Goal: Task Accomplishment & Management: Complete application form

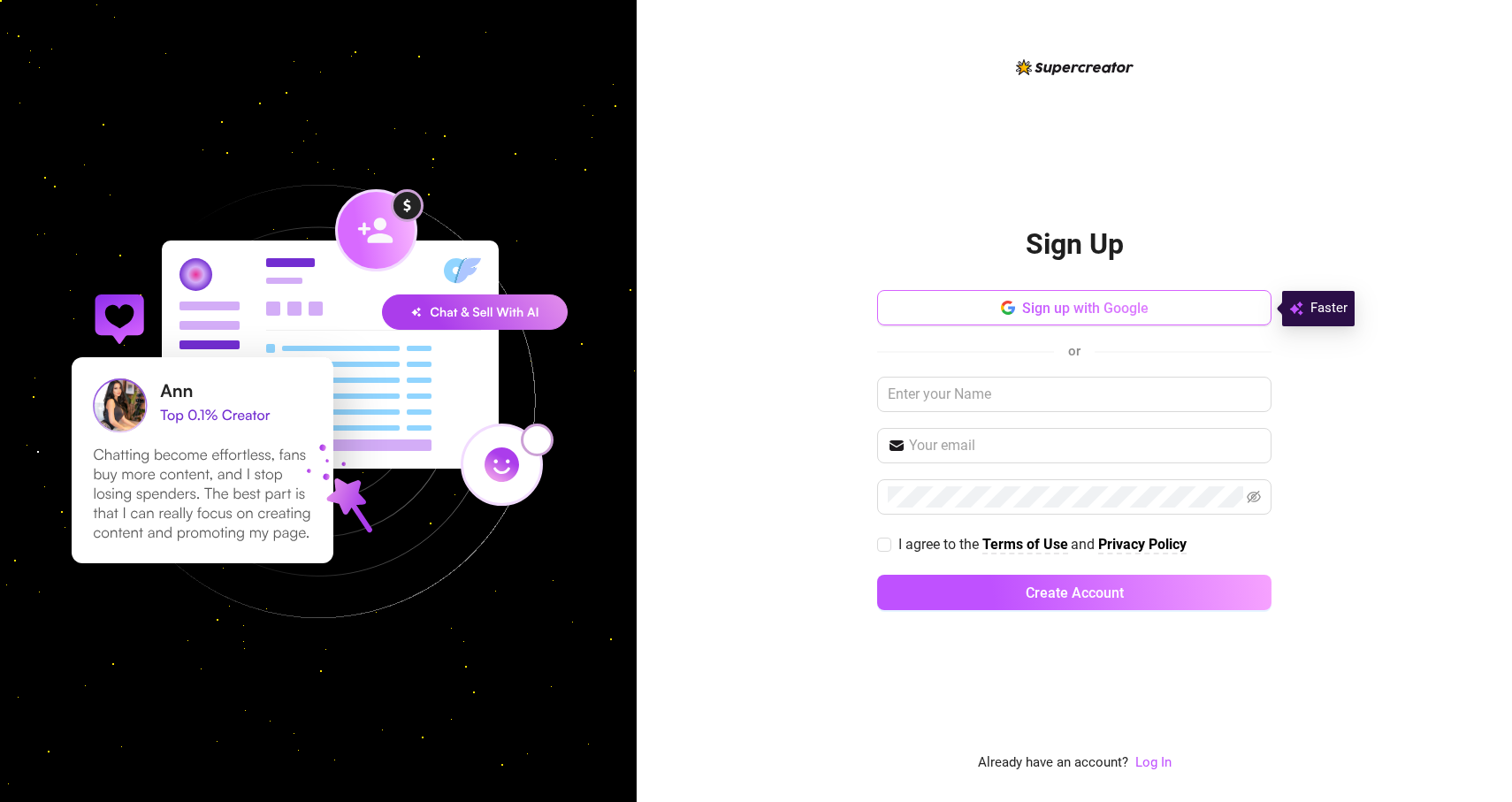
click at [1072, 304] on span "Sign up with Google" at bounding box center [1085, 308] width 126 height 17
click at [1010, 409] on input "text" at bounding box center [1074, 394] width 394 height 36
click at [1044, 384] on input "buLU" at bounding box center [1074, 394] width 394 height 36
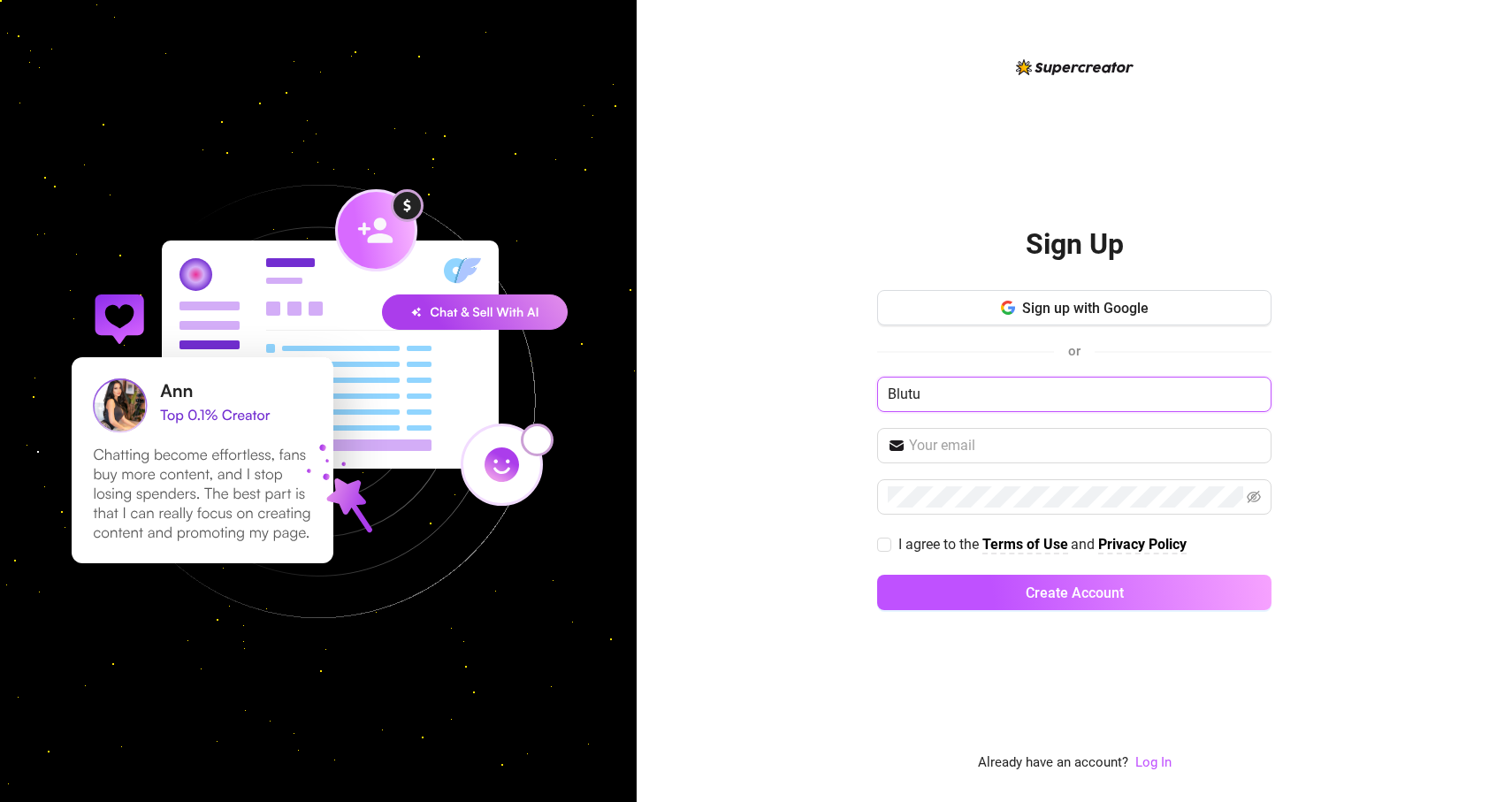
type input "Blutu"
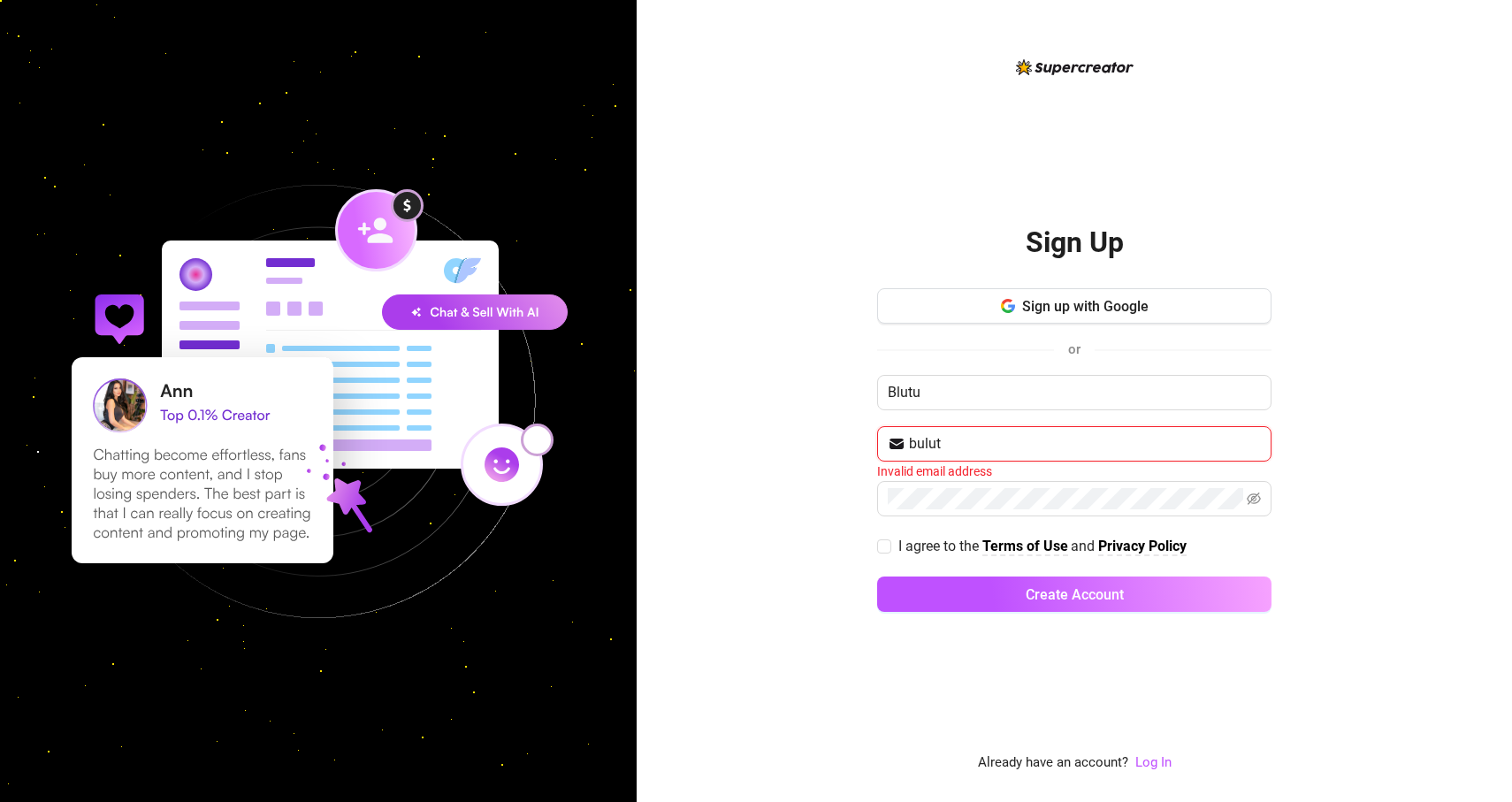
type input "[EMAIL_ADDRESS][DOMAIN_NAME]"
click at [923, 553] on span "I agree to the" at bounding box center [940, 546] width 84 height 17
click at [890, 552] on input "I agree to the Terms of Use and Privacy Policy" at bounding box center [883, 546] width 12 height 12
checkbox input "true"
click at [1090, 442] on input "[EMAIL_ADDRESS][DOMAIN_NAME]" at bounding box center [1085, 444] width 352 height 21
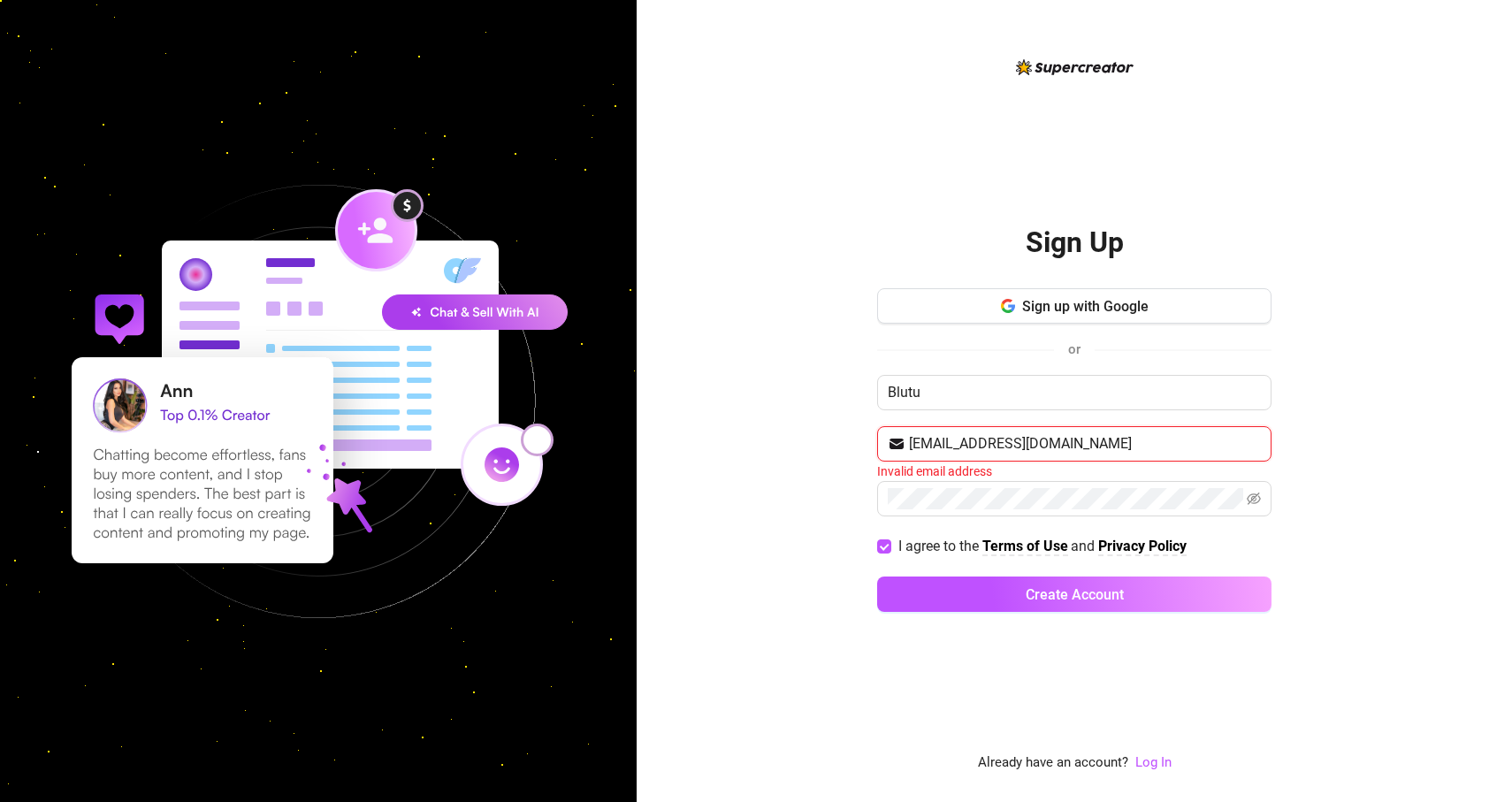
click at [1090, 442] on input "[EMAIL_ADDRESS][DOMAIN_NAME]" at bounding box center [1085, 444] width 352 height 21
type input "b"
type input "[EMAIL_ADDRESS][DOMAIN_NAME]"
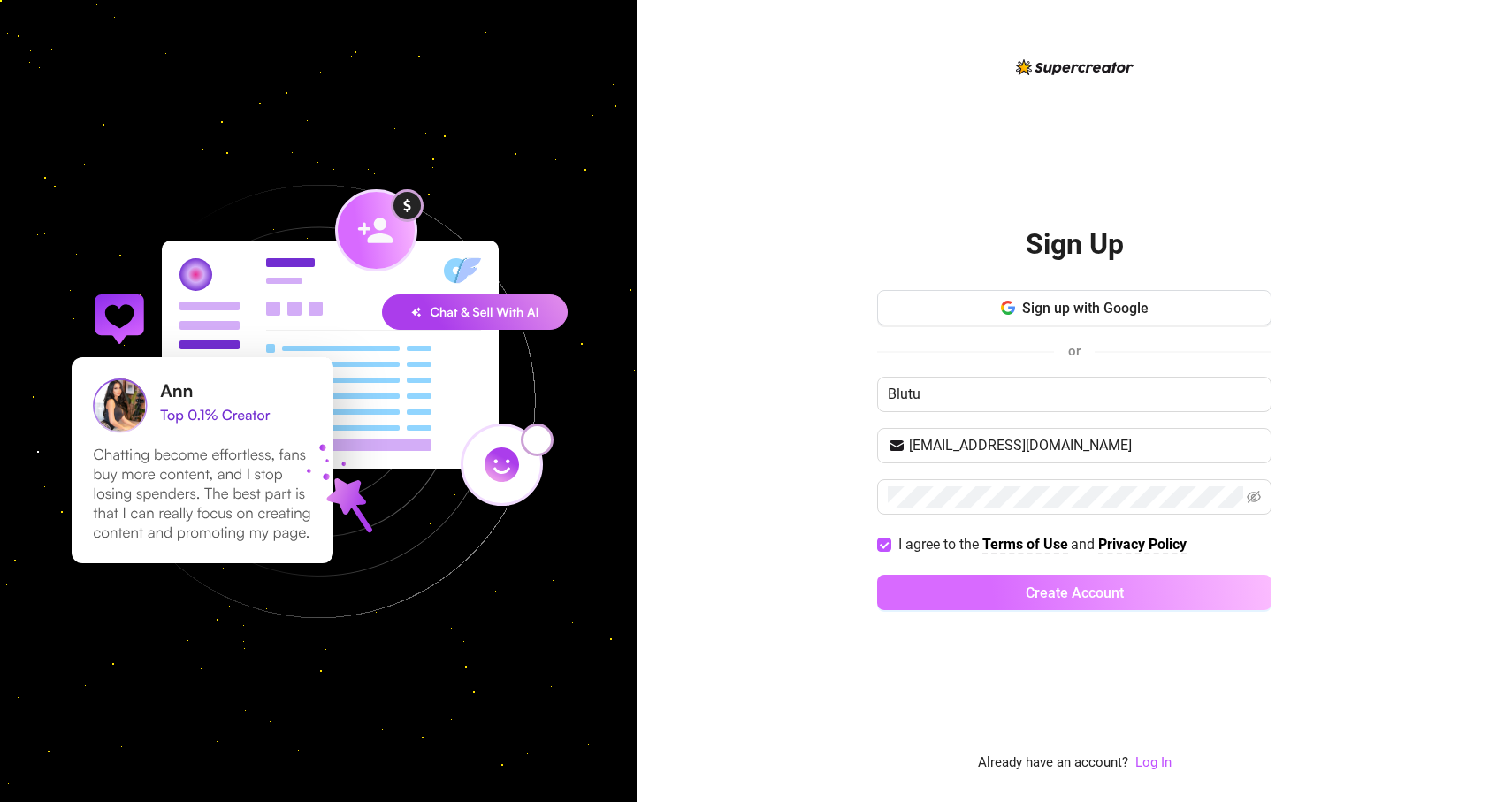
click at [1048, 601] on button "Create Account" at bounding box center [1074, 592] width 394 height 36
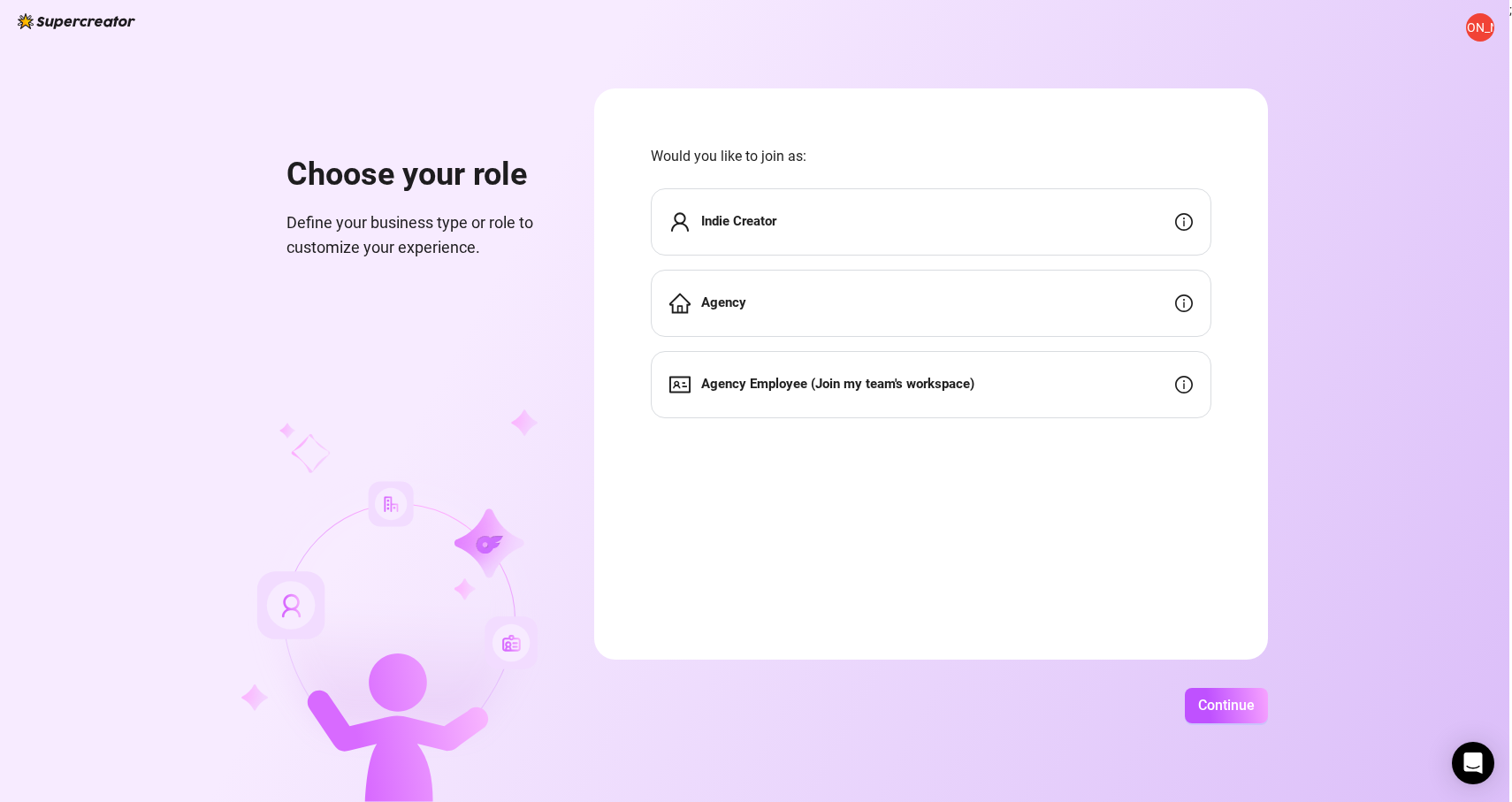
click at [1116, 324] on div "Agency" at bounding box center [931, 303] width 561 height 67
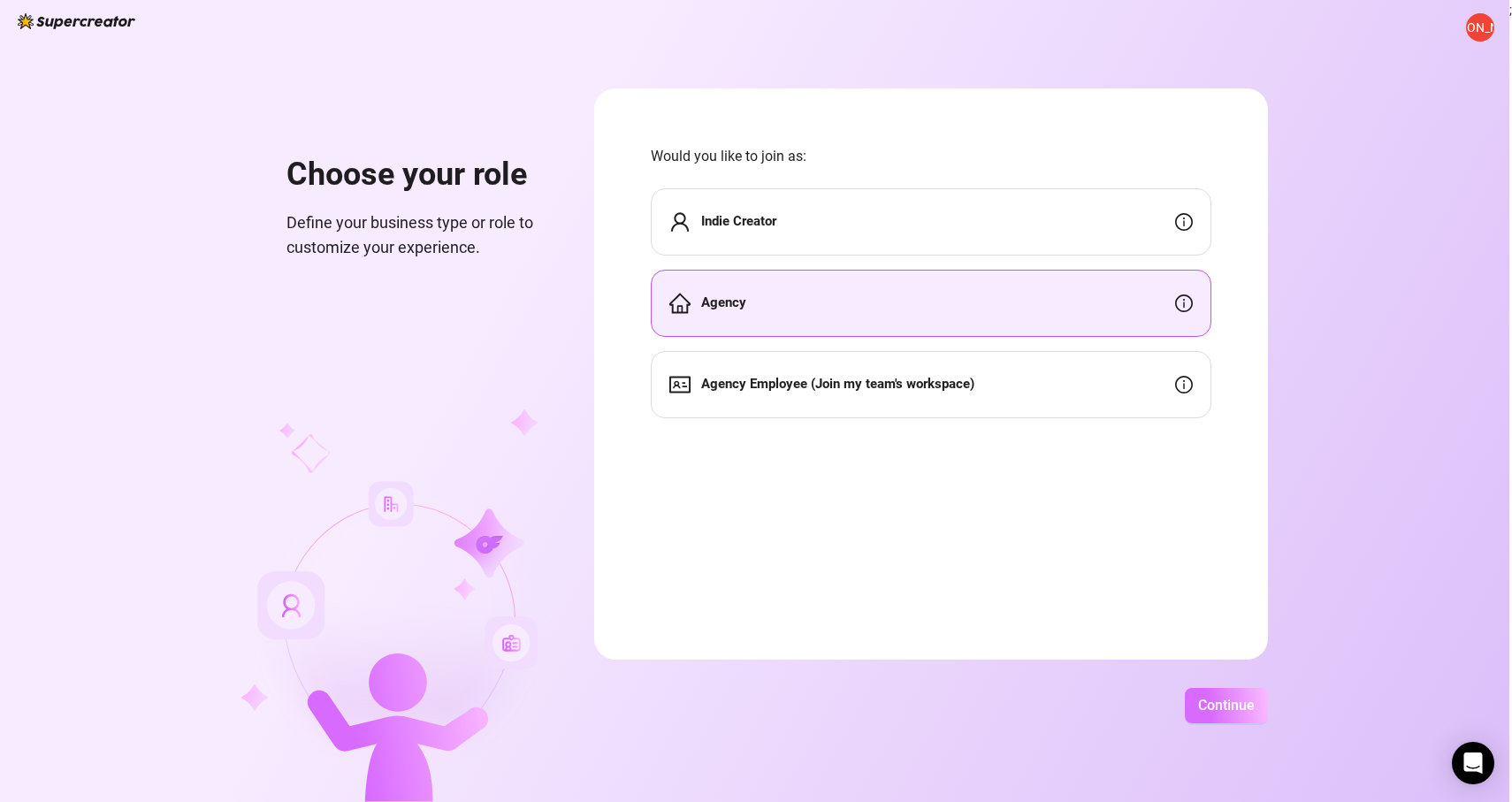
click at [1259, 713] on button "Continue" at bounding box center [1226, 706] width 83 height 36
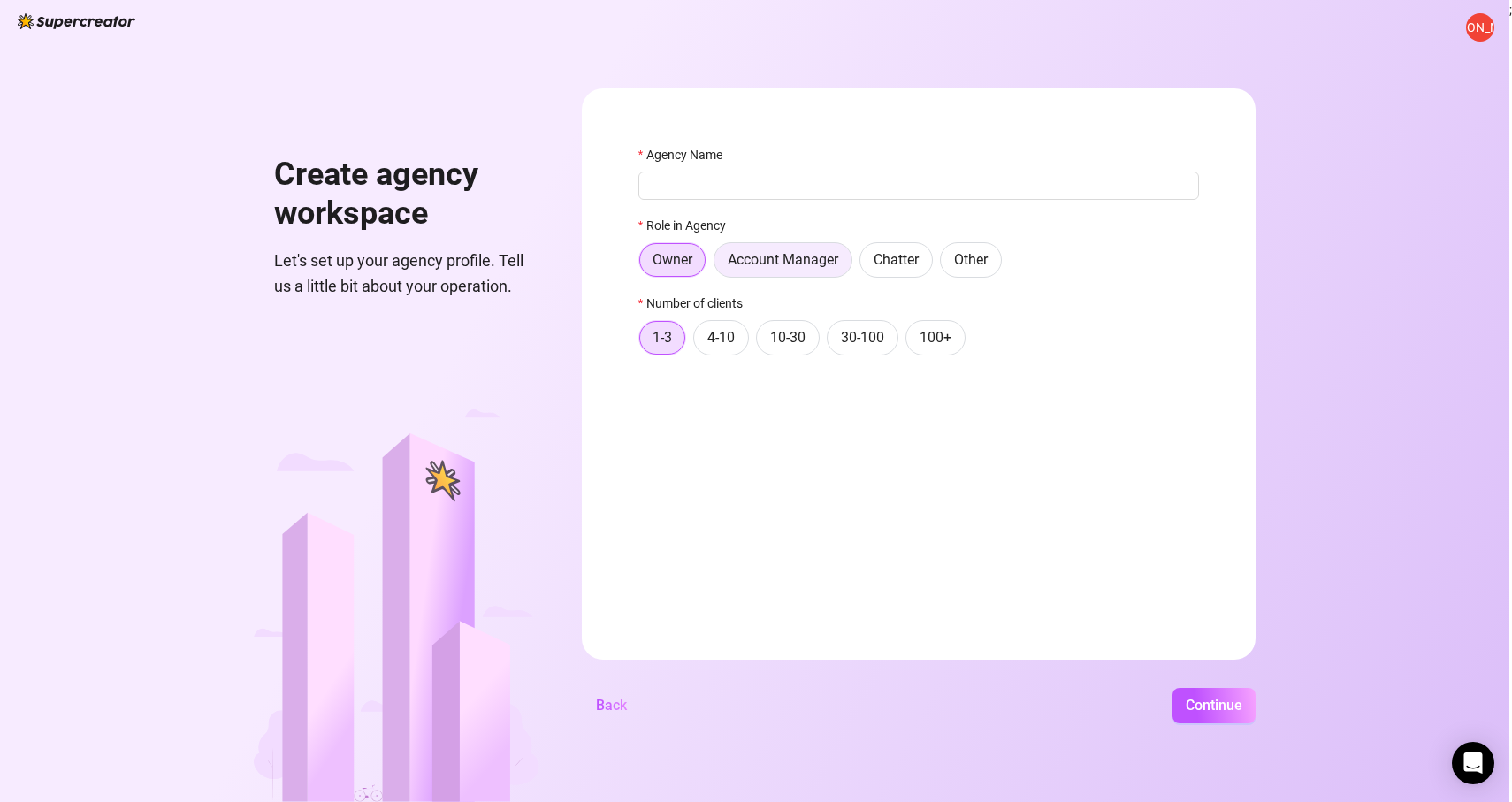
click at [794, 255] on span "Account Manager" at bounding box center [783, 259] width 110 height 17
click at [719, 264] on input "Account Manager" at bounding box center [719, 264] width 0 height 0
click at [682, 271] on label "Owner" at bounding box center [672, 260] width 68 height 36
click at [644, 264] on input "Owner" at bounding box center [644, 264] width 0 height 0
click at [751, 207] on div "Agency Name Role in Agency Owner Account Manager Chatter Other Number of client…" at bounding box center [919, 258] width 561 height 226
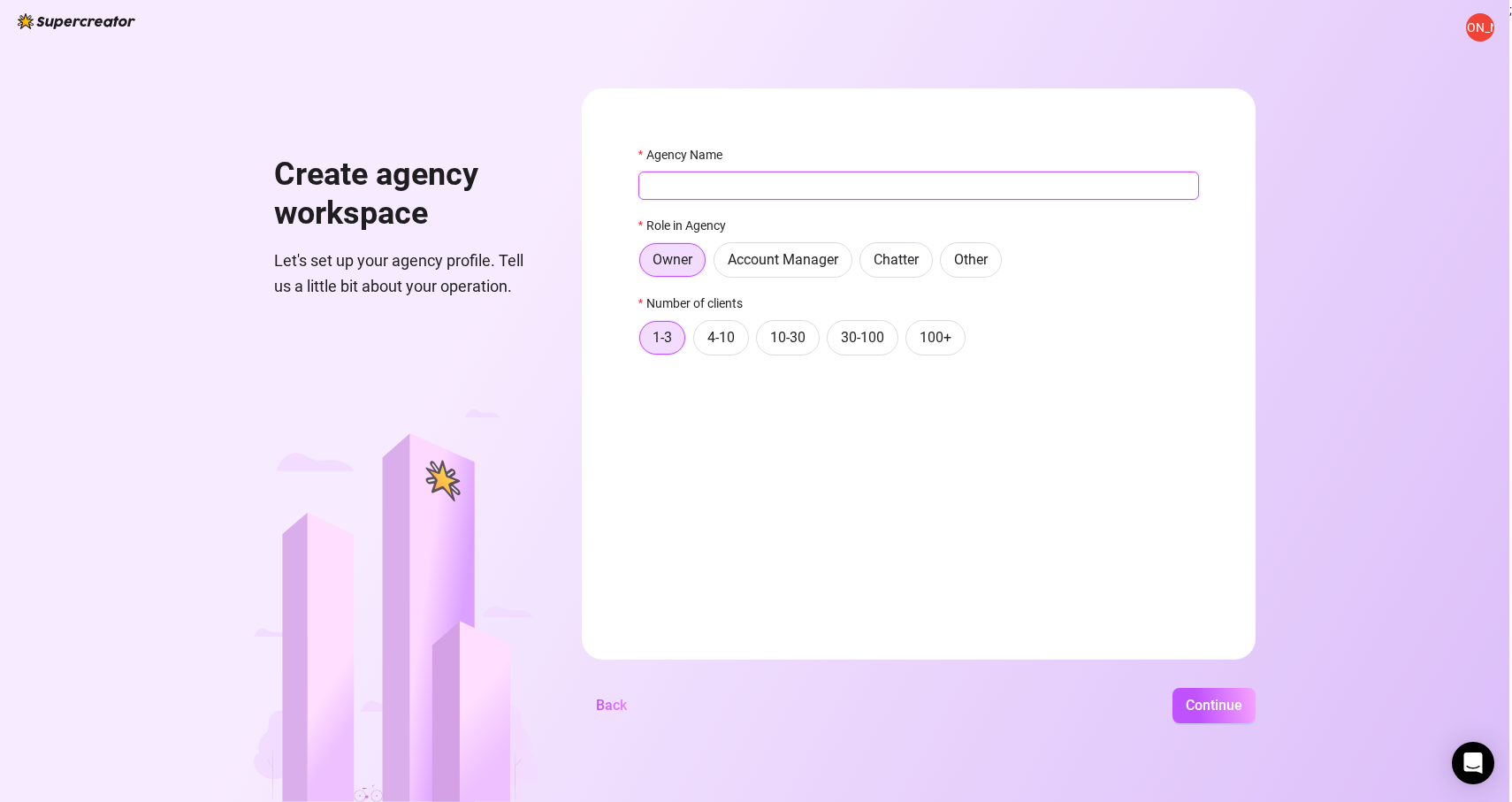
click at [758, 188] on input "Agency Name" at bounding box center [919, 186] width 561 height 28
type input "Ads4Fans"
click at [799, 345] on span "10-30" at bounding box center [788, 336] width 36 height 17
click at [761, 342] on input "10-30" at bounding box center [761, 342] width 0 height 0
click at [1230, 724] on div "[PERSON_NAME] Create agency workspace Let's set up your agency profile. Tell us…" at bounding box center [754, 401] width 1509 height 802
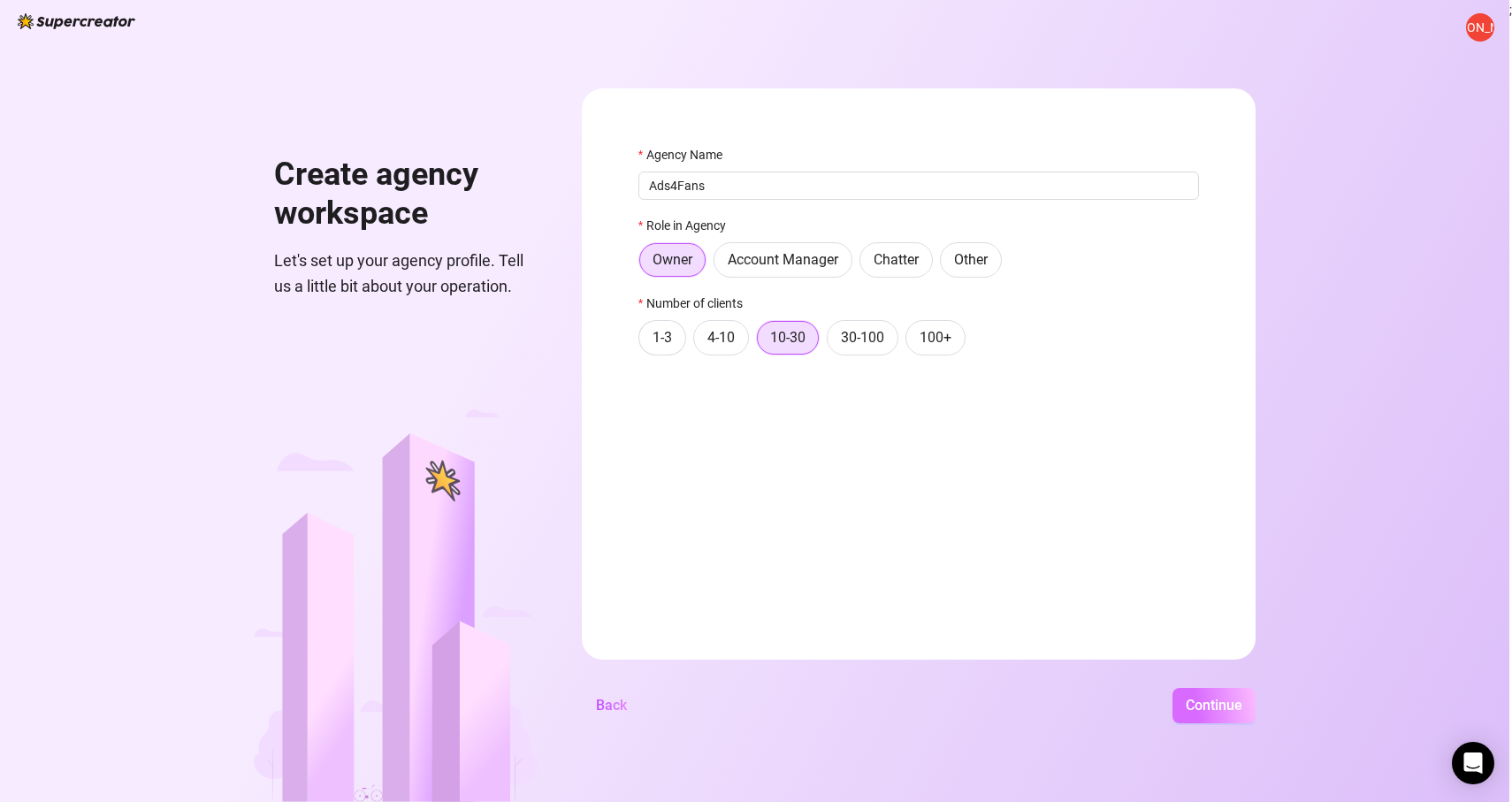
click at [1227, 695] on button "Continue" at bounding box center [1214, 706] width 83 height 36
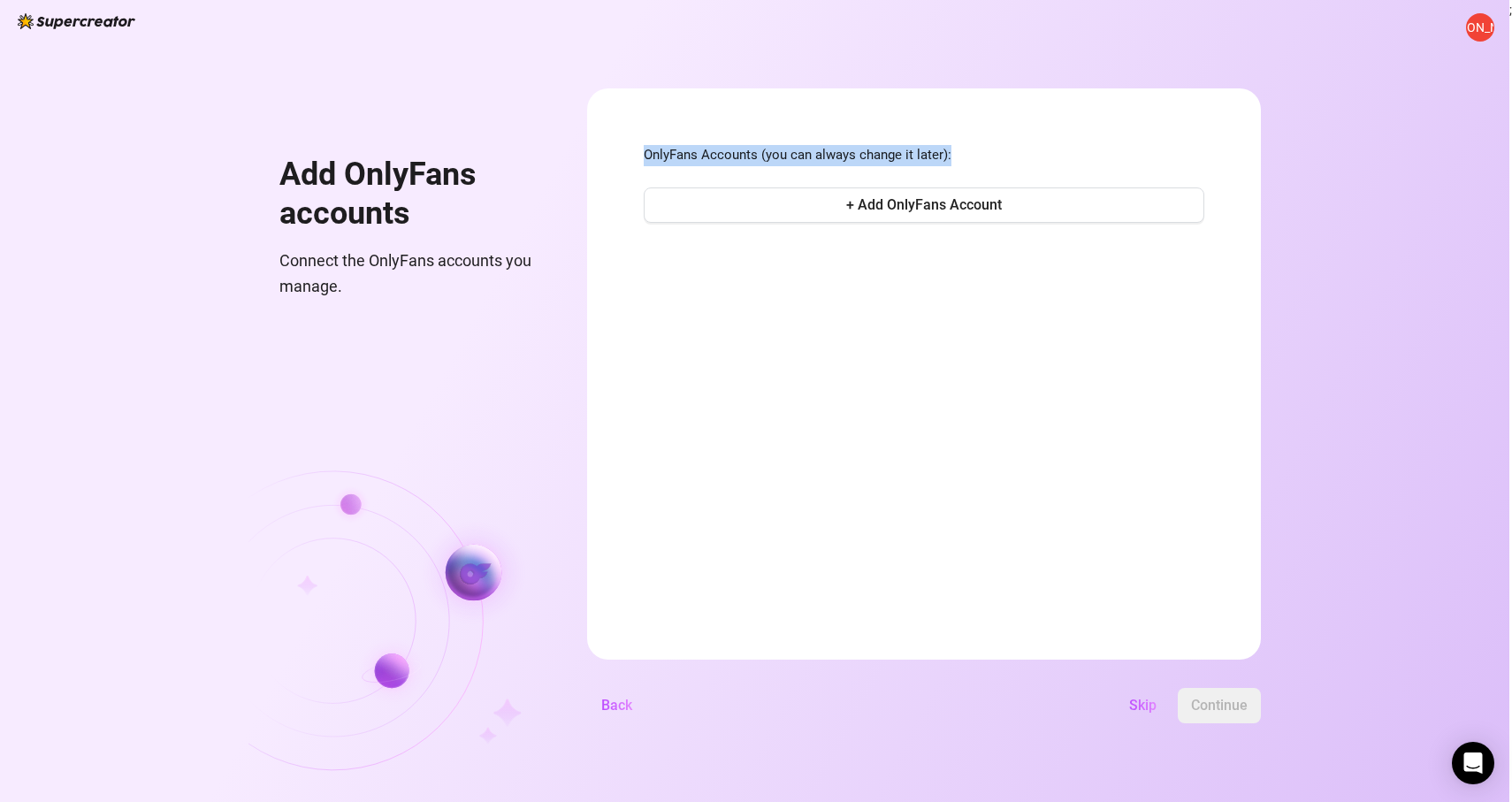
drag, startPoint x: 644, startPoint y: 158, endPoint x: 1002, endPoint y: 147, distance: 358.2
click at [1002, 147] on span "OnlyFans Accounts (you can always change it later):" at bounding box center [924, 156] width 561 height 21
click at [901, 198] on span "+ Add OnlyFans Account" at bounding box center [923, 204] width 156 height 17
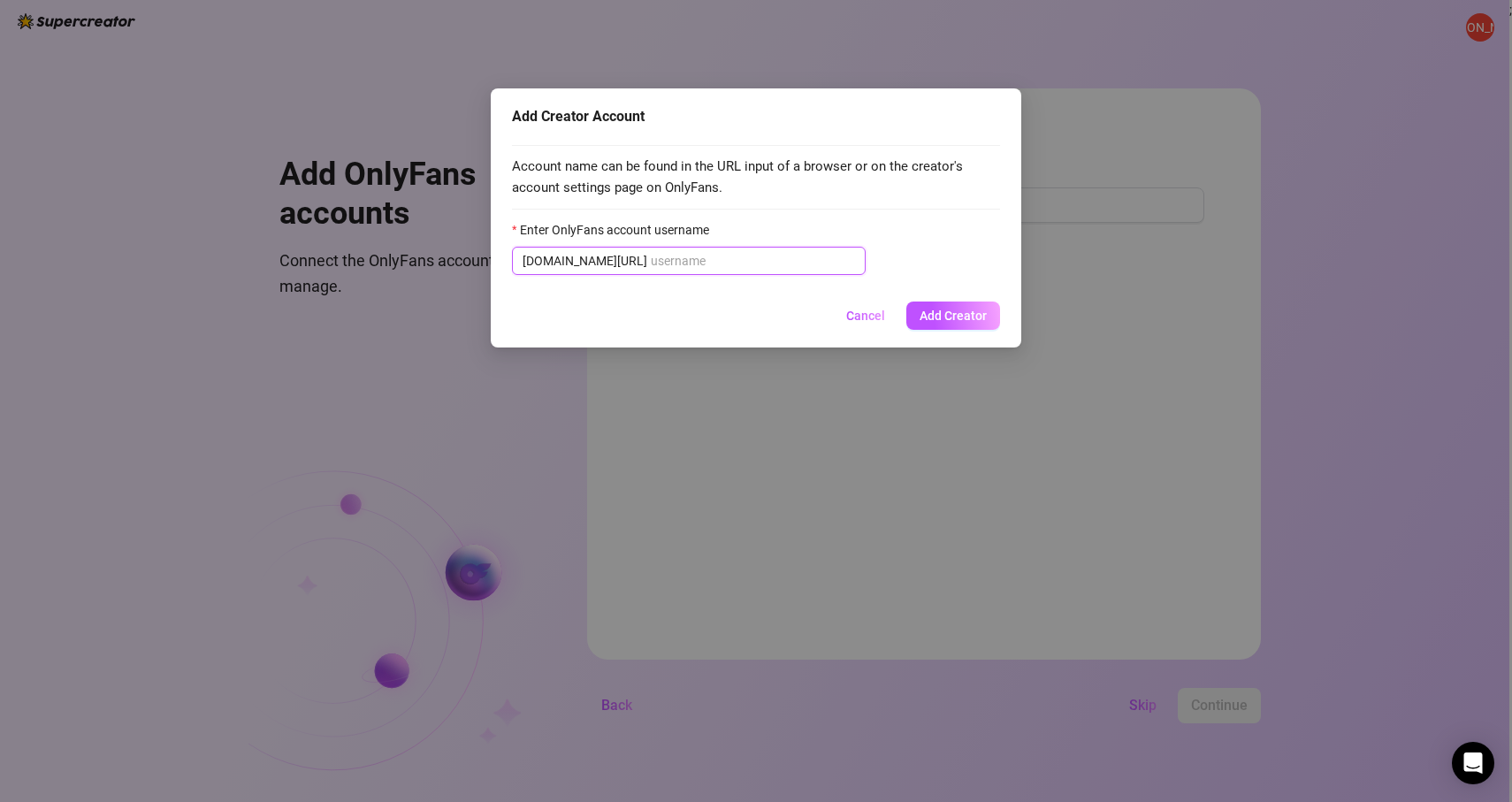
click at [736, 255] on input "Enter OnlyFans account username" at bounding box center [752, 261] width 204 height 20
paste input "u458045391"
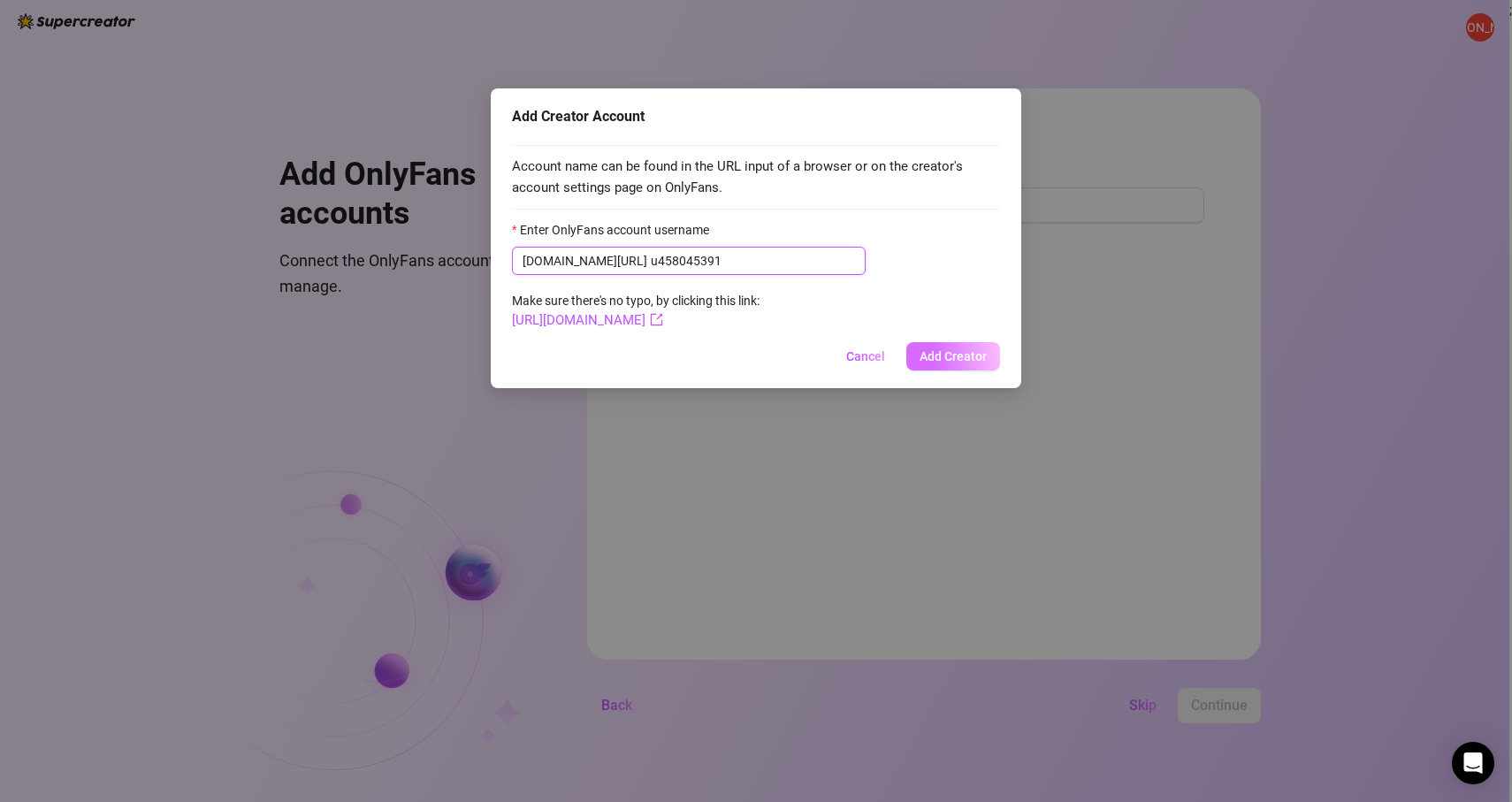
type input "u458045391"
click at [959, 360] on span "Add Creator" at bounding box center [953, 356] width 67 height 14
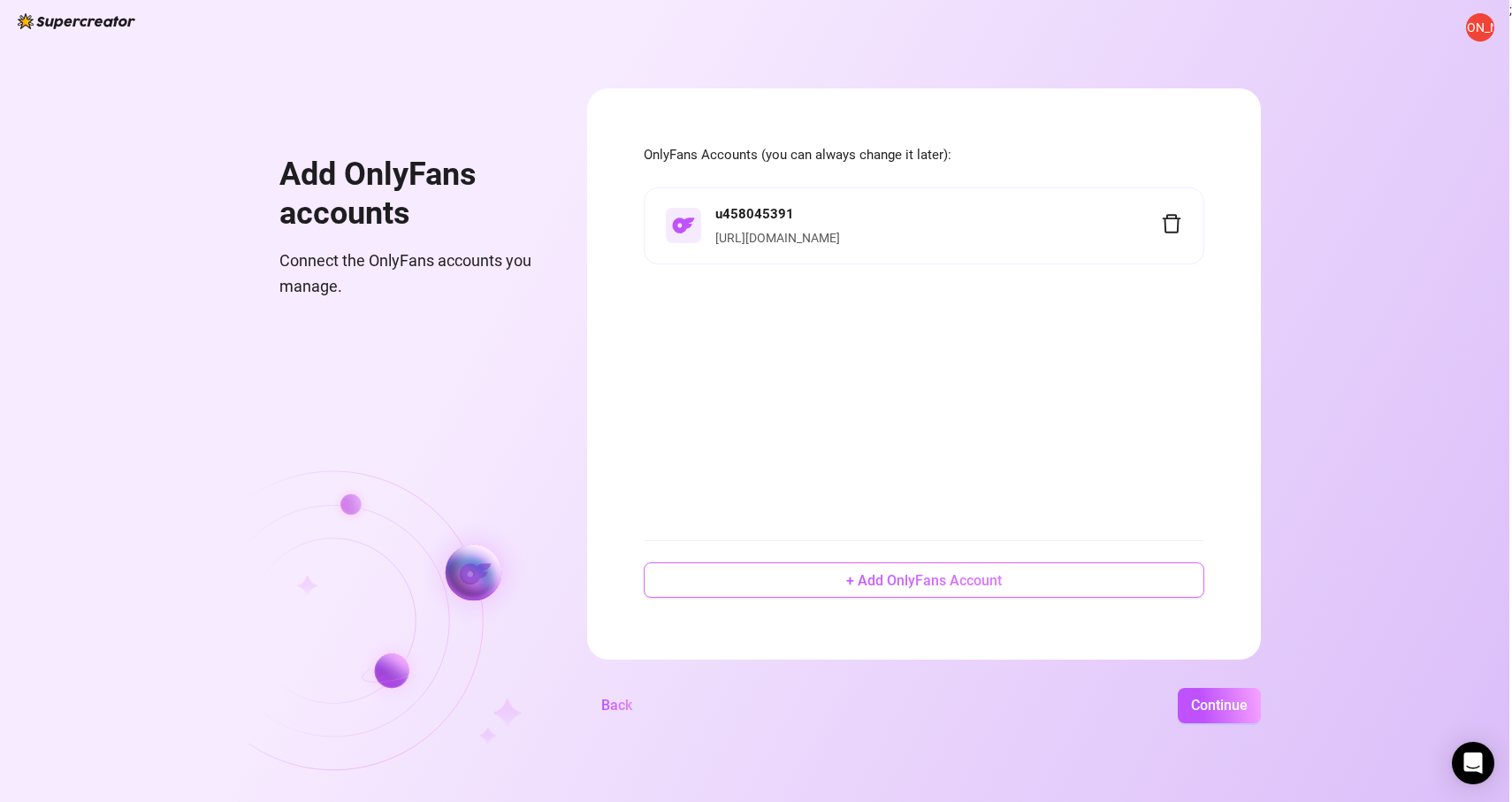
click at [928, 585] on span "+ Add OnlyFans Account" at bounding box center [923, 579] width 156 height 17
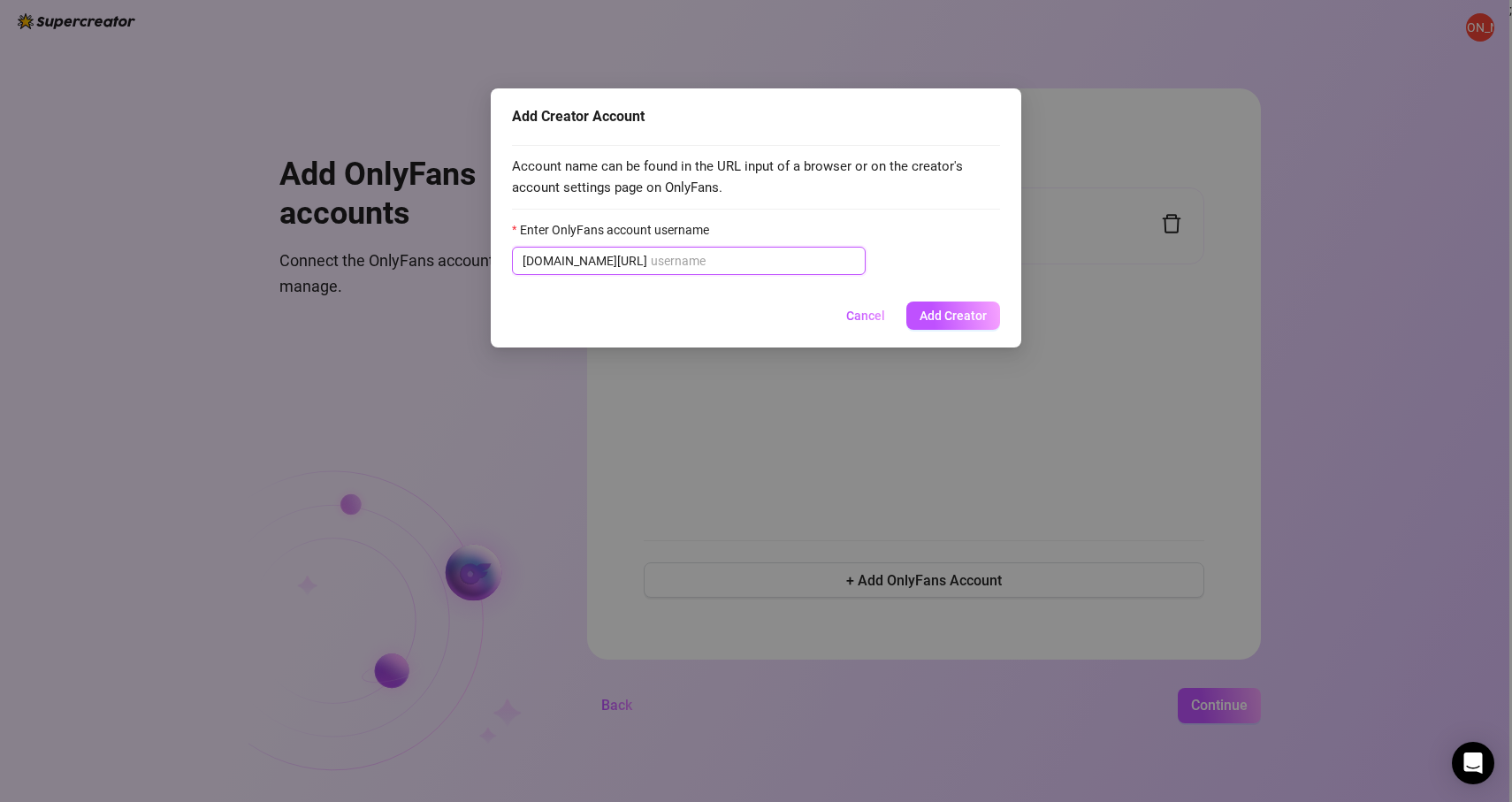
paste input "mileyeilish"
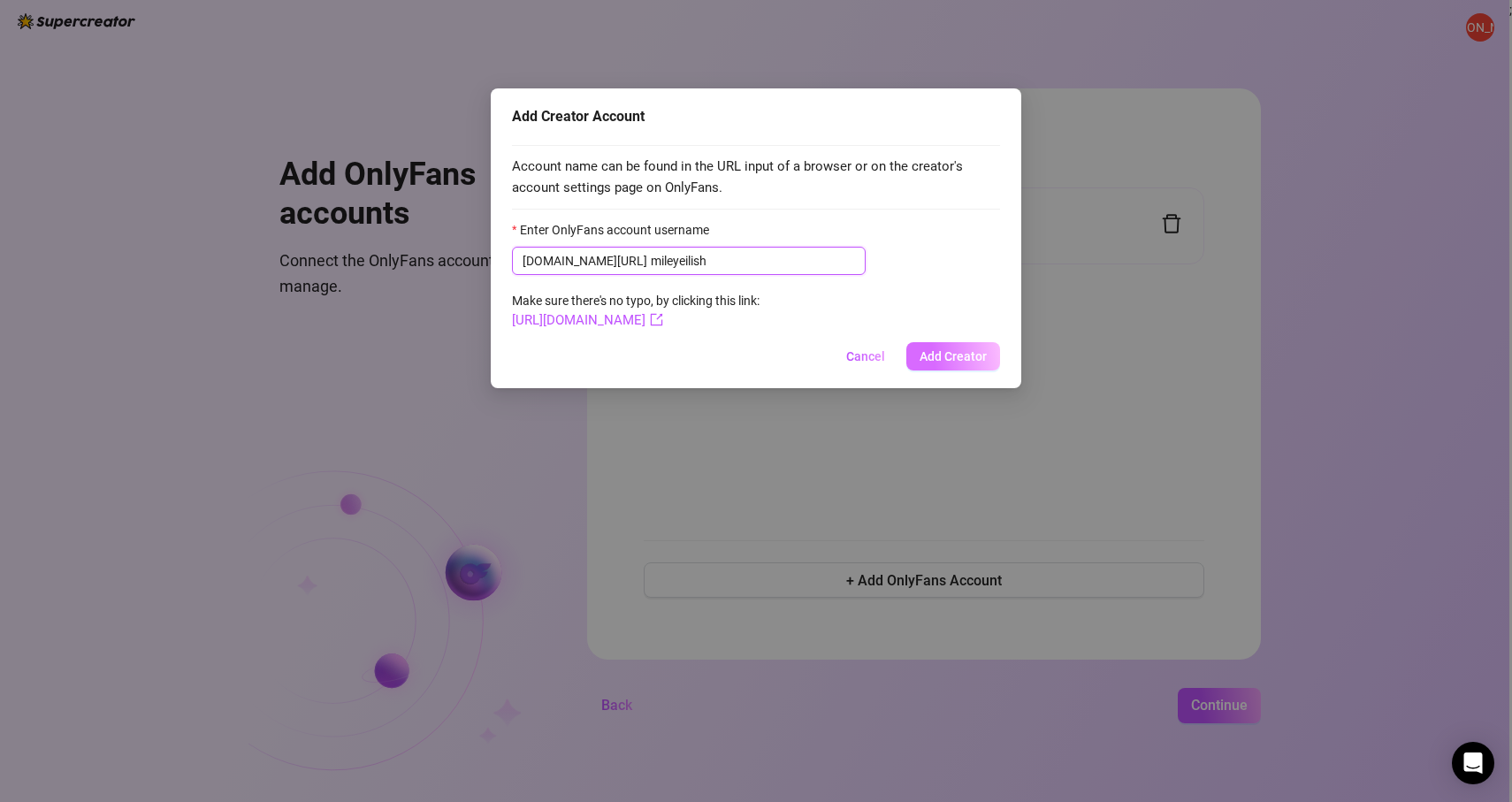
type input "mileyeilish"
click at [964, 351] on span "Add Creator" at bounding box center [953, 356] width 67 height 14
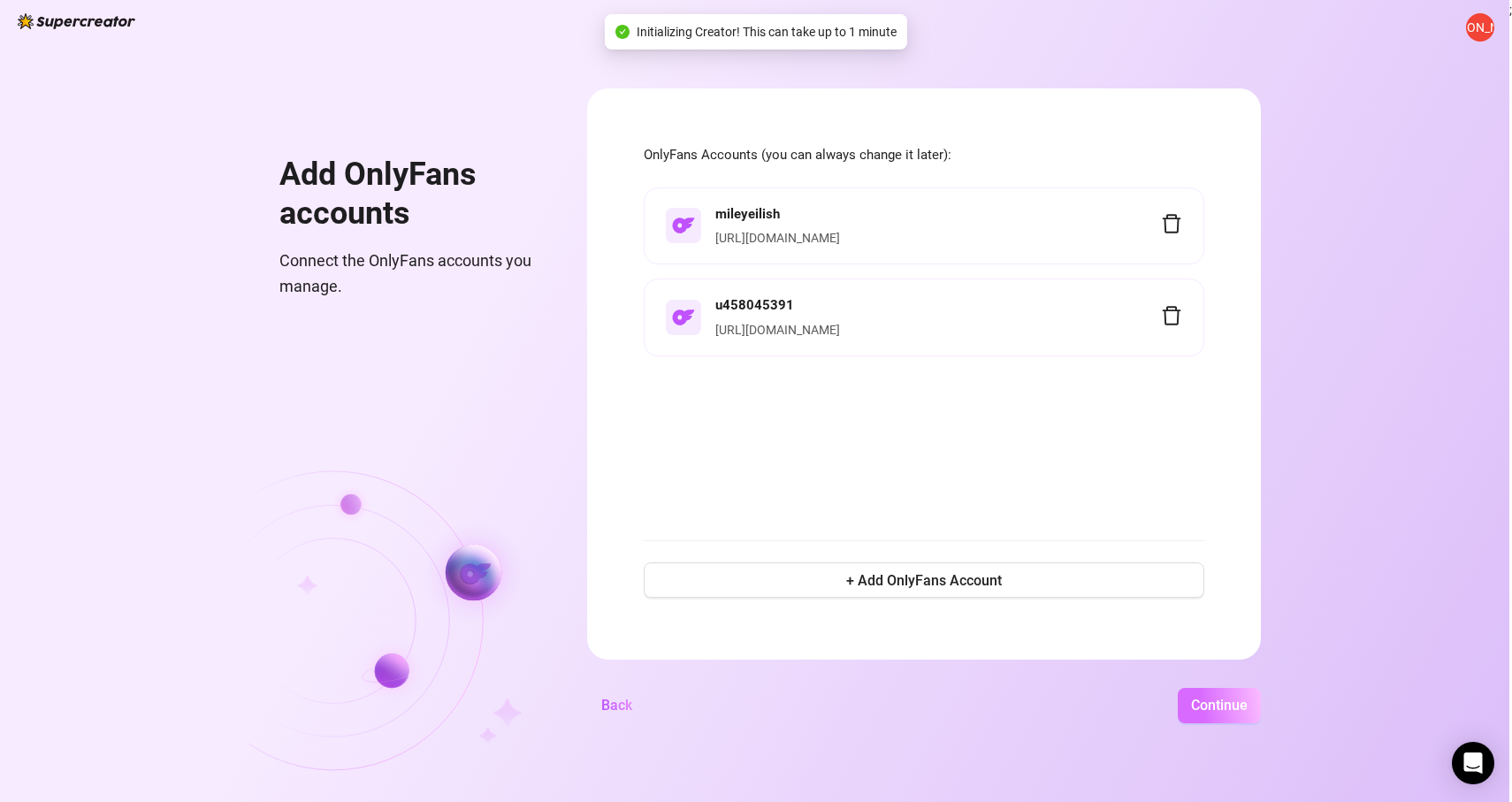
click at [1233, 699] on span "Continue" at bounding box center [1220, 704] width 57 height 17
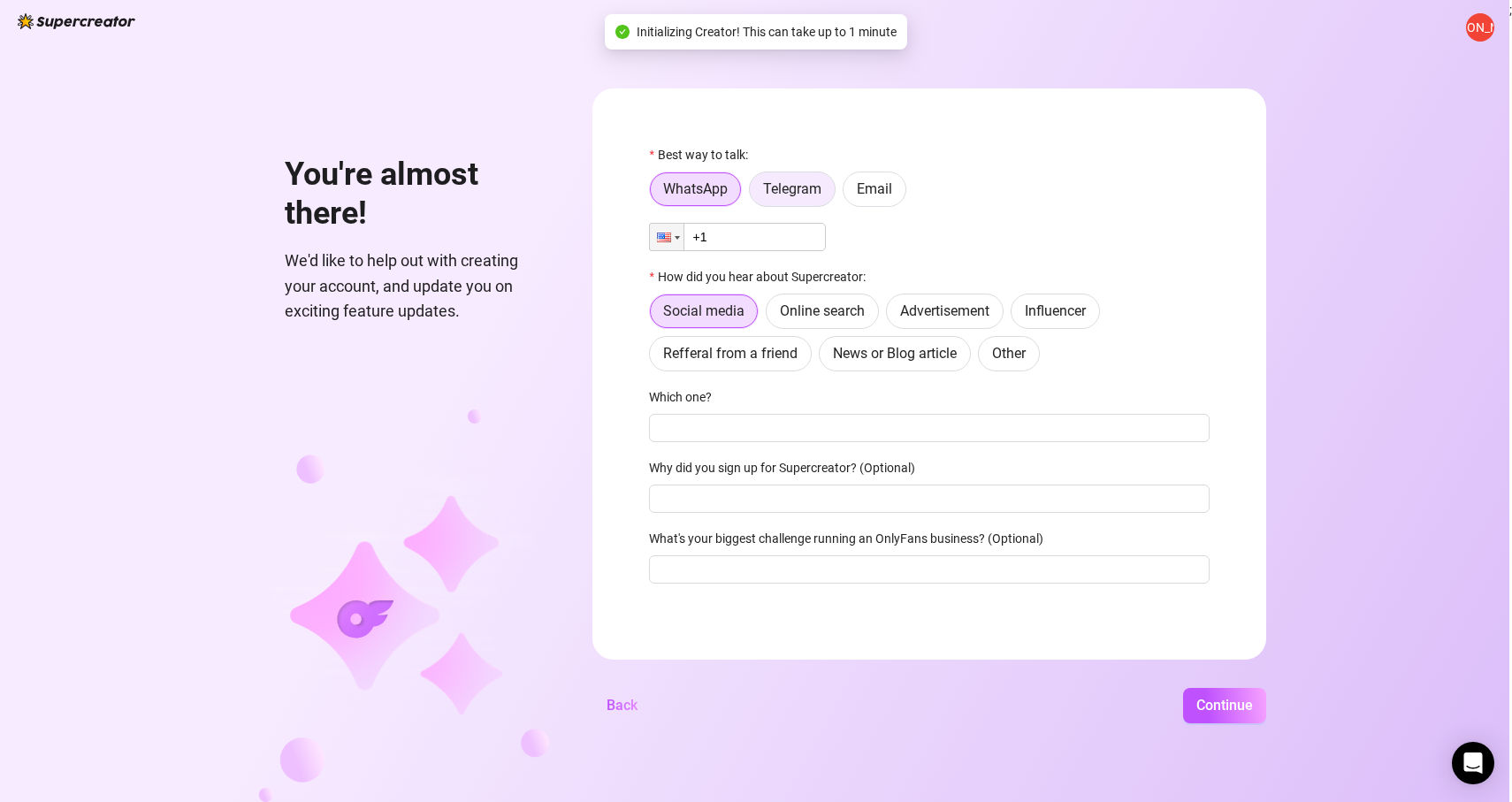
click at [799, 188] on span "Telegram" at bounding box center [793, 189] width 59 height 17
click at [754, 193] on input "Telegram" at bounding box center [754, 193] width 0 height 0
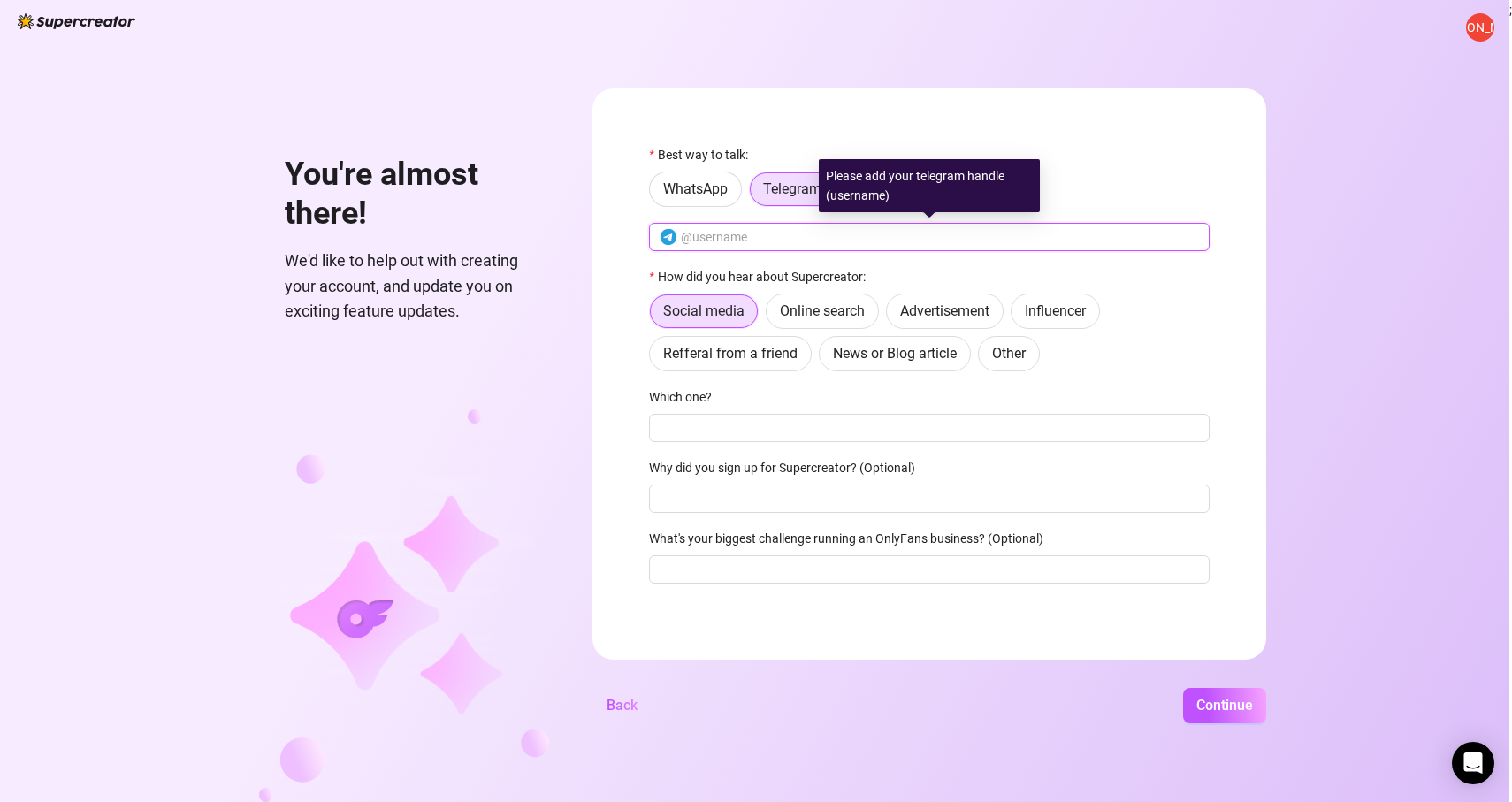
click at [775, 242] on input "text" at bounding box center [940, 237] width 518 height 20
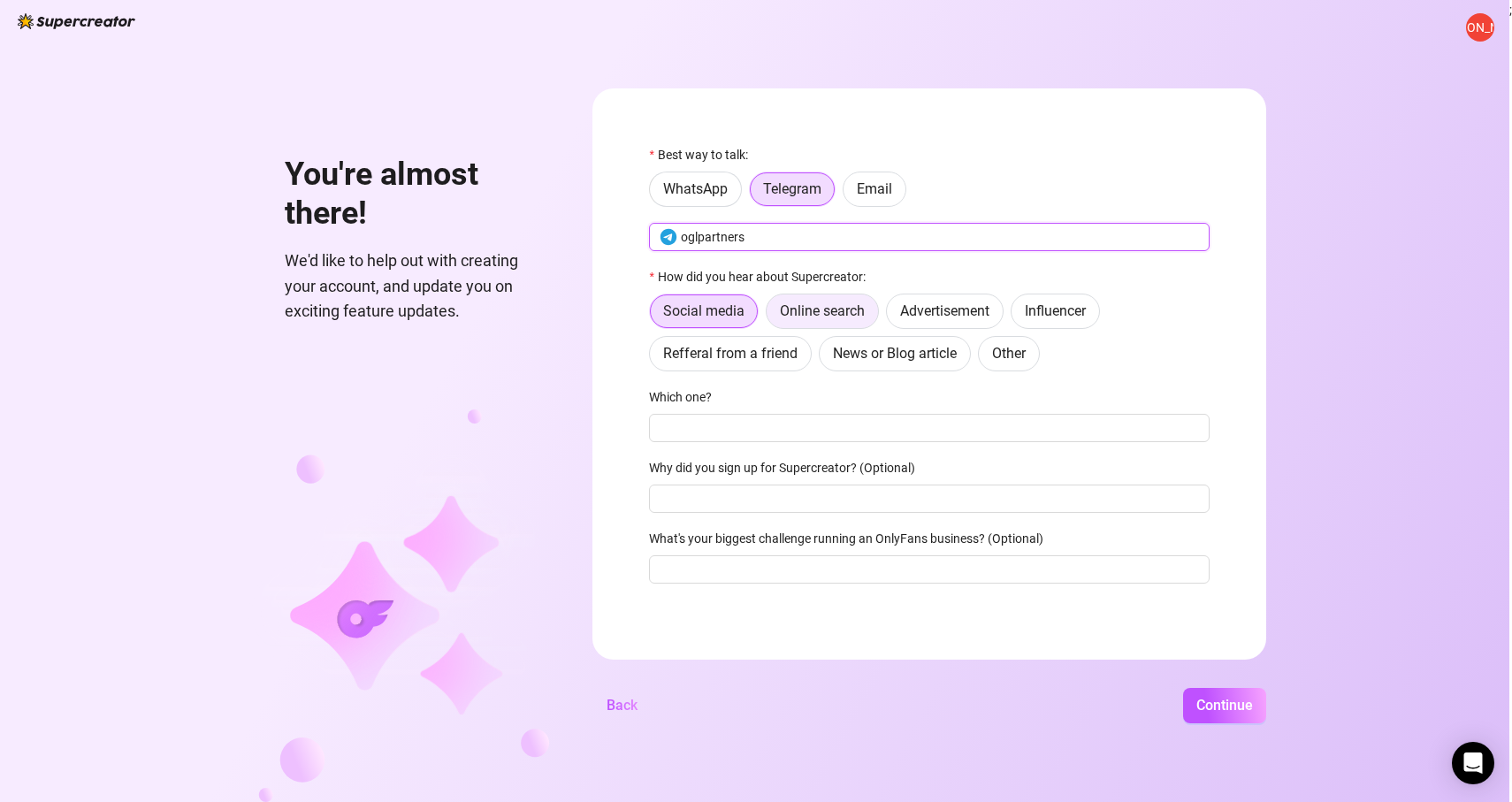
type input "oglpartners"
click at [818, 296] on label "Online search" at bounding box center [822, 312] width 113 height 36
click at [771, 315] on input "Online search" at bounding box center [771, 315] width 0 height 0
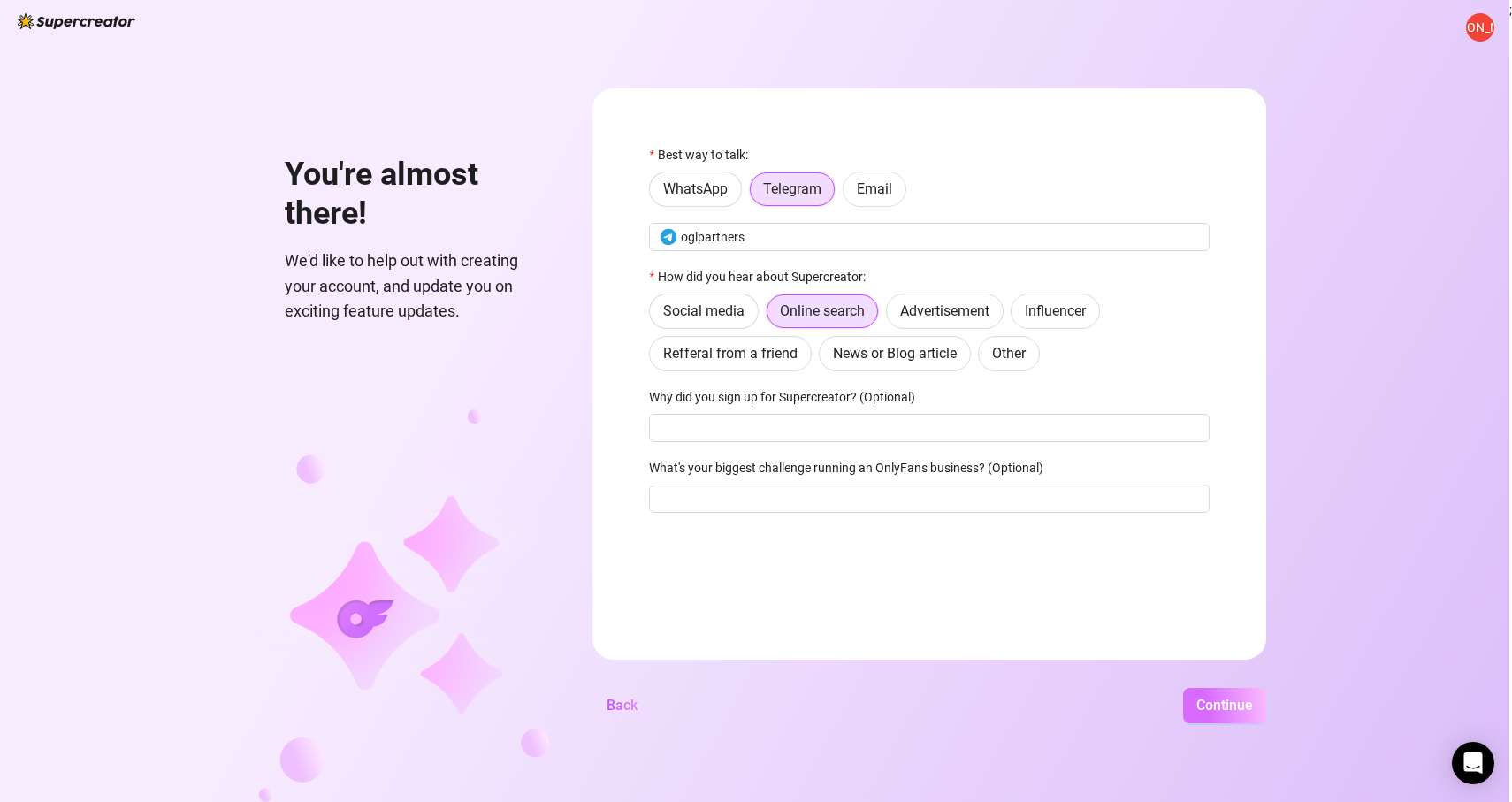
click at [1233, 717] on button "Continue" at bounding box center [1224, 706] width 83 height 36
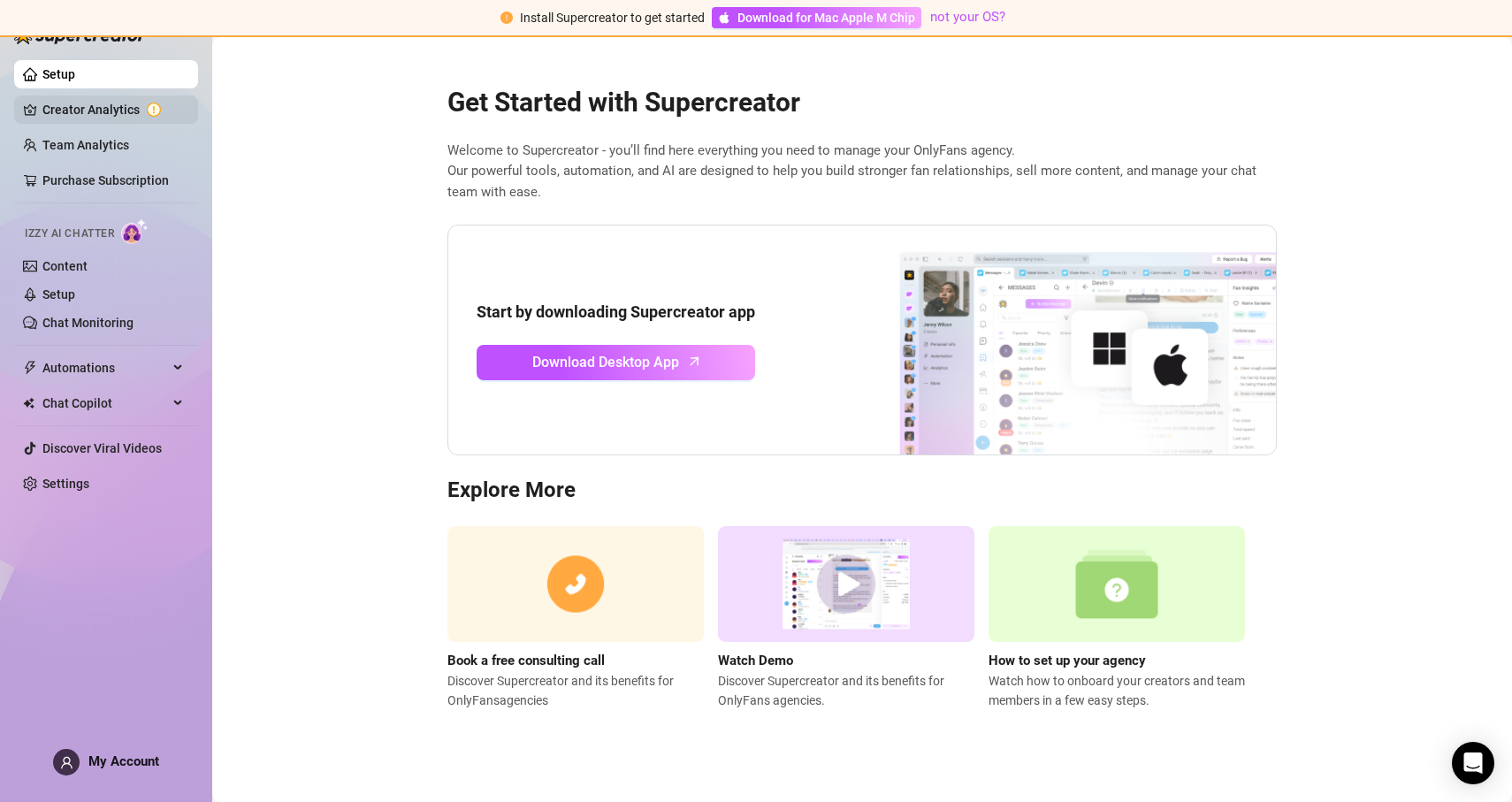
click at [88, 102] on link "Creator Analytics" at bounding box center [113, 109] width 142 height 28
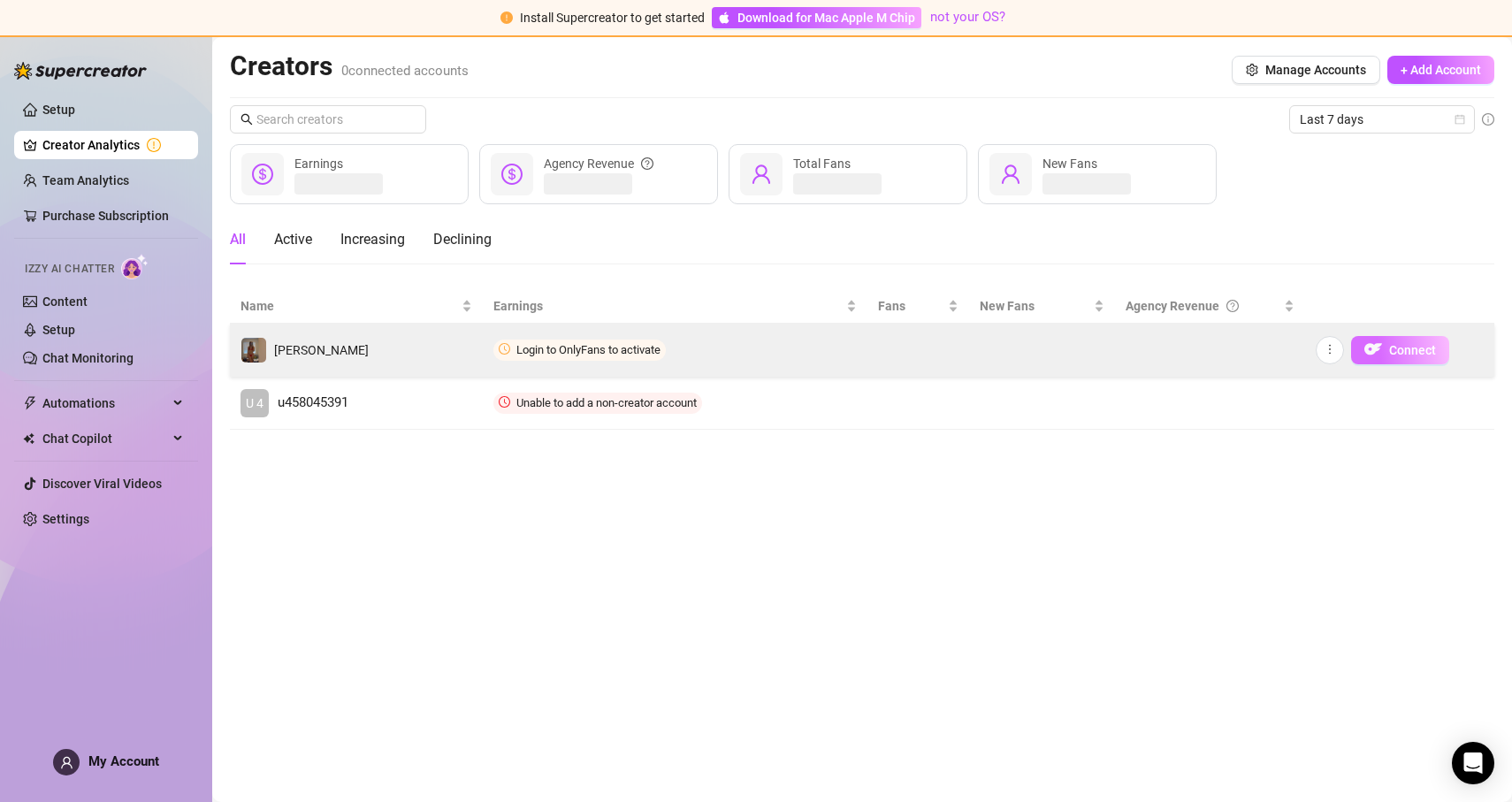
click at [1405, 348] on span "Connect" at bounding box center [1412, 350] width 47 height 14
click at [1330, 350] on icon "more" at bounding box center [1329, 349] width 12 height 12
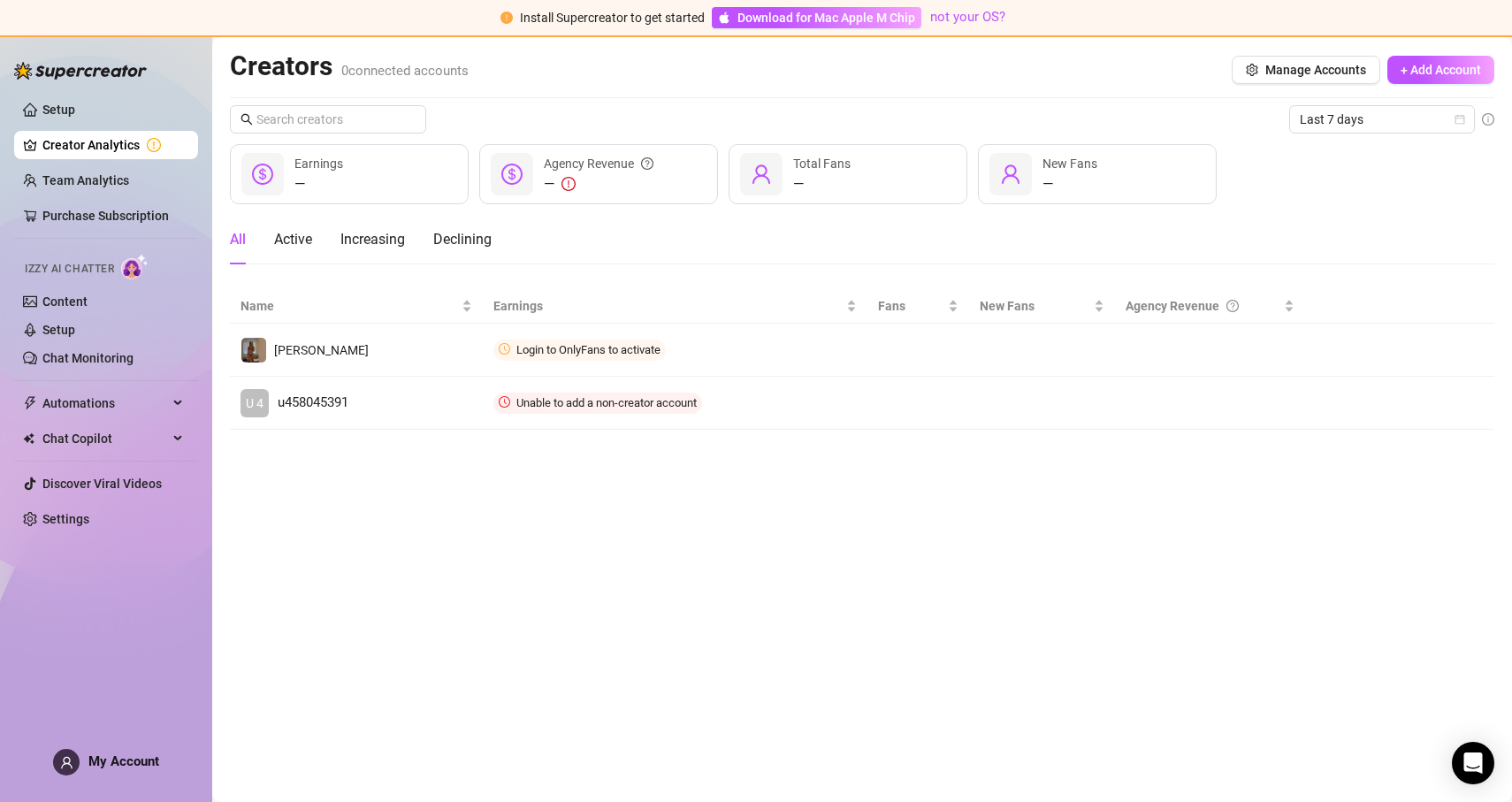
click at [1335, 255] on div "All Active Increasing Declining" at bounding box center [862, 239] width 1264 height 50
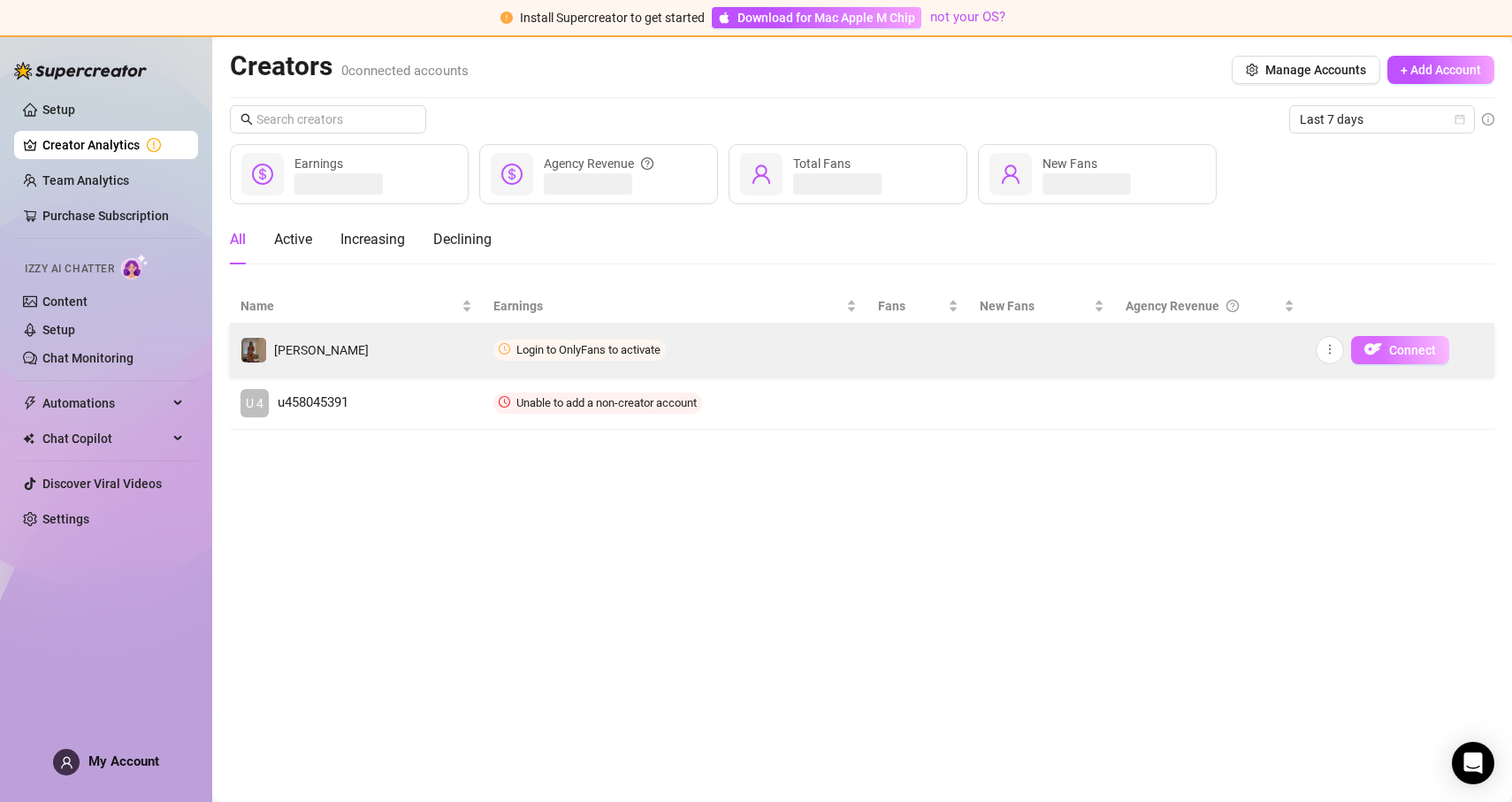
click at [1370, 346] on img "button" at bounding box center [1373, 349] width 18 height 18
click at [1321, 346] on button "button" at bounding box center [1330, 350] width 28 height 28
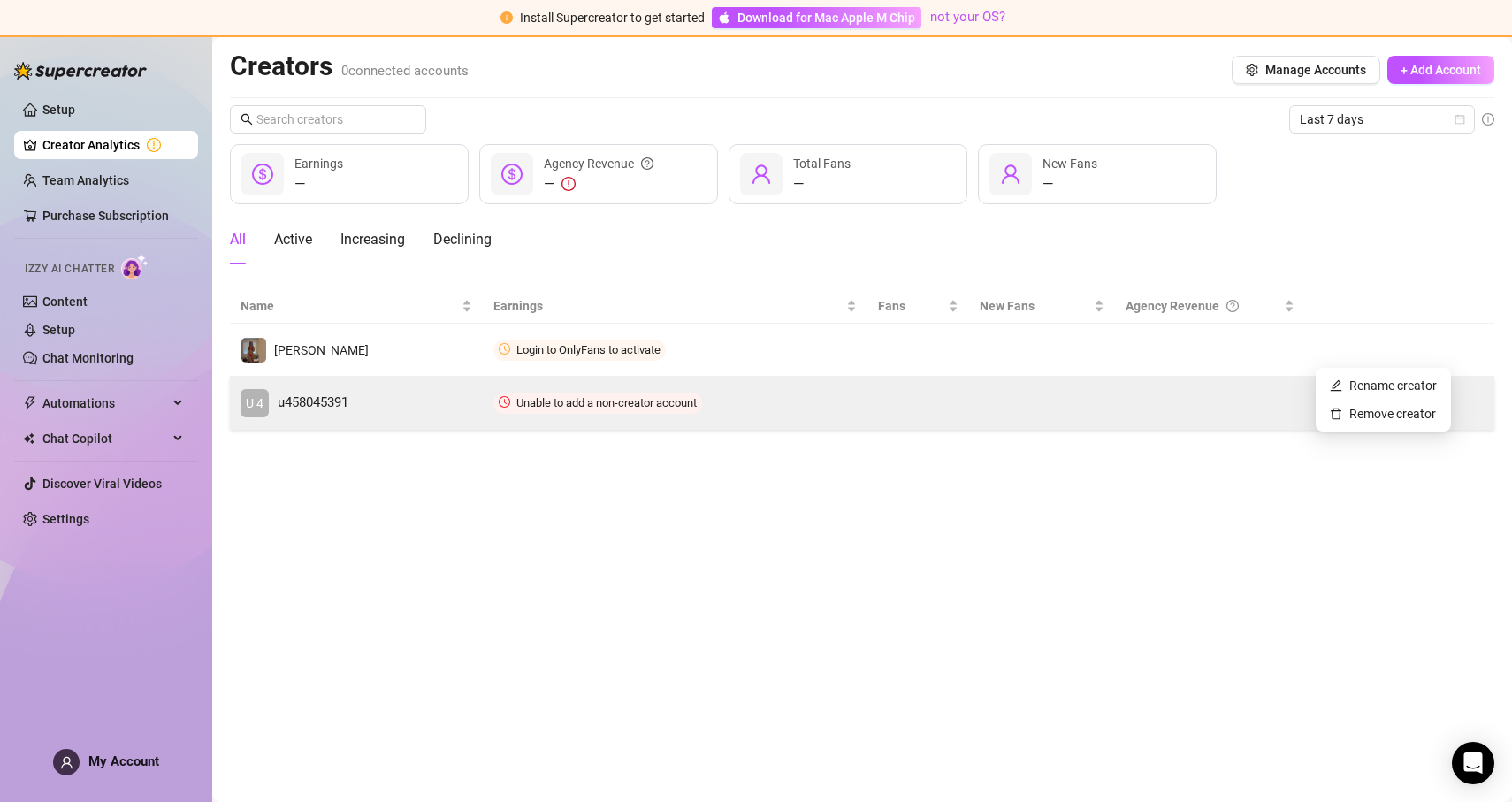
click at [1261, 429] on td at bounding box center [1209, 403] width 190 height 53
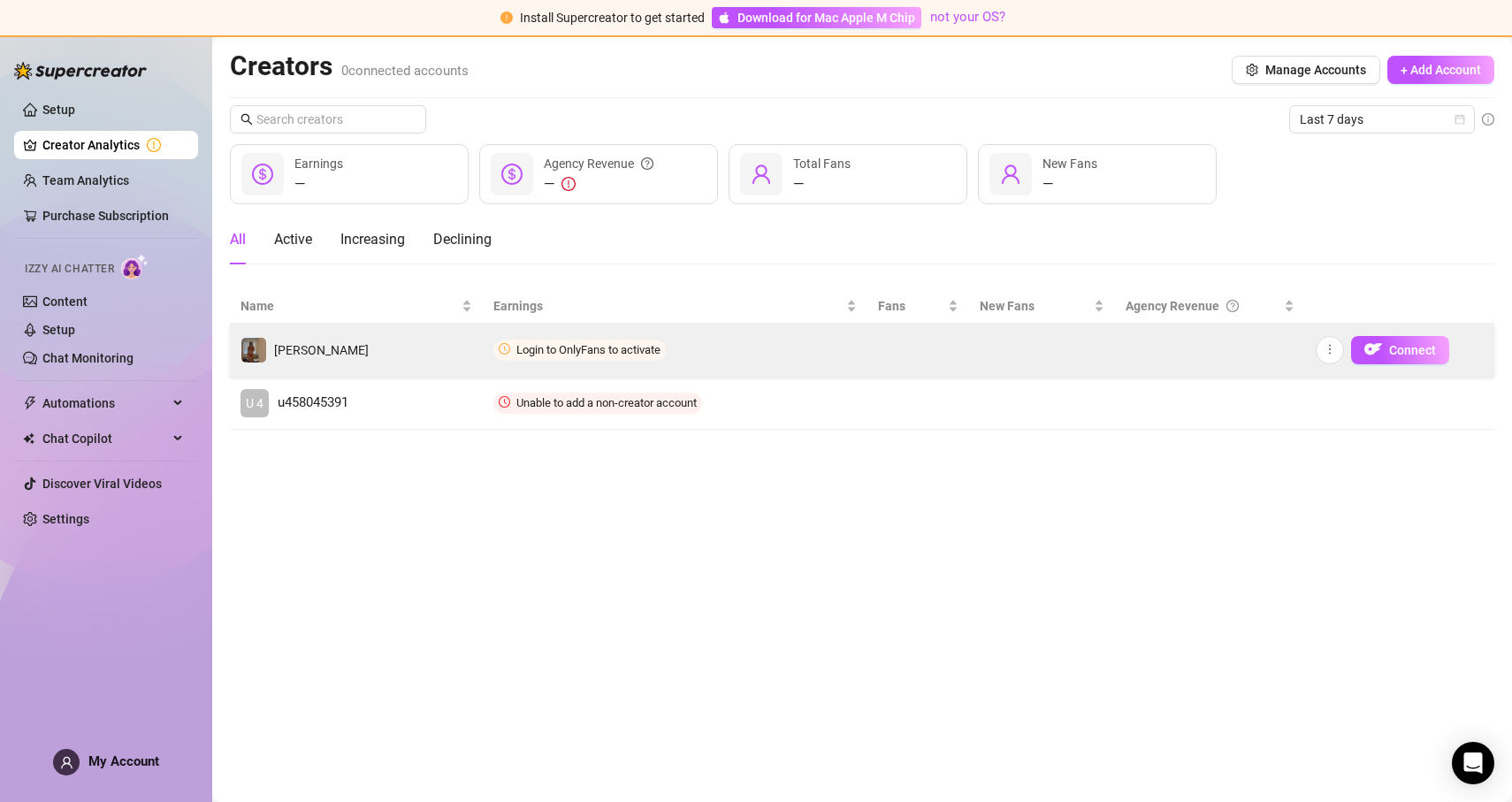
click at [638, 339] on span "Login to OnlyFans to activate" at bounding box center [580, 350] width 173 height 21
click at [277, 338] on div "[PERSON_NAME]" at bounding box center [305, 350] width 128 height 27
click at [1143, 371] on td at bounding box center [1209, 350] width 190 height 53
click at [1466, 357] on div "Connect" at bounding box center [1401, 350] width 169 height 28
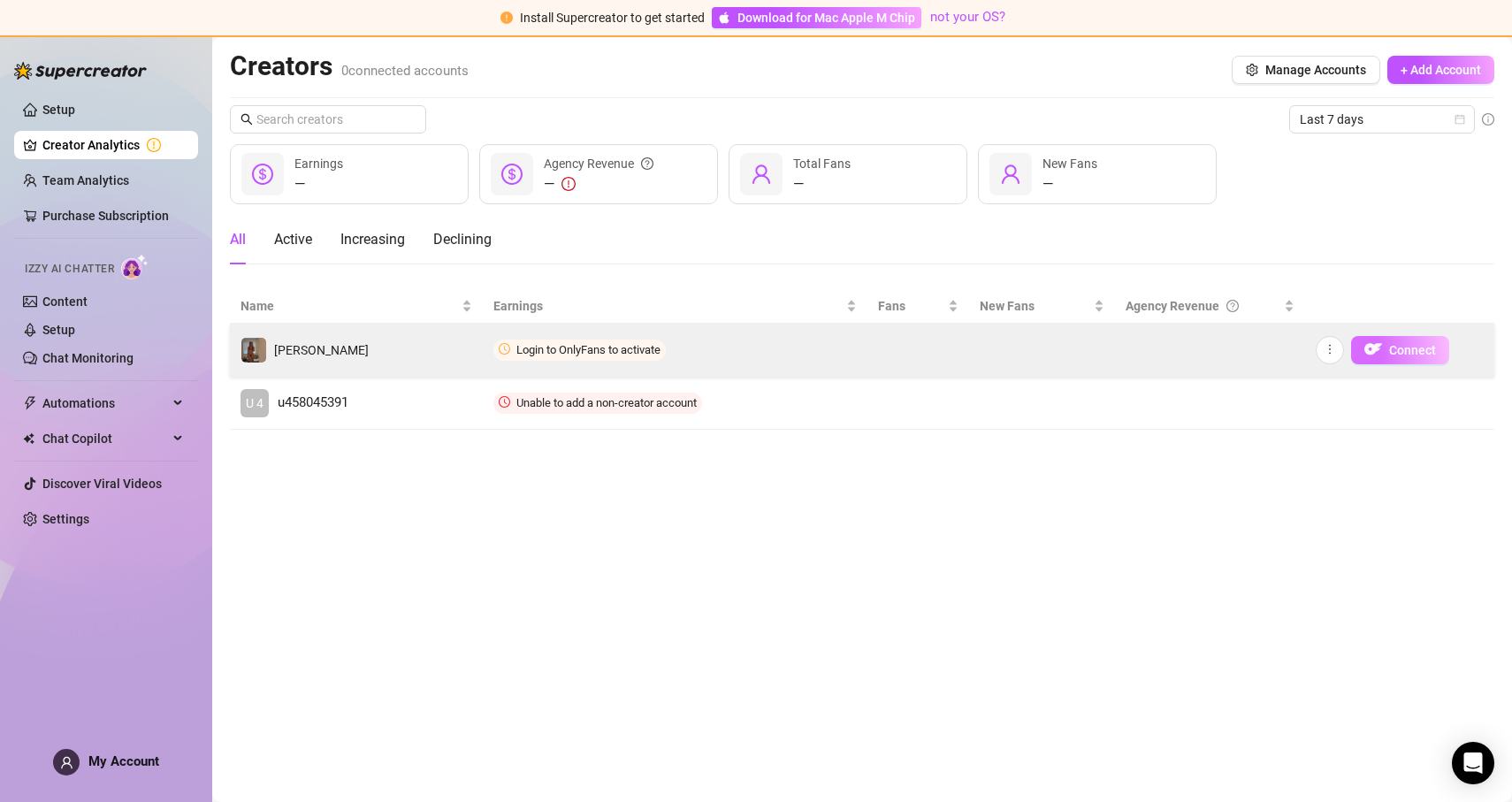
click at [1436, 357] on button "Connect" at bounding box center [1400, 350] width 98 height 28
click at [1413, 350] on span "Connect" at bounding box center [1412, 350] width 47 height 14
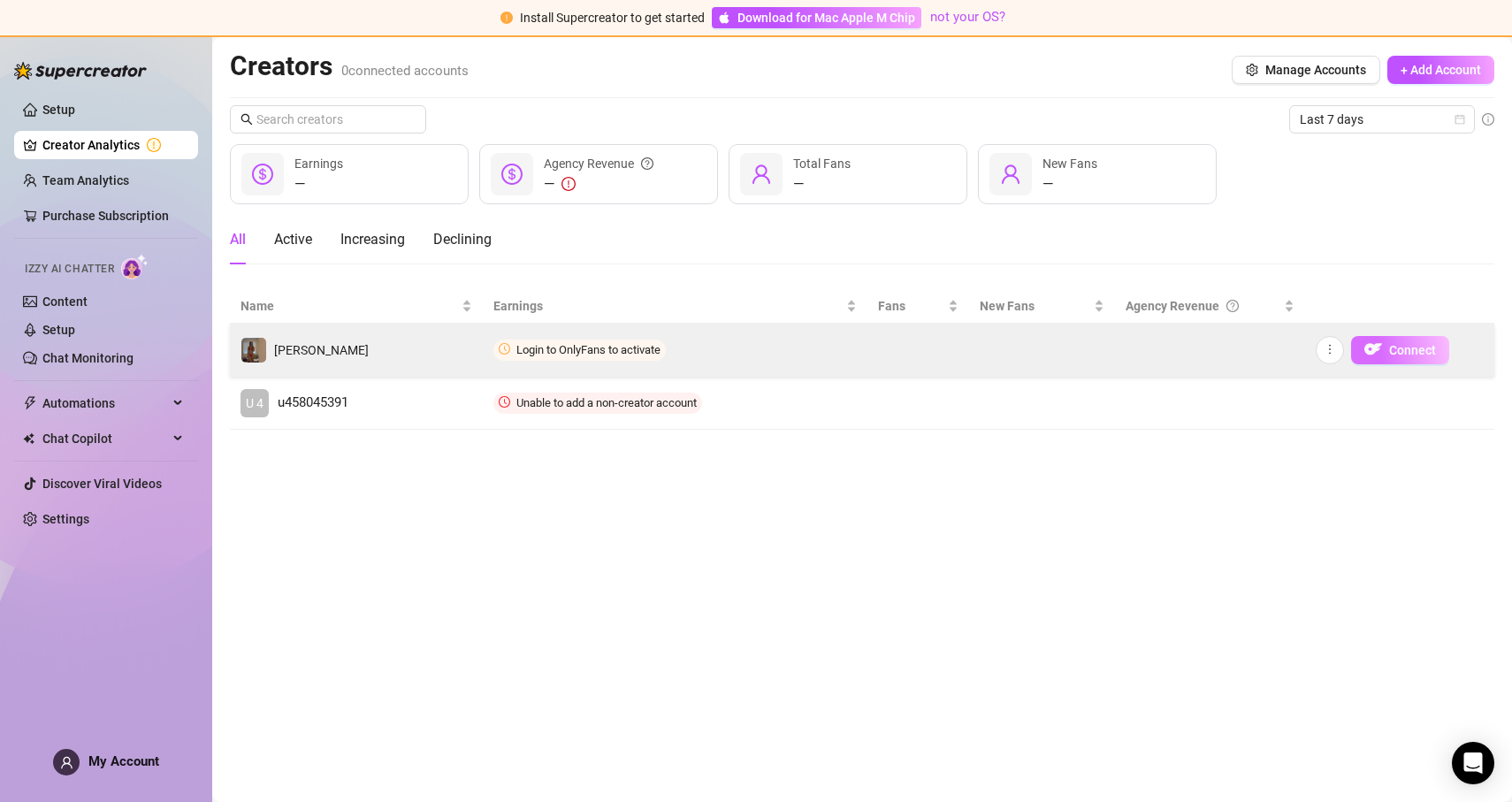
click at [1413, 350] on span "Connect" at bounding box center [1412, 350] width 47 height 14
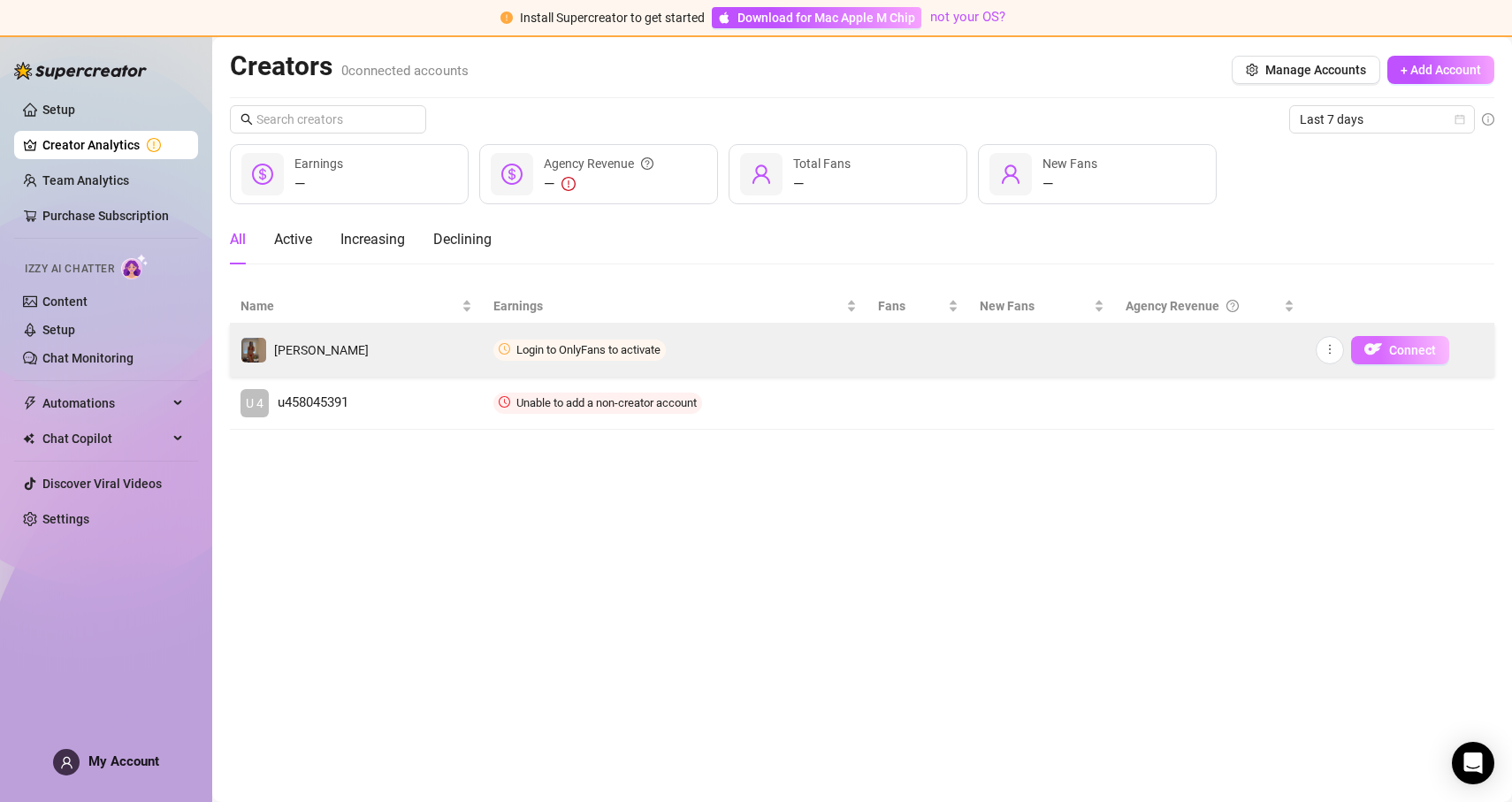
click at [1413, 350] on span "Connect" at bounding box center [1412, 350] width 47 height 14
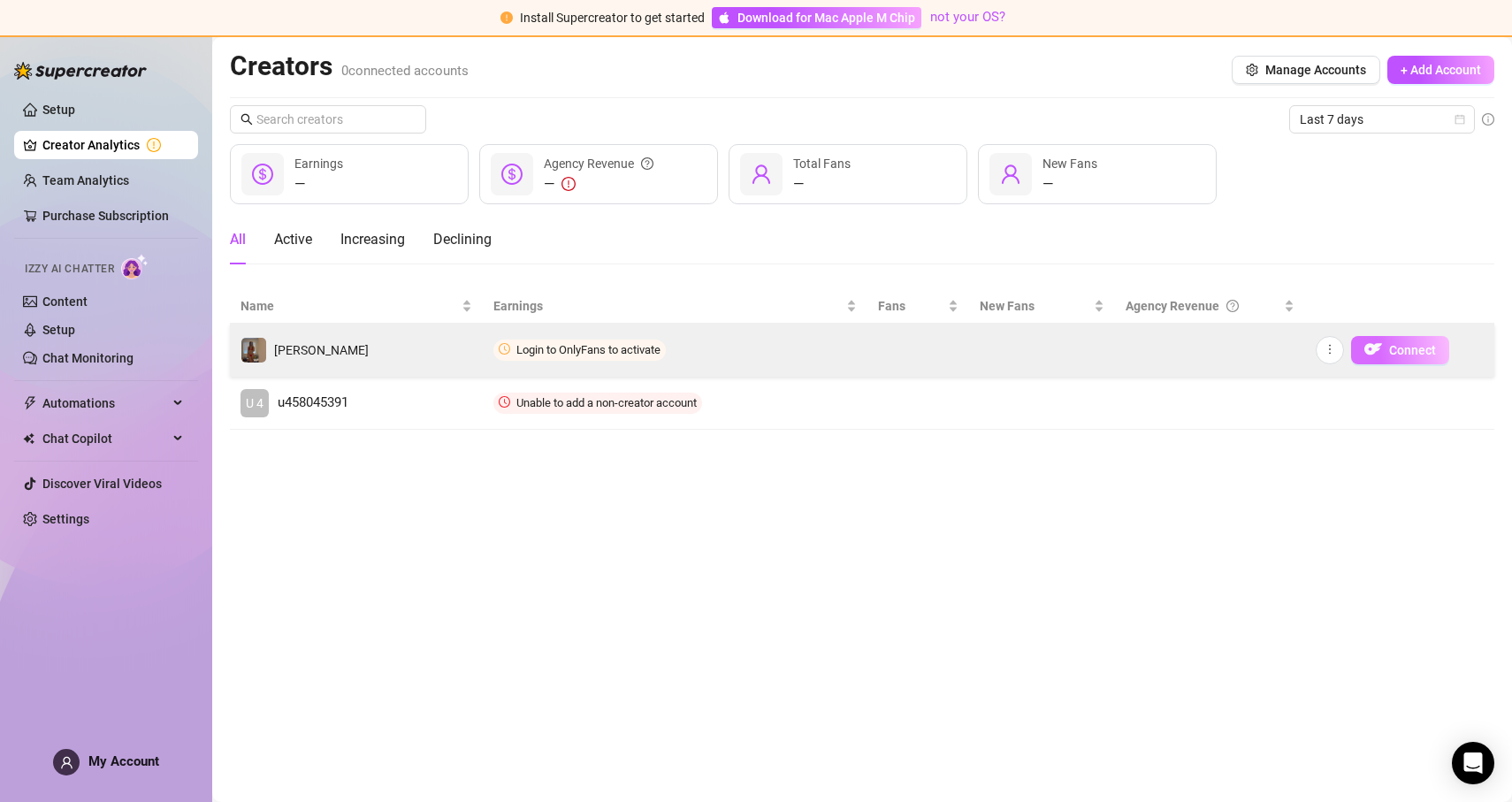
click at [1413, 350] on span "Connect" at bounding box center [1412, 350] width 47 height 14
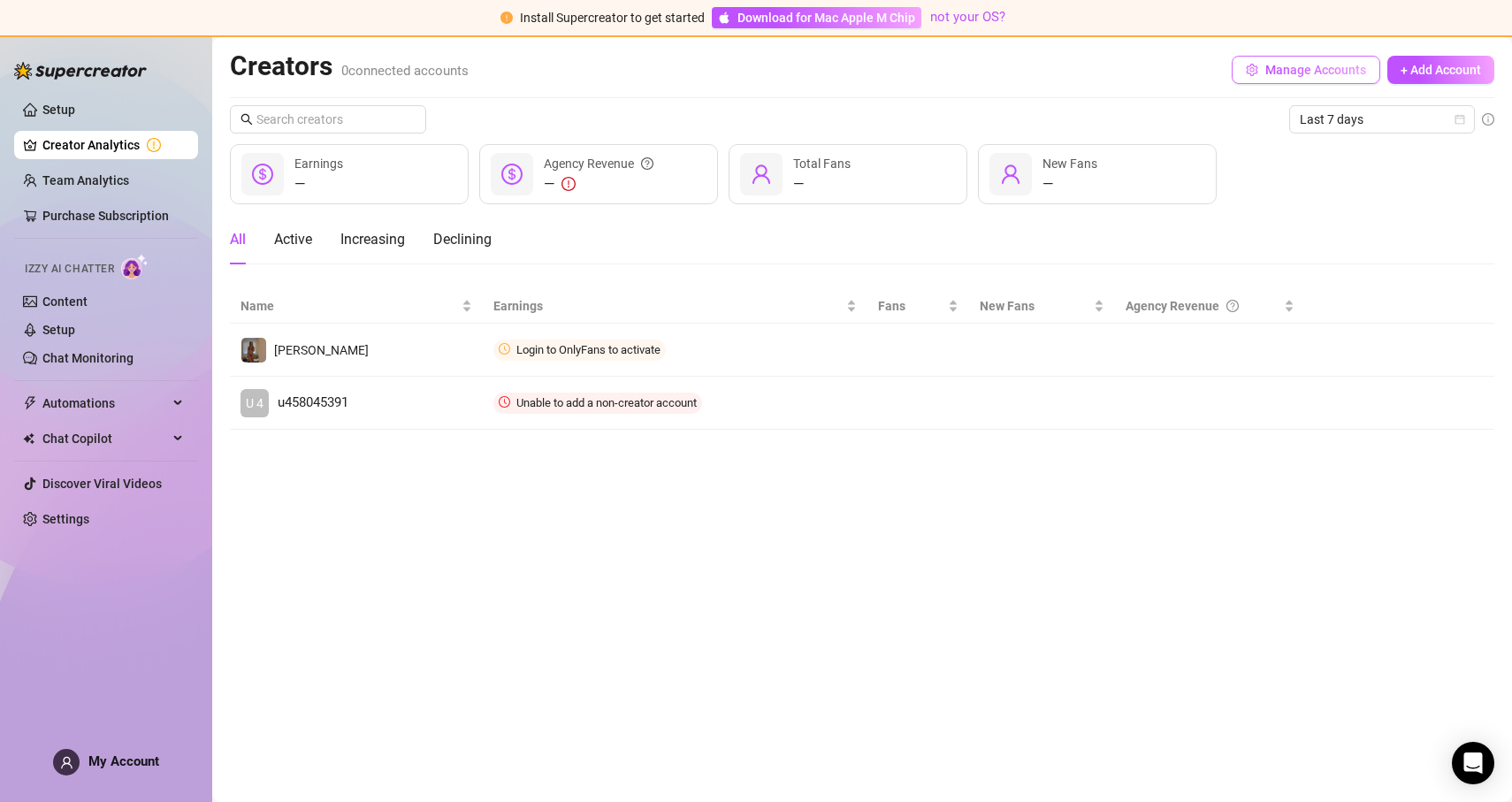
click at [1362, 72] on span "Manage Accounts" at bounding box center [1315, 70] width 101 height 14
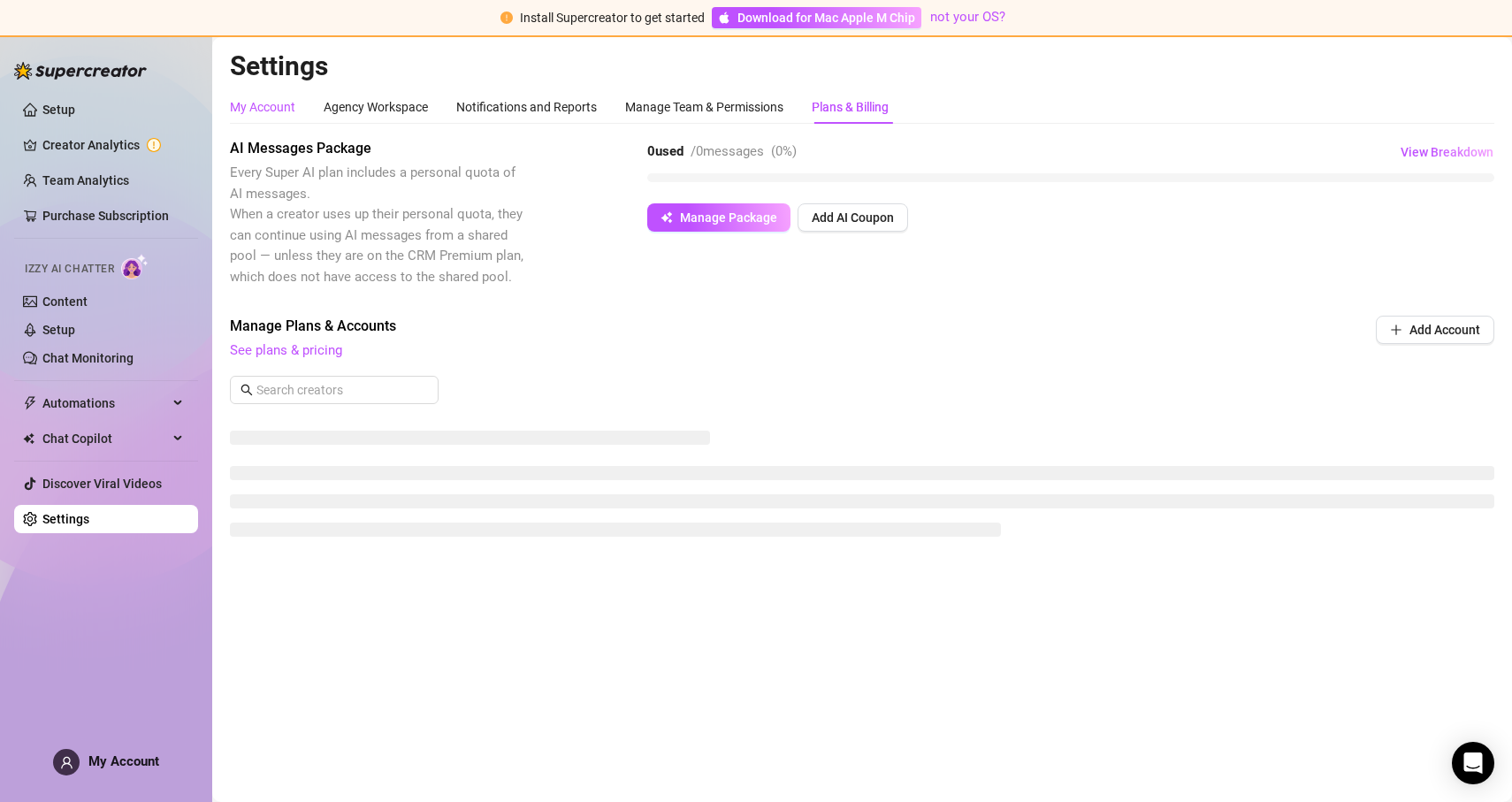
click at [267, 101] on div "My Account" at bounding box center [262, 107] width 65 height 20
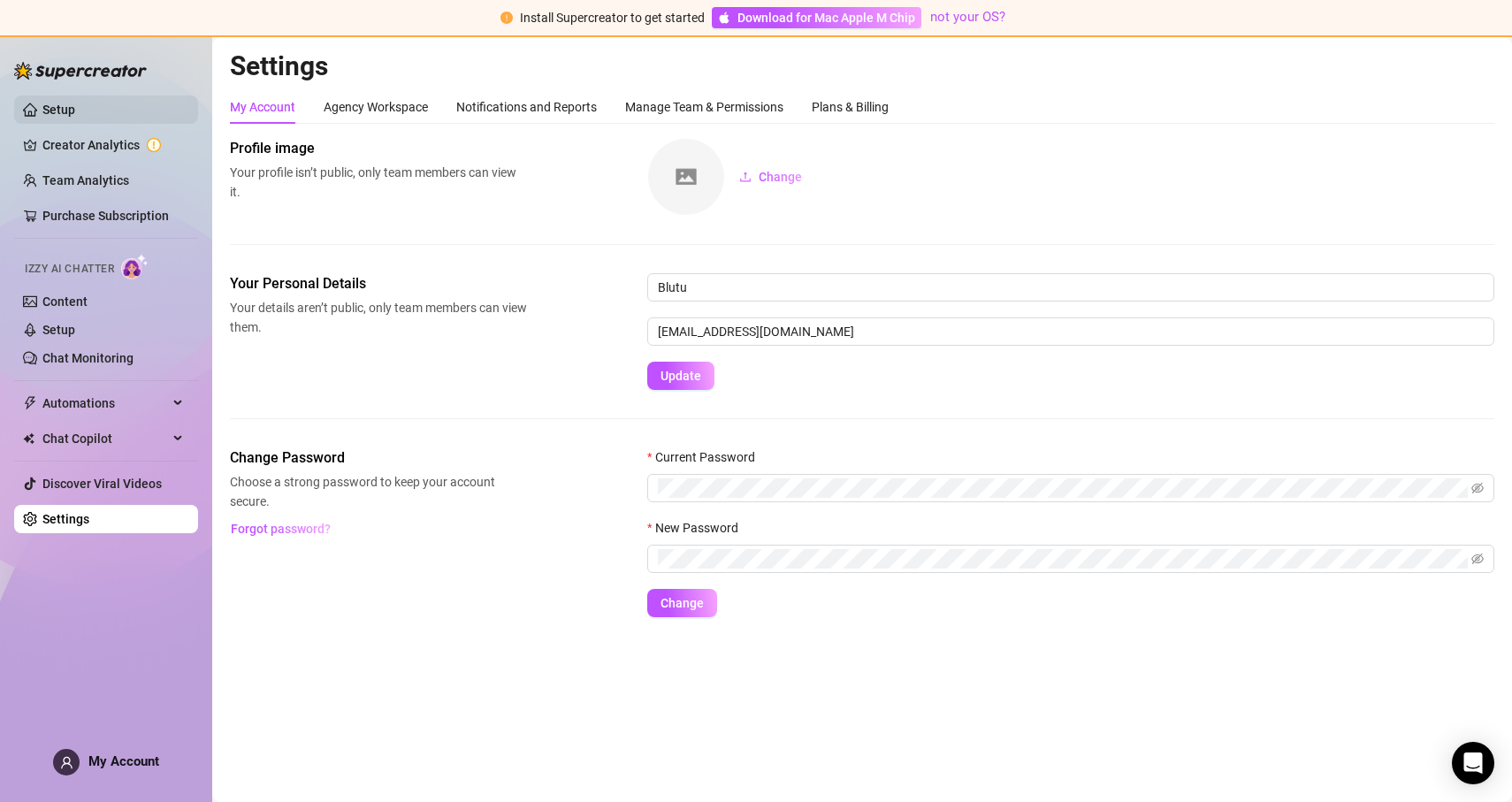
click at [75, 108] on link "Setup" at bounding box center [59, 109] width 33 height 14
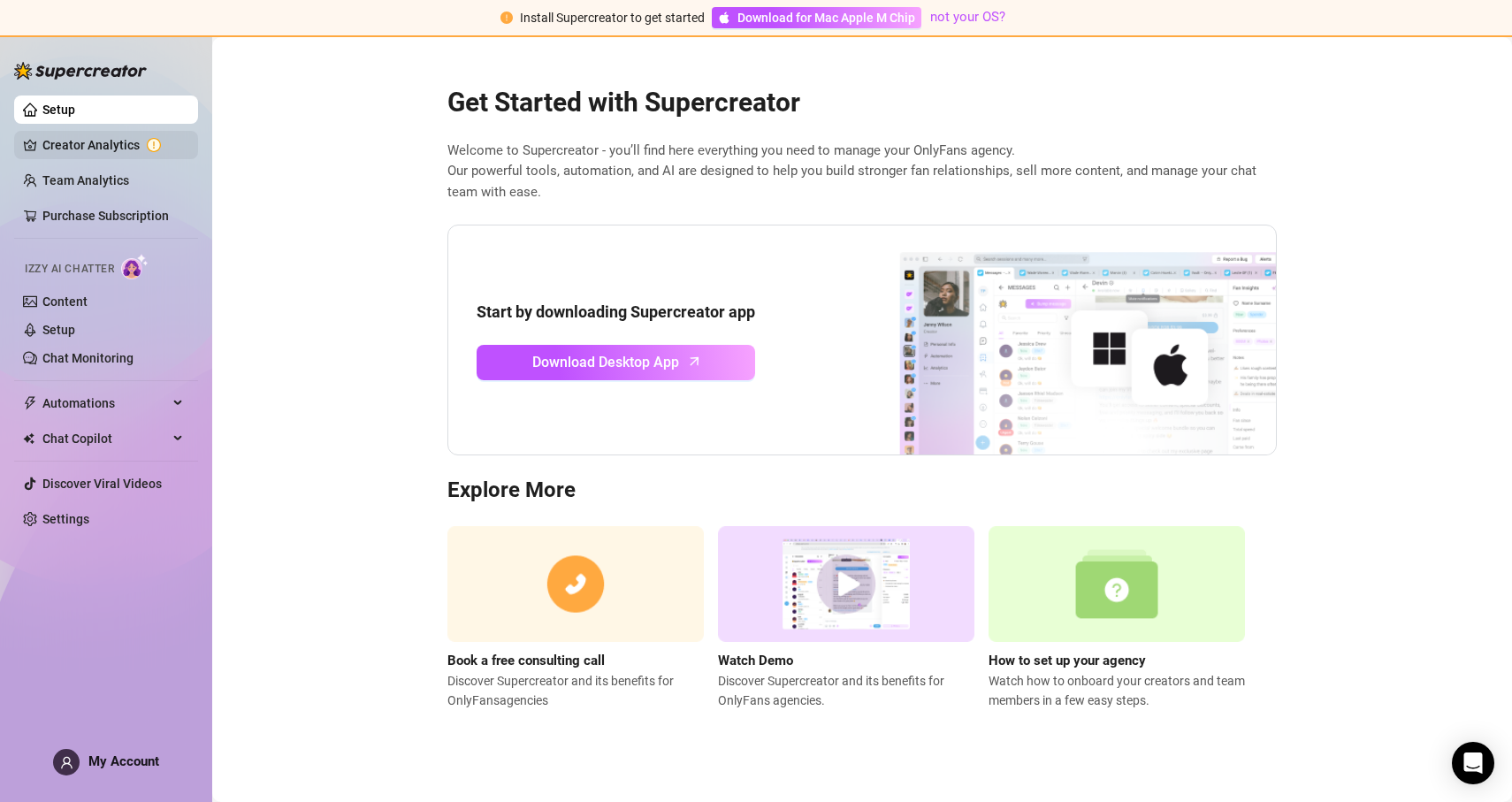
click at [127, 146] on link "Creator Analytics" at bounding box center [113, 145] width 142 height 28
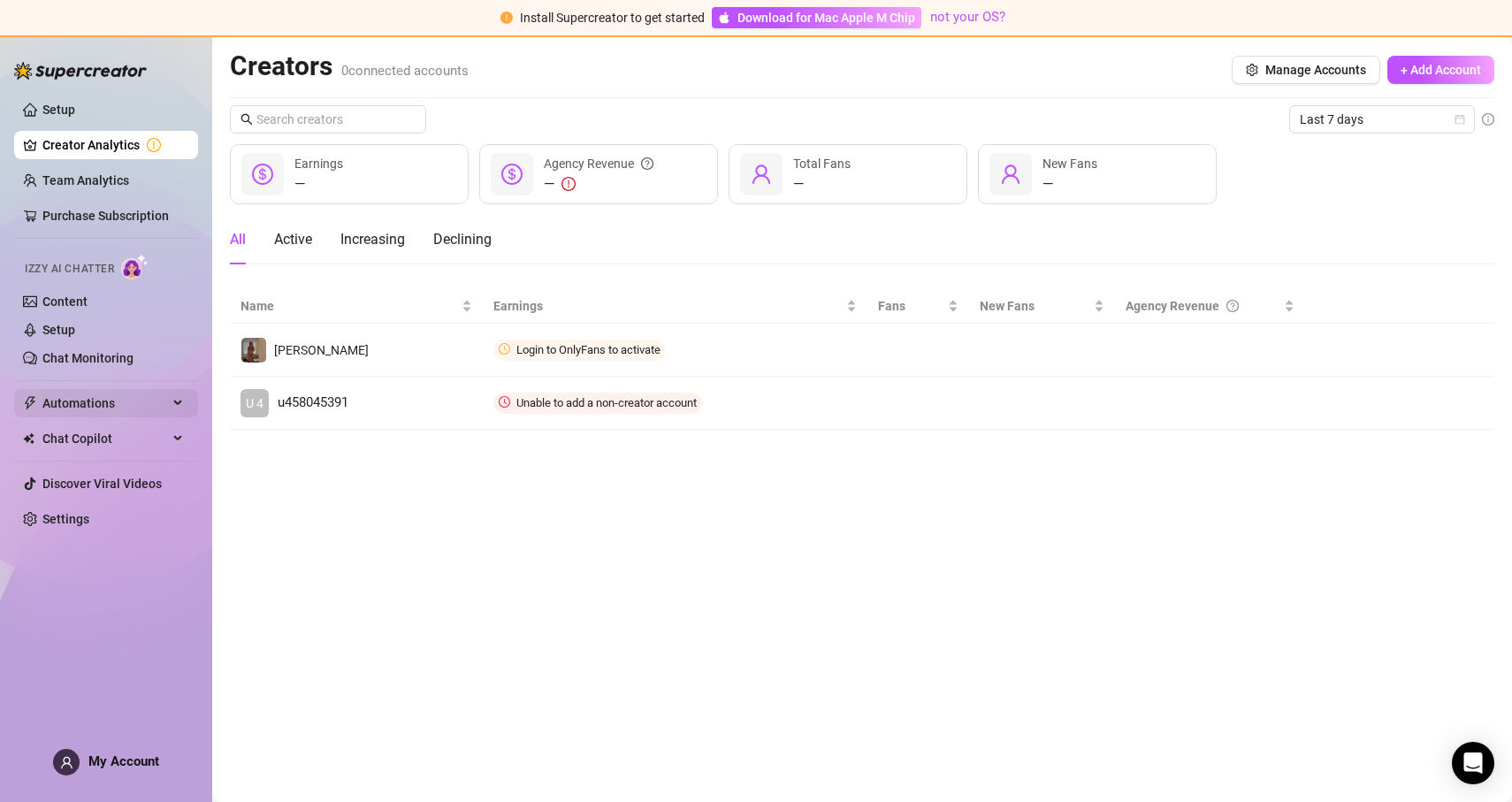
click at [160, 404] on span "Automations" at bounding box center [105, 403] width 126 height 28
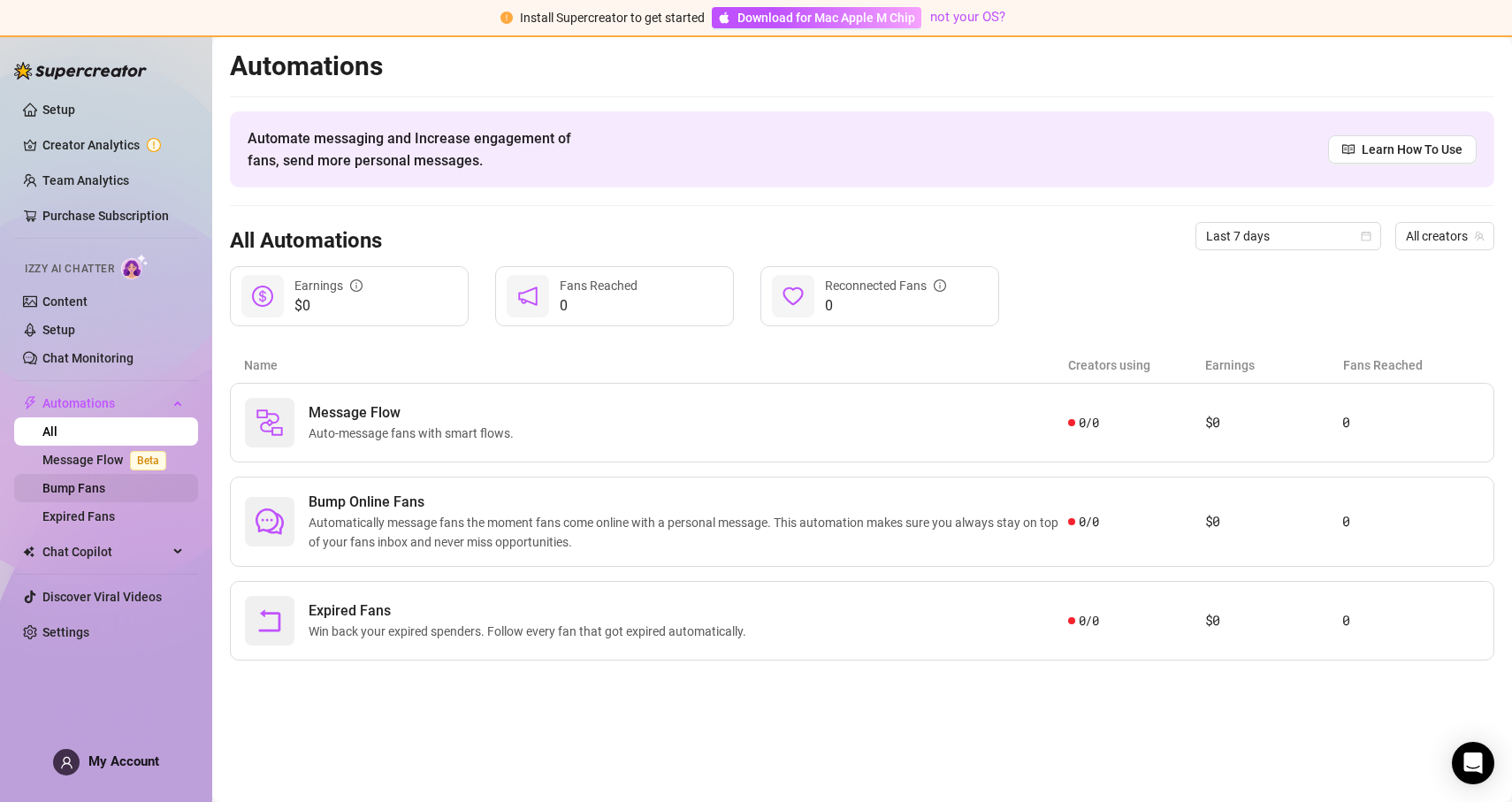
click at [105, 495] on link "Bump Fans" at bounding box center [74, 488] width 63 height 14
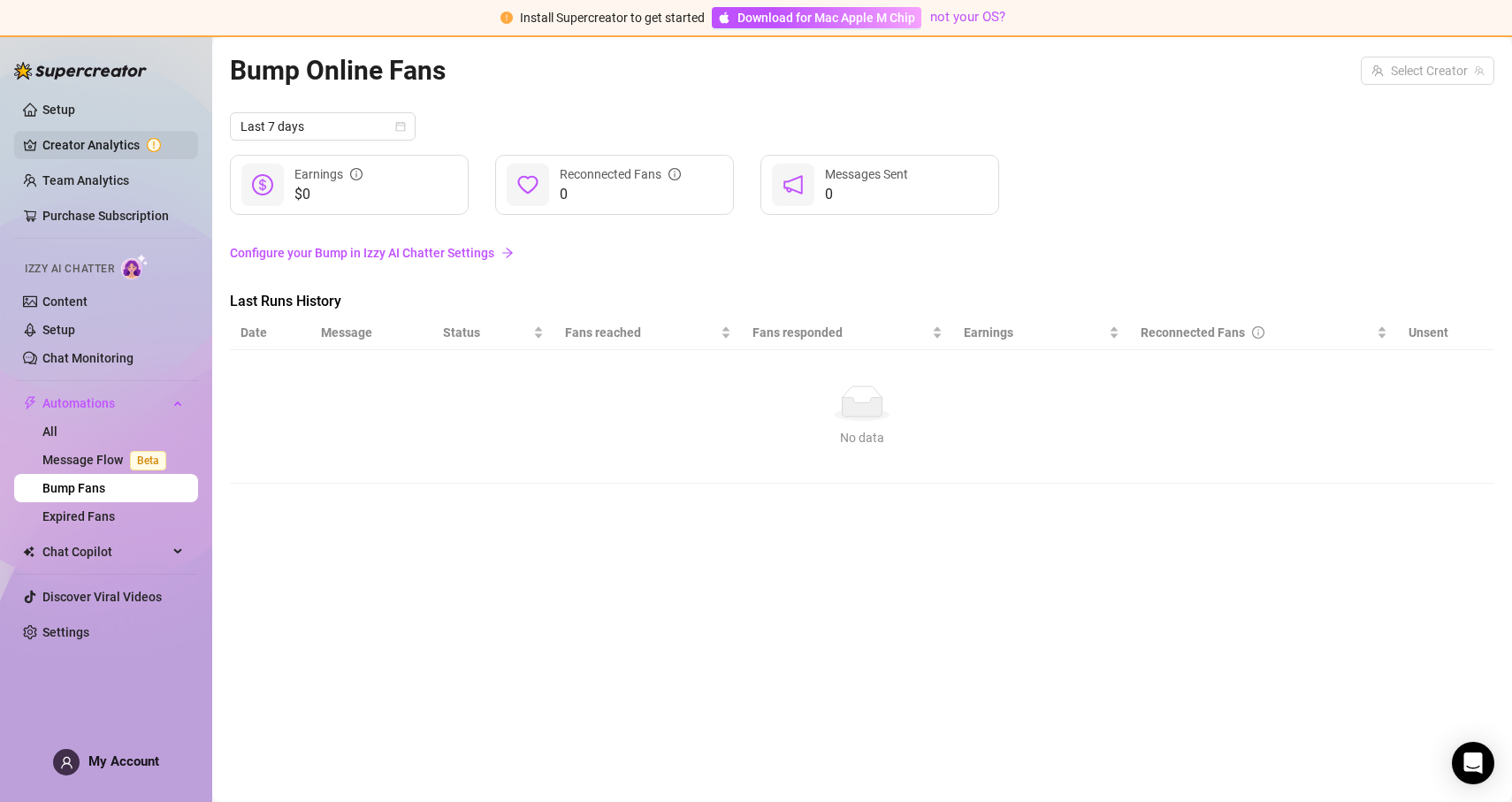
click at [148, 146] on link "Creator Analytics" at bounding box center [113, 145] width 142 height 28
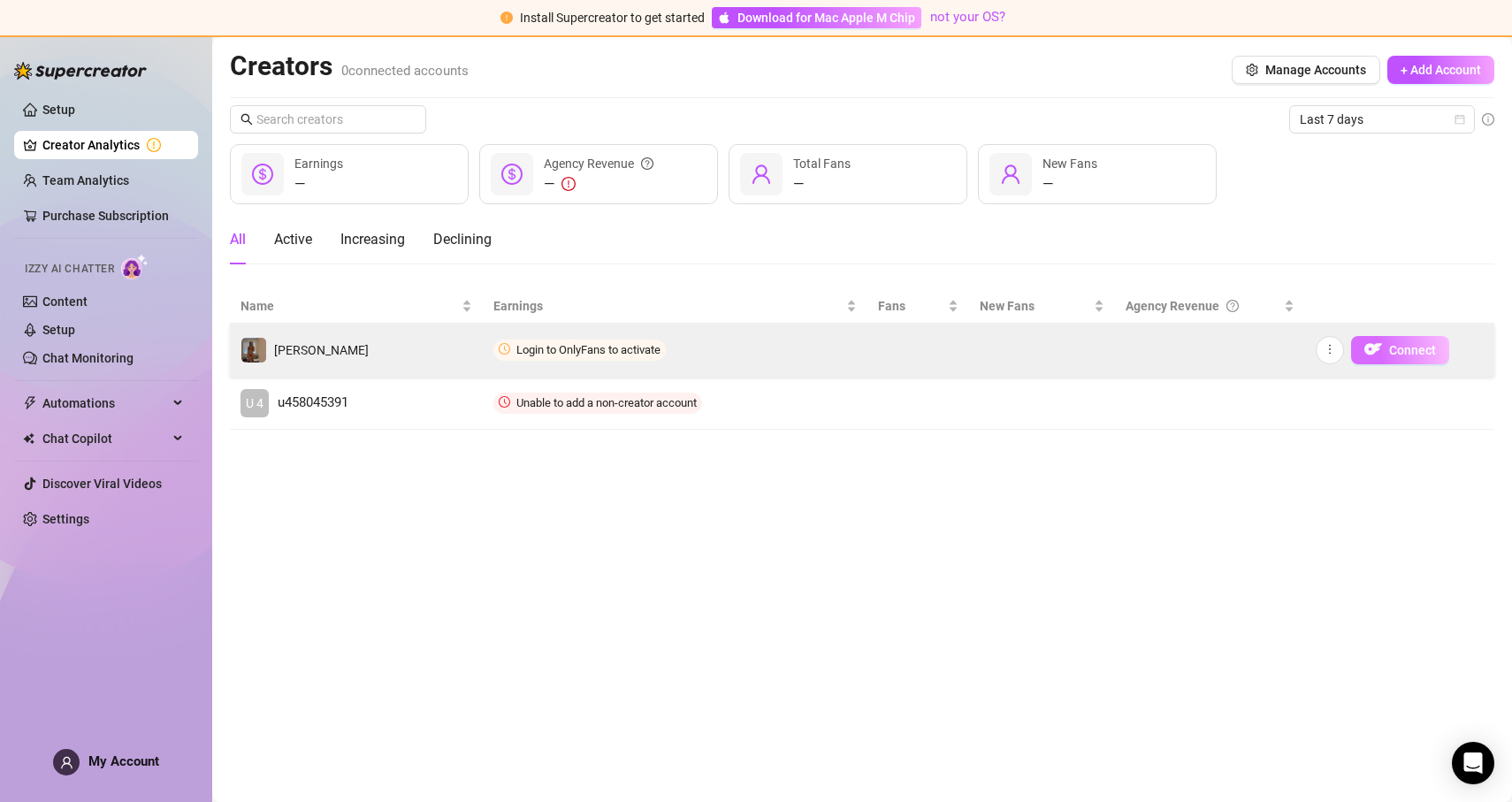
click at [1425, 347] on span "Connect" at bounding box center [1412, 350] width 47 height 14
click at [1334, 356] on span "button" at bounding box center [1329, 350] width 12 height 14
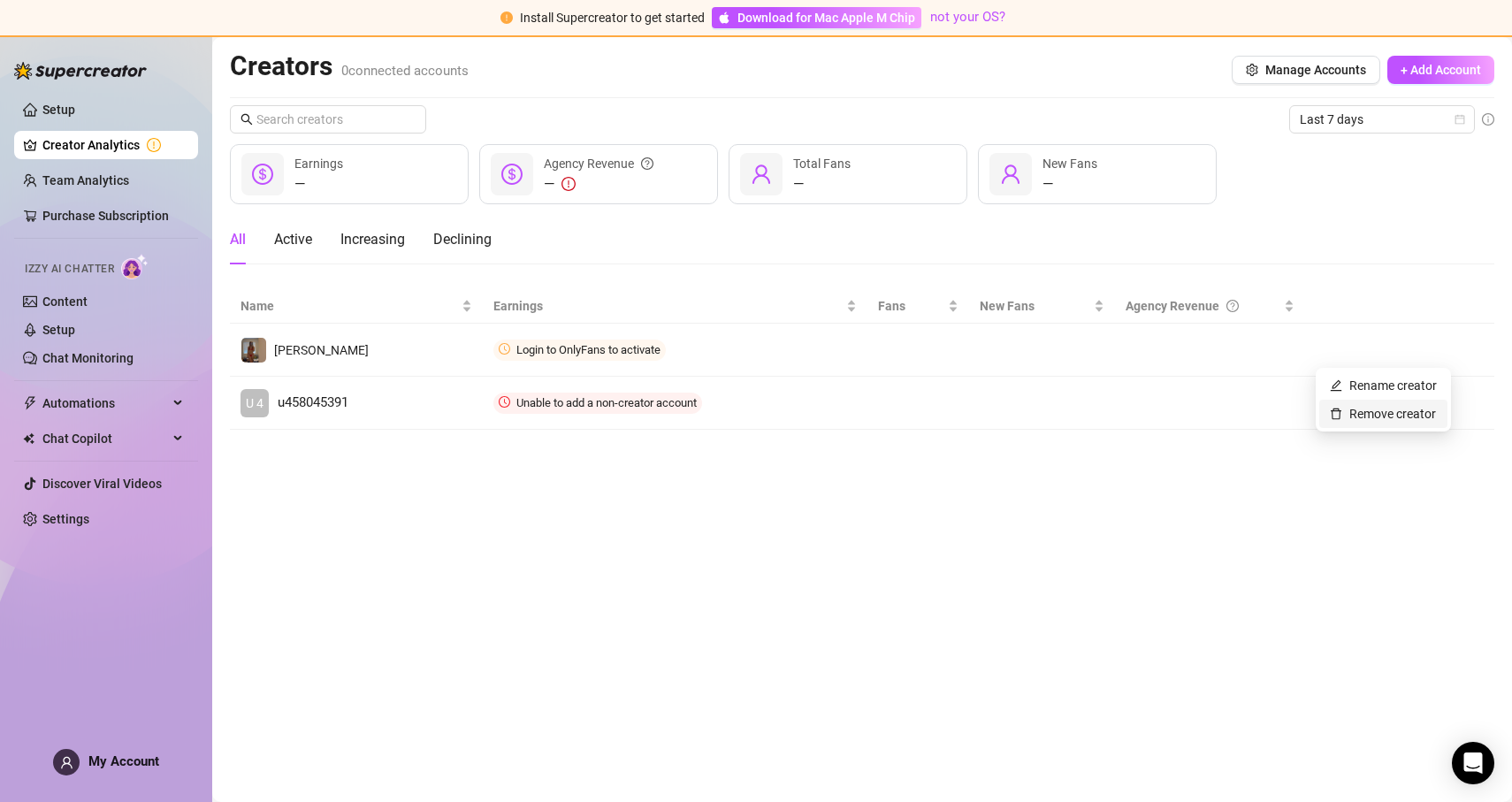
click at [1355, 415] on link "Remove creator" at bounding box center [1382, 414] width 106 height 14
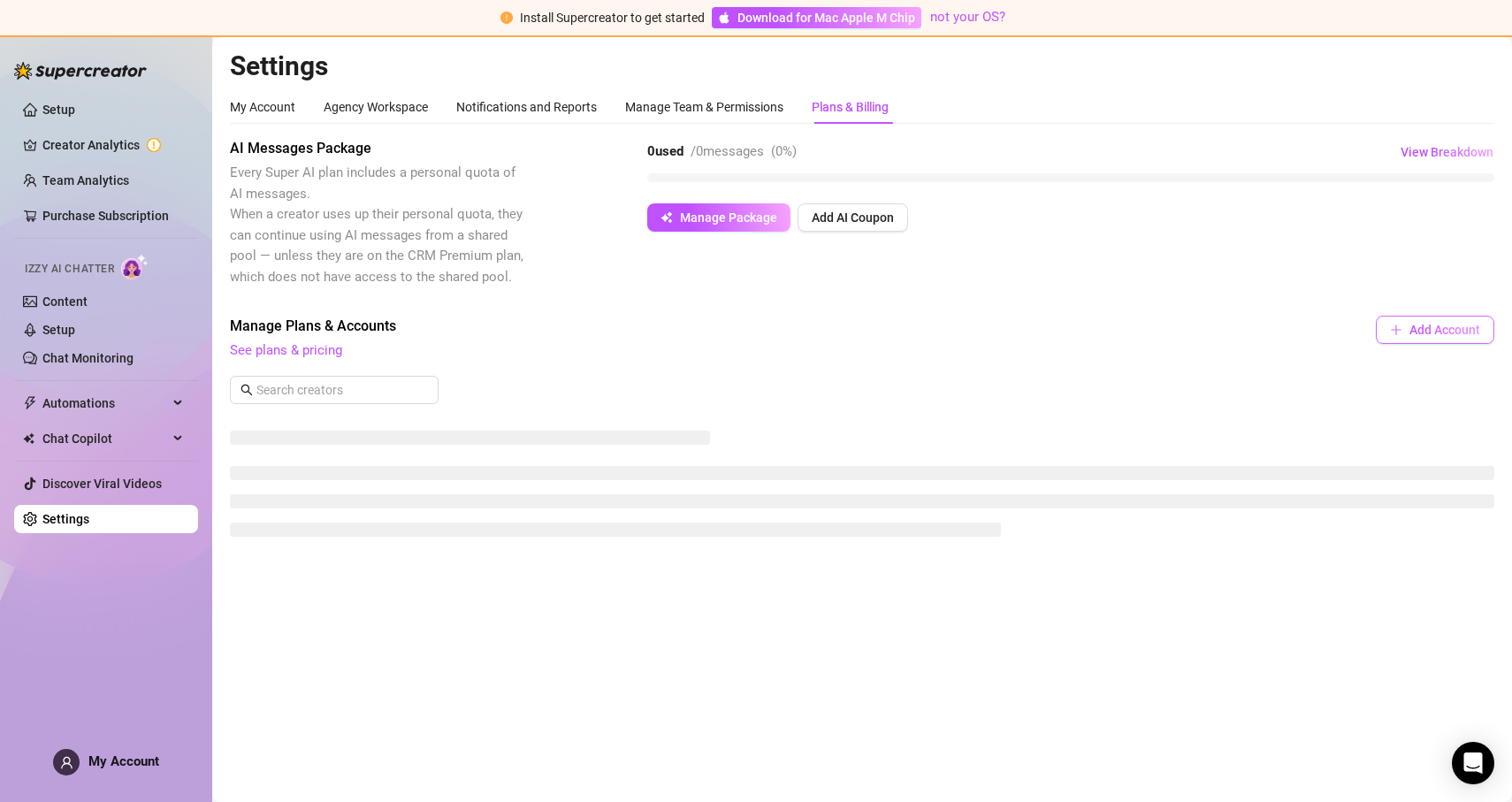
click at [1414, 332] on span "Add Account" at bounding box center [1444, 329] width 70 height 14
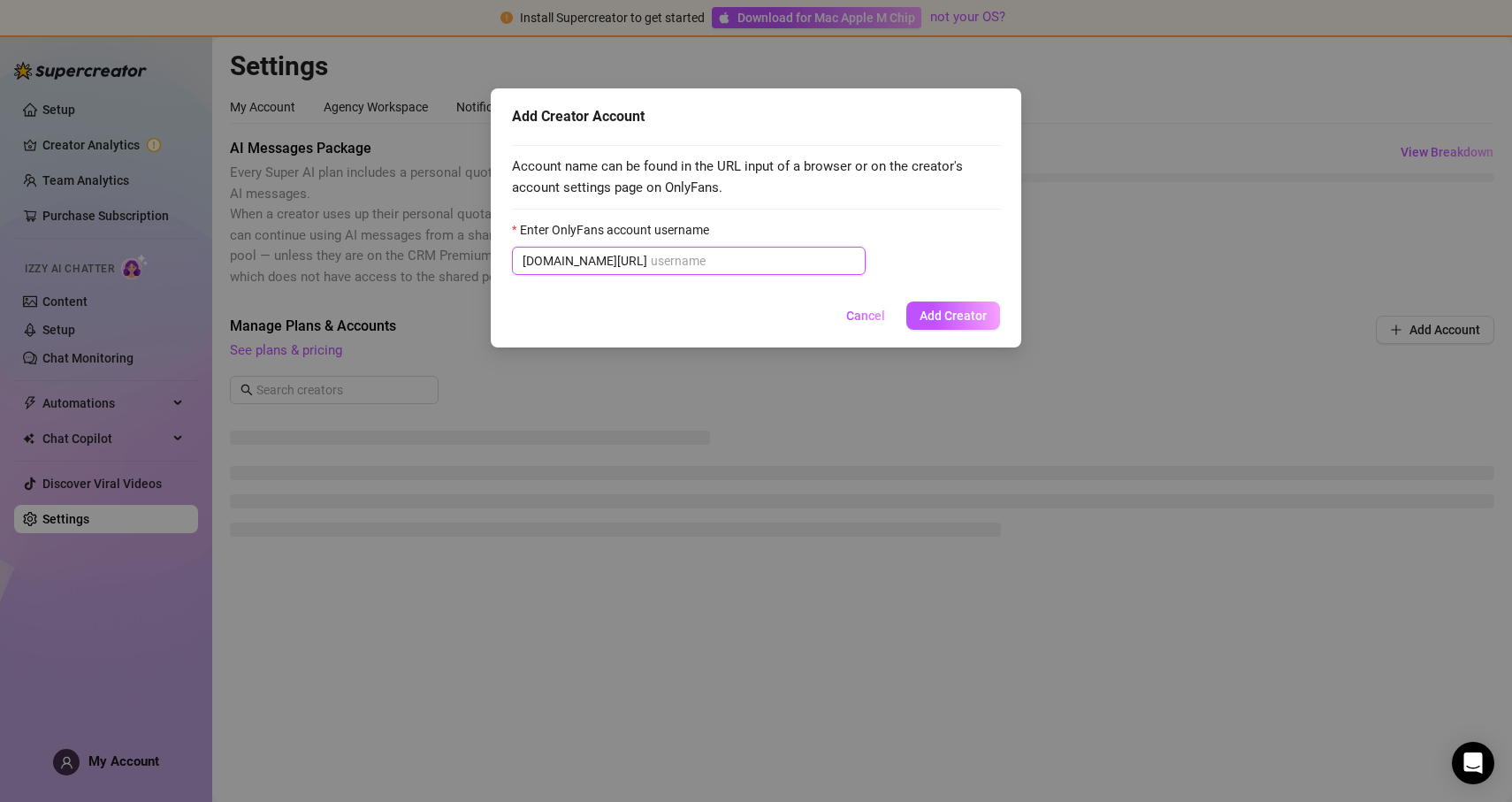
paste input "mileyeilish"
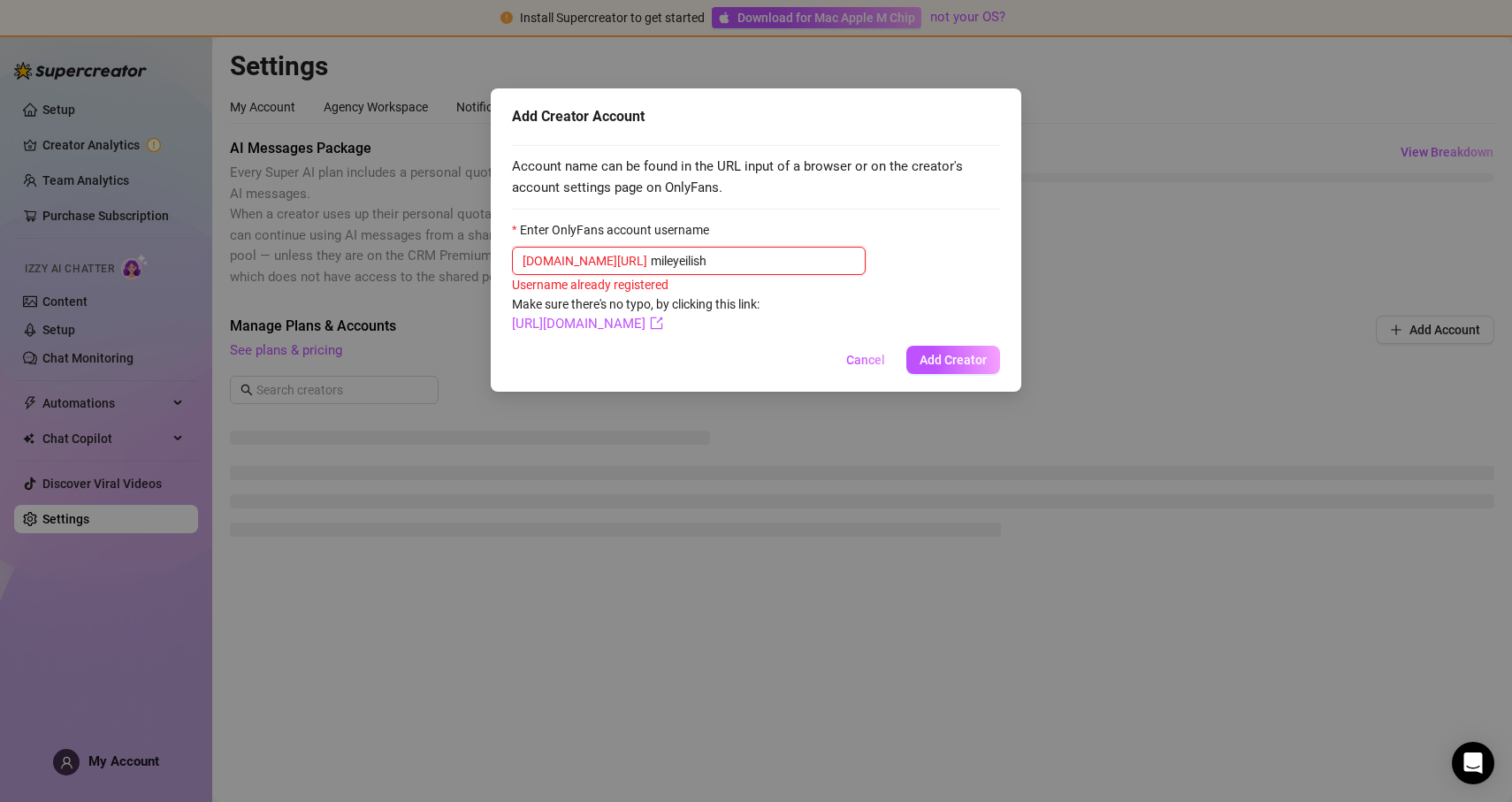
type input "mileyeilish"
click at [860, 312] on form "Enter OnlyFans account username onlyfans.com/ mileyeilish Username already regi…" at bounding box center [756, 277] width 488 height 115
click at [923, 345] on button "Add Creator" at bounding box center [953, 360] width 93 height 28
click at [875, 358] on span "Cancel" at bounding box center [866, 360] width 39 height 14
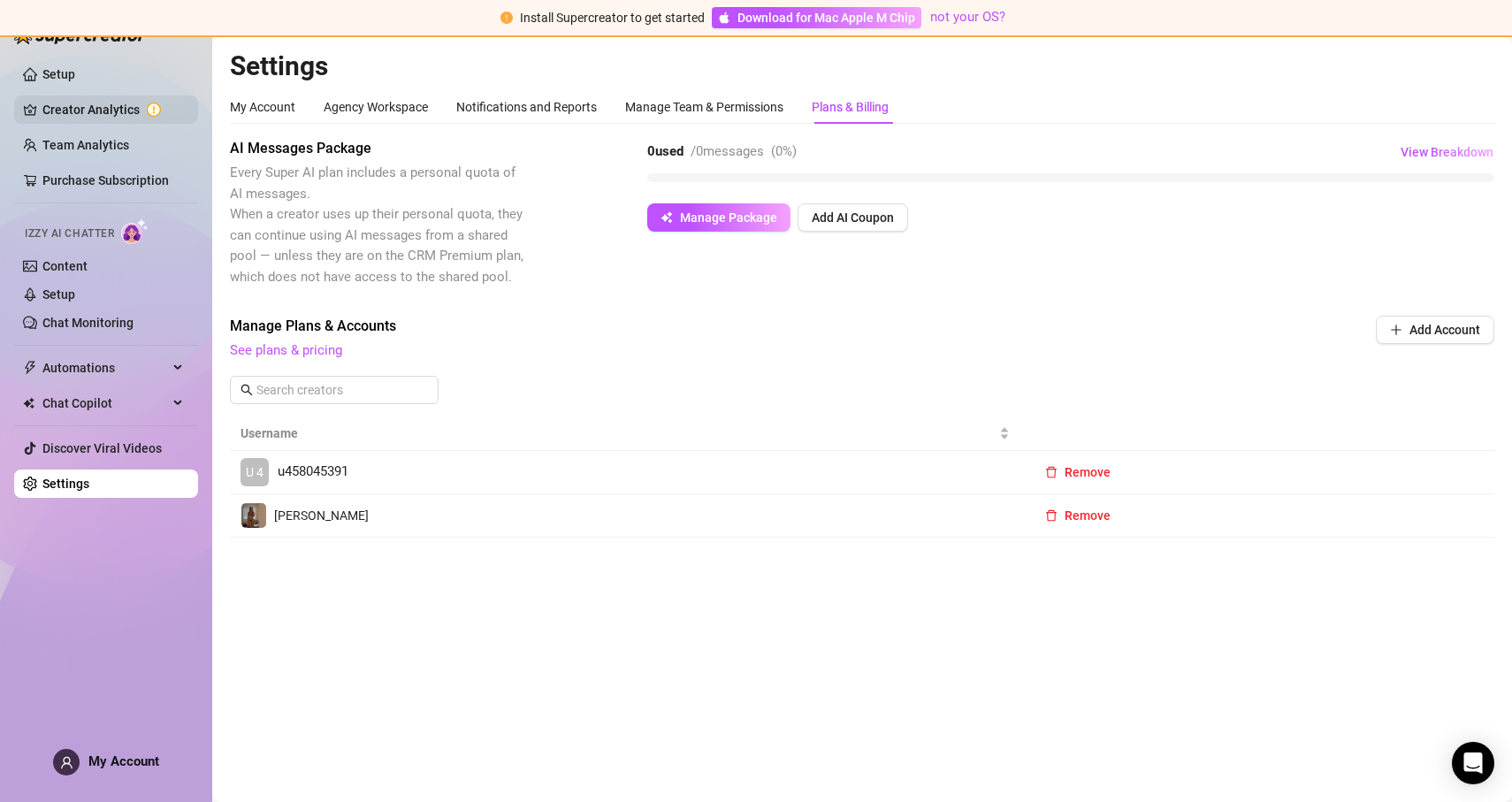
click at [90, 107] on link "Creator Analytics" at bounding box center [113, 109] width 142 height 28
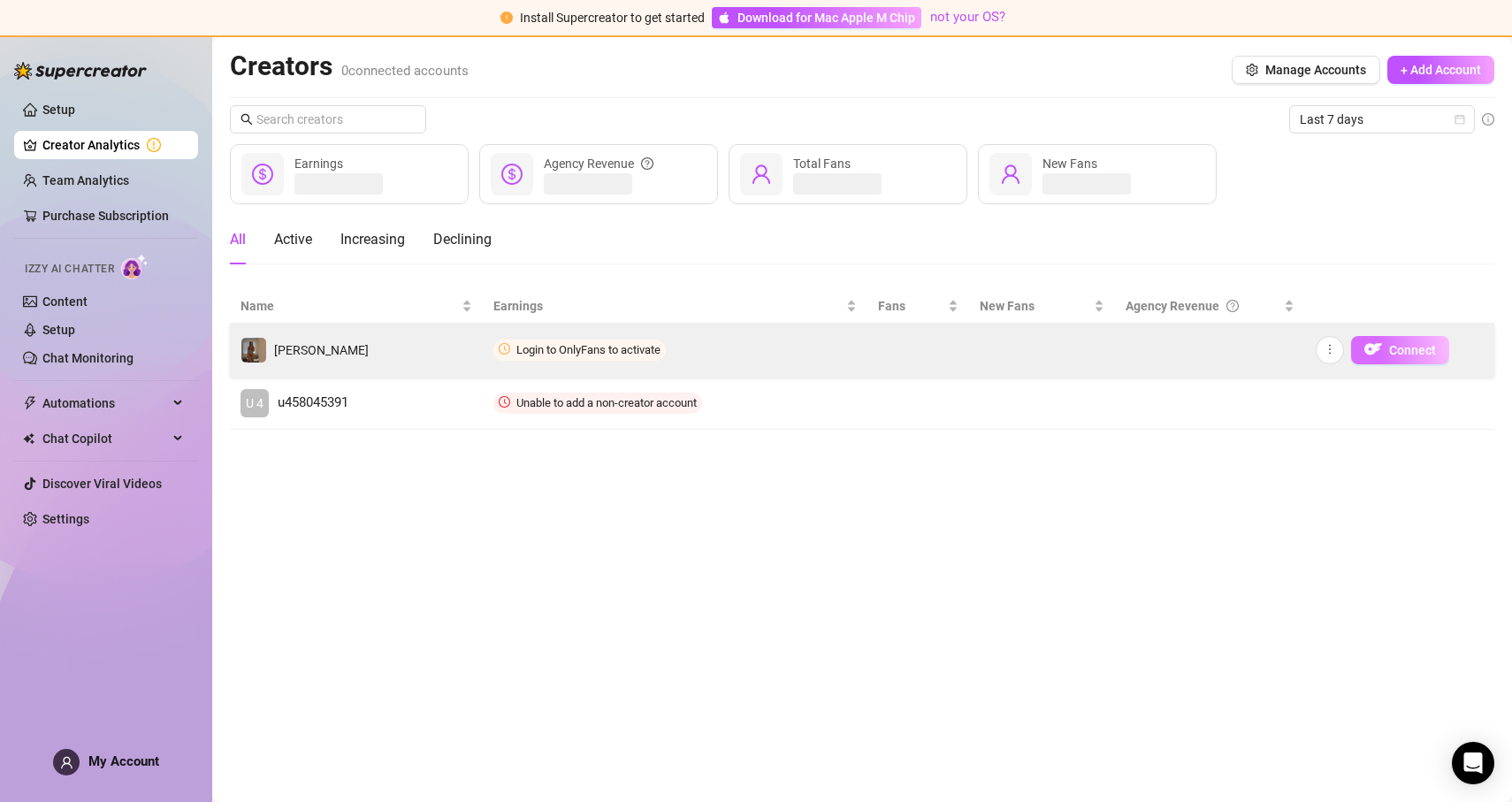
click at [1382, 352] on button "Connect" at bounding box center [1400, 350] width 98 height 28
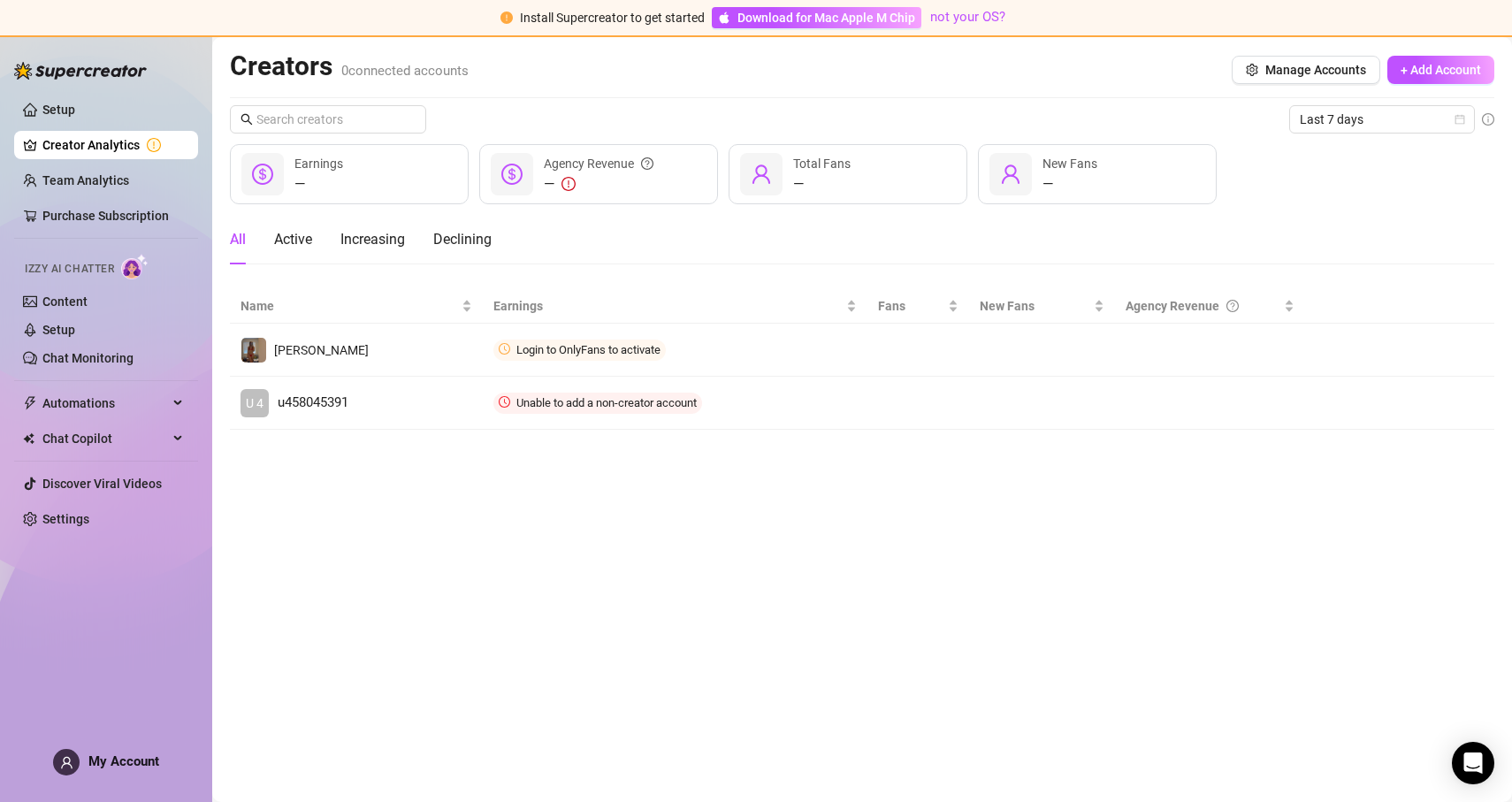
click at [1220, 569] on main "Creators 0 connected accounts Manage Accounts + Add Account Last 7 days — Earni…" at bounding box center [862, 419] width 1300 height 765
click at [964, 475] on main "Creators 0 connected accounts Manage Accounts + Add Account Last 7 days — Earni…" at bounding box center [862, 419] width 1300 height 765
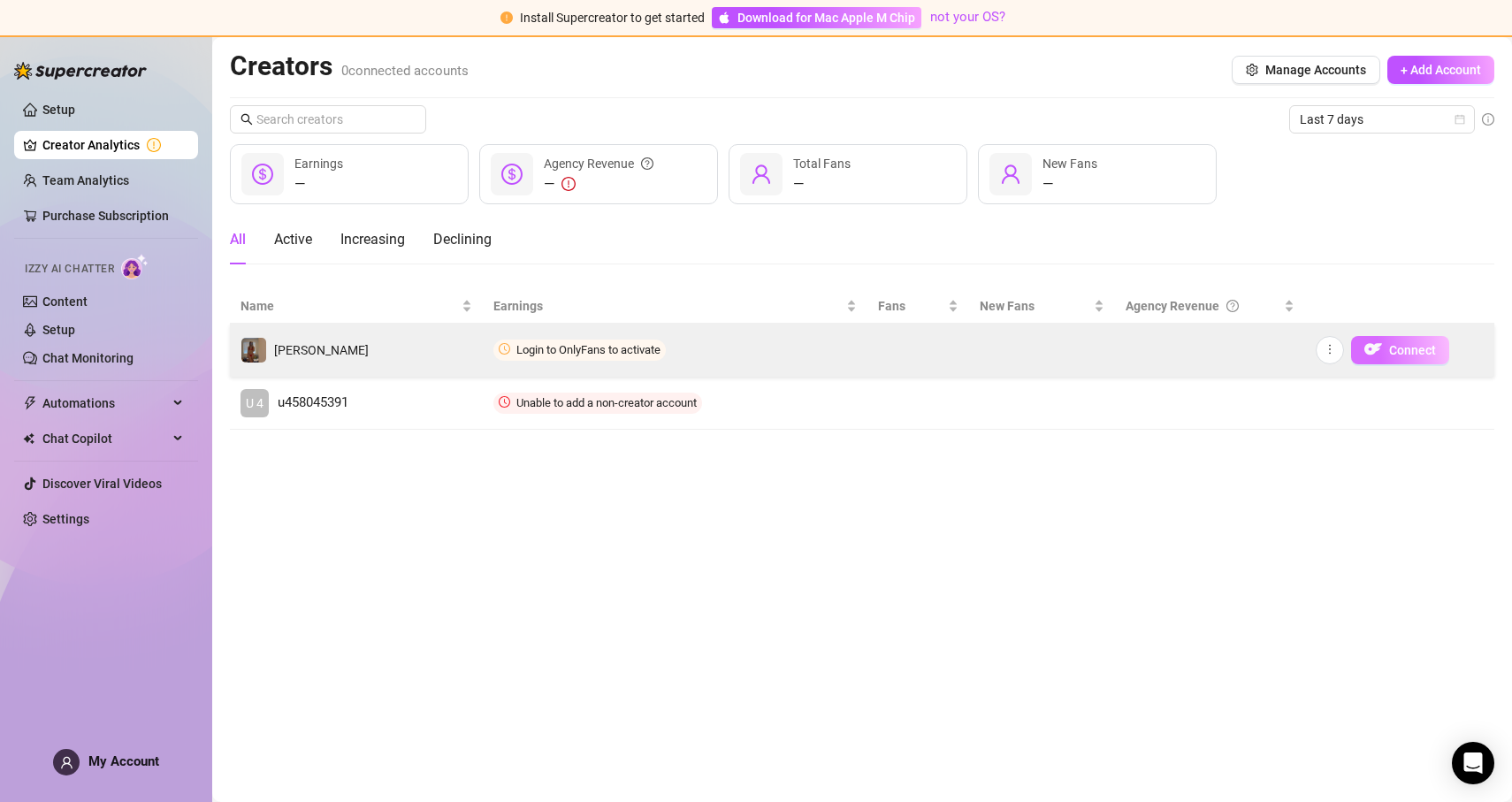
click at [1378, 355] on img "button" at bounding box center [1373, 349] width 18 height 18
click at [1317, 347] on button "button" at bounding box center [1330, 350] width 28 height 28
click at [1327, 349] on icon "more" at bounding box center [1329, 349] width 12 height 12
click at [1207, 349] on td at bounding box center [1209, 350] width 190 height 53
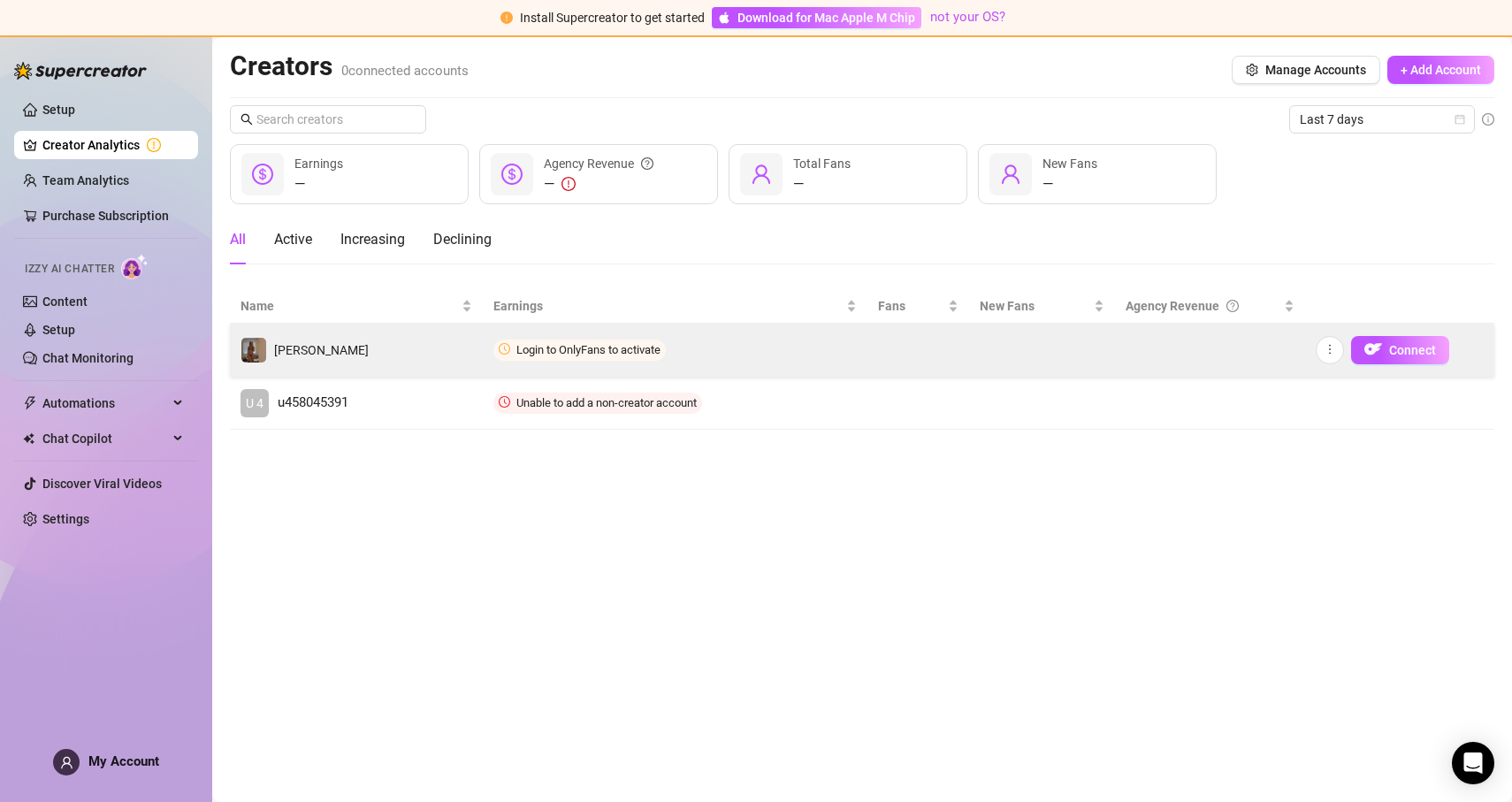
click at [1207, 349] on td at bounding box center [1209, 350] width 190 height 53
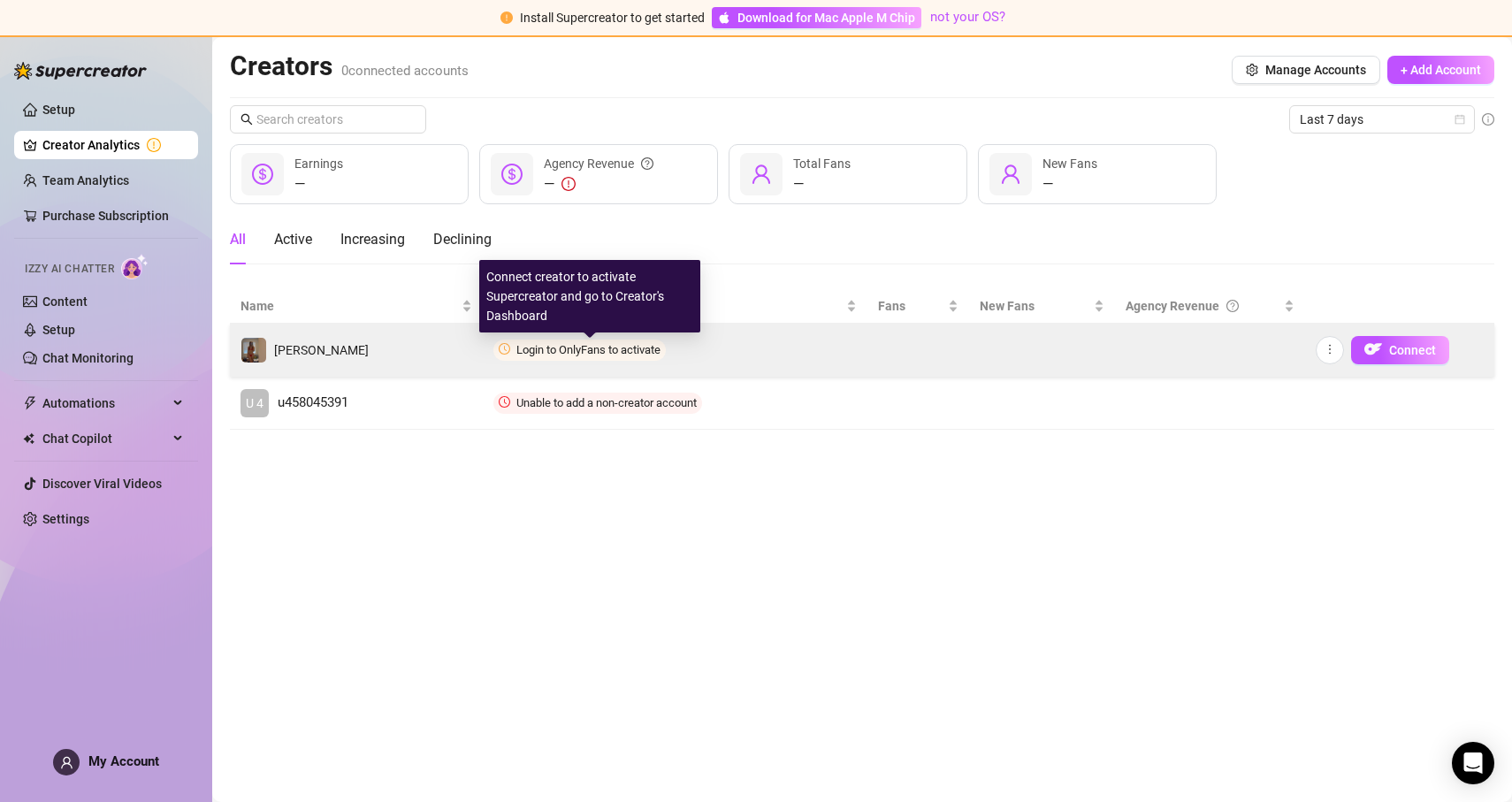
click at [548, 352] on span "Login to OnlyFans to activate" at bounding box center [589, 349] width 144 height 13
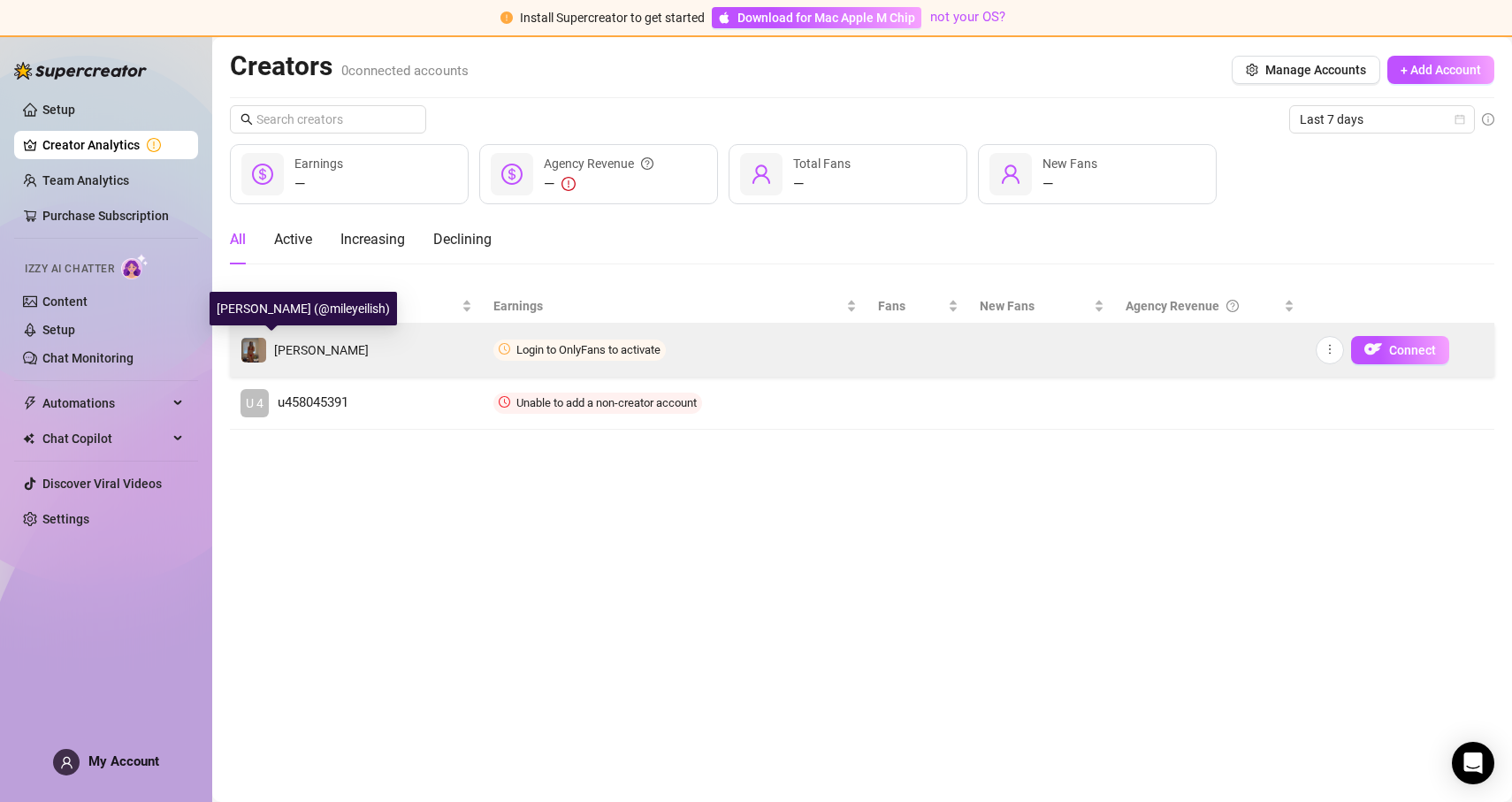
click at [246, 356] on img at bounding box center [254, 350] width 25 height 25
click at [1396, 352] on span "Connect" at bounding box center [1412, 350] width 47 height 14
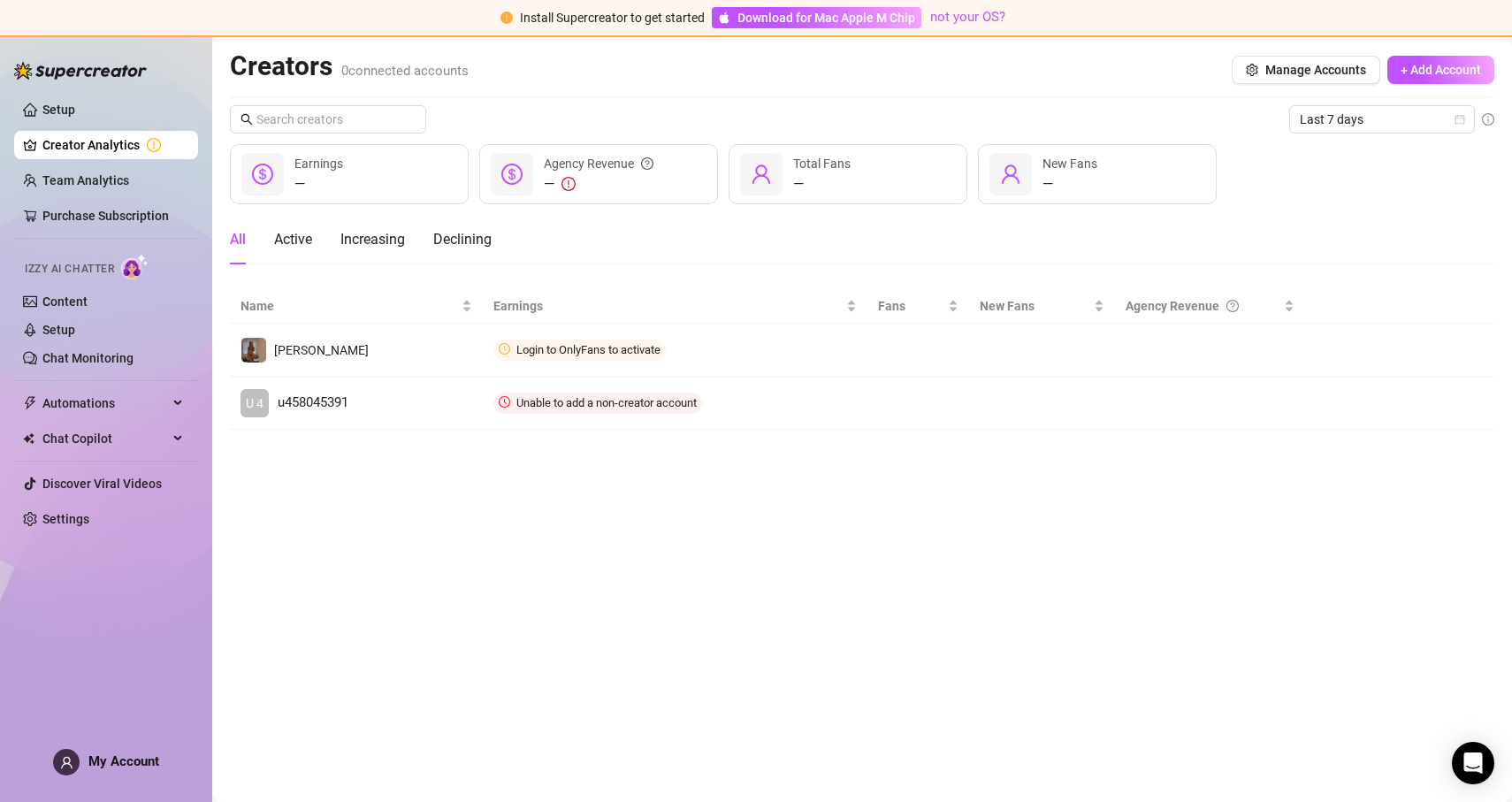
click at [1335, 53] on div "Creators 0 connected accounts Manage Accounts + Add Account" at bounding box center [862, 70] width 1264 height 41
click at [1330, 63] on span "Manage Accounts" at bounding box center [1315, 70] width 101 height 14
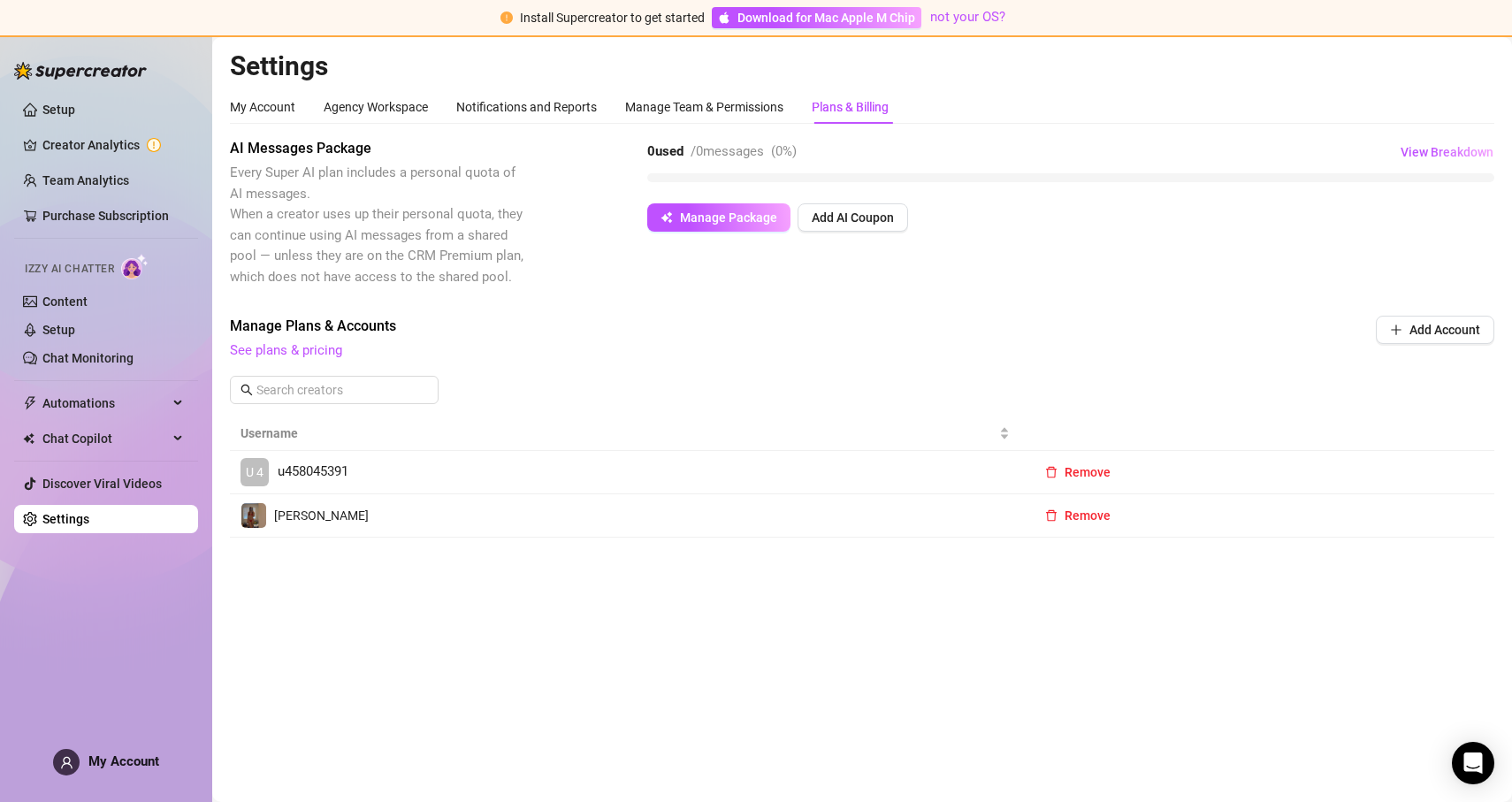
click at [703, 525] on td "[PERSON_NAME]" at bounding box center [625, 515] width 791 height 44
click at [274, 517] on span "[PERSON_NAME]" at bounding box center [321, 515] width 94 height 14
click at [278, 517] on span "[PERSON_NAME]" at bounding box center [321, 515] width 94 height 14
click at [110, 174] on link "Team Analytics" at bounding box center [85, 181] width 86 height 14
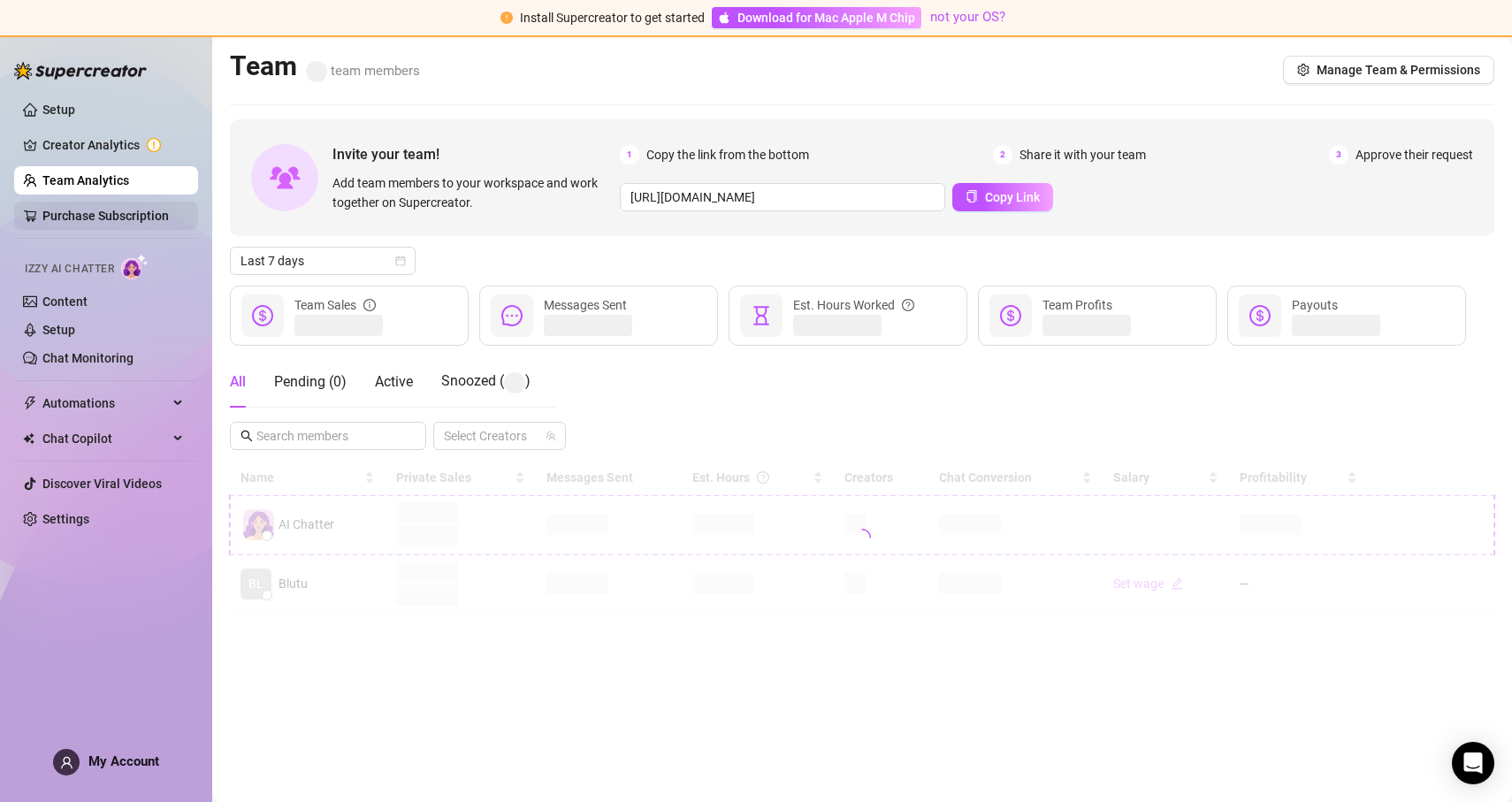
click at [137, 215] on link "Purchase Subscription" at bounding box center [106, 215] width 126 height 14
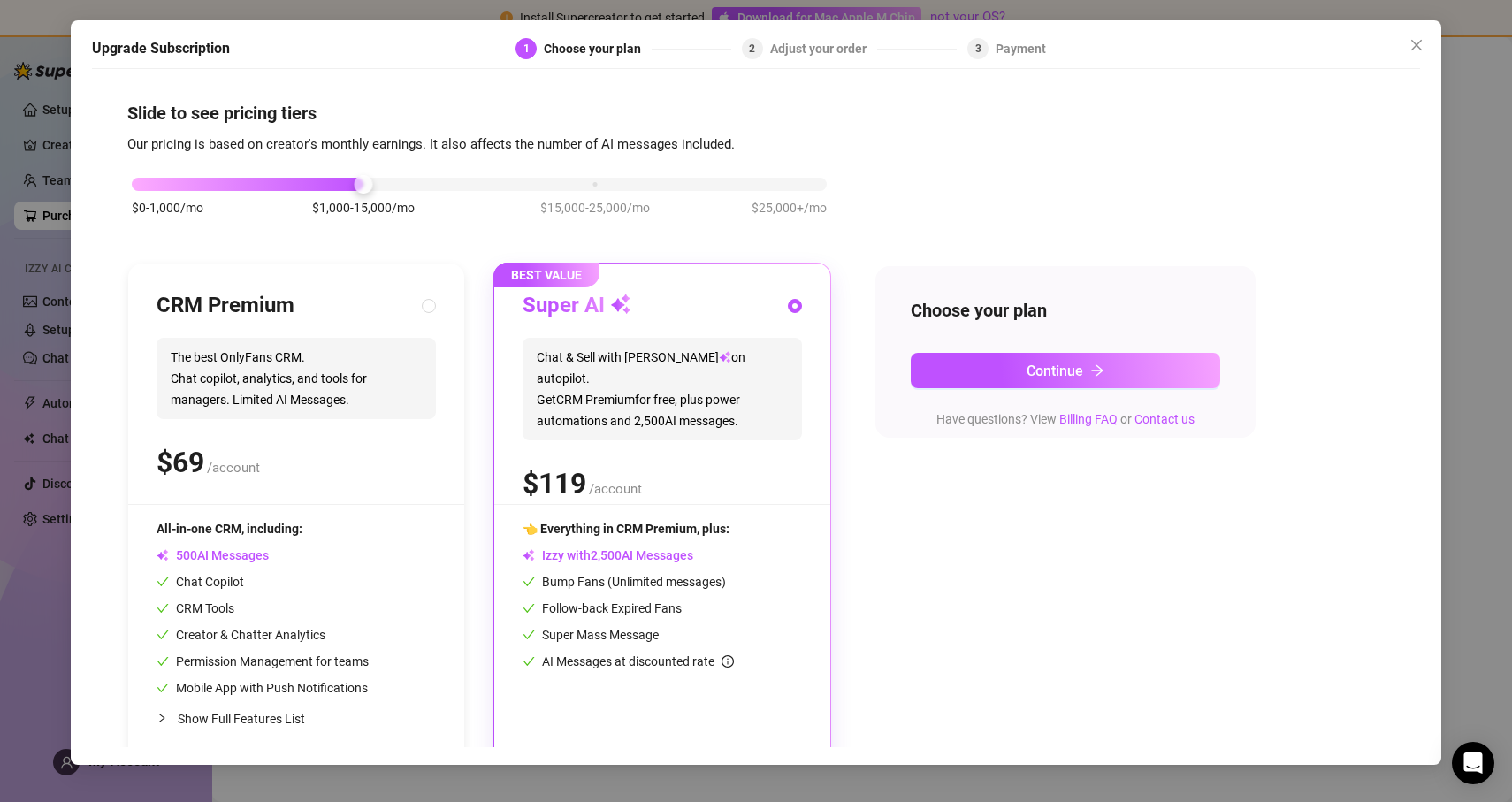
click at [31, 264] on div "Upgrade Subscription 1 Choose your plan 2 Adjust your order 3 Payment Slide to …" at bounding box center [756, 401] width 1512 height 802
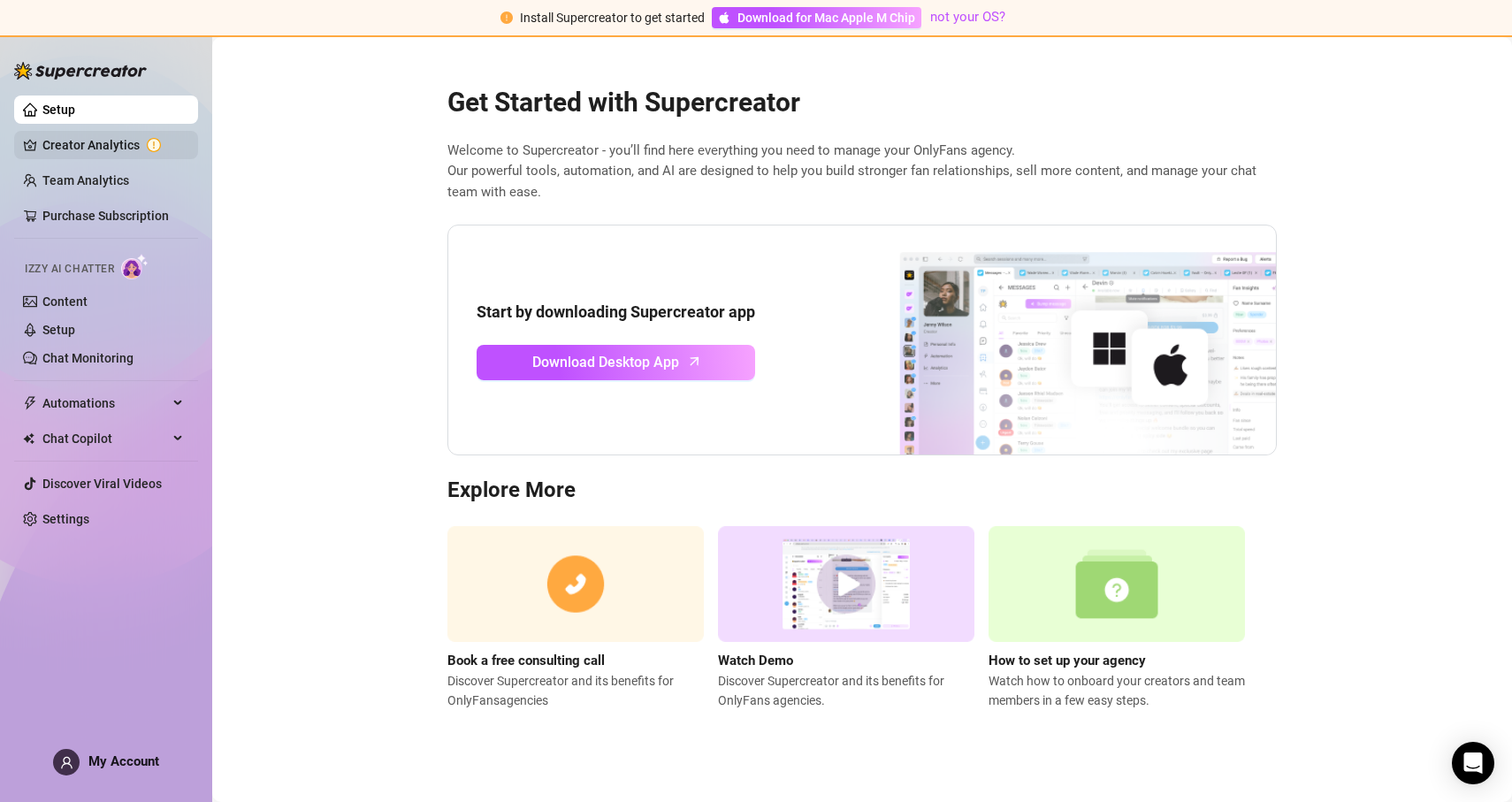
click at [118, 148] on link "Creator Analytics" at bounding box center [113, 145] width 142 height 28
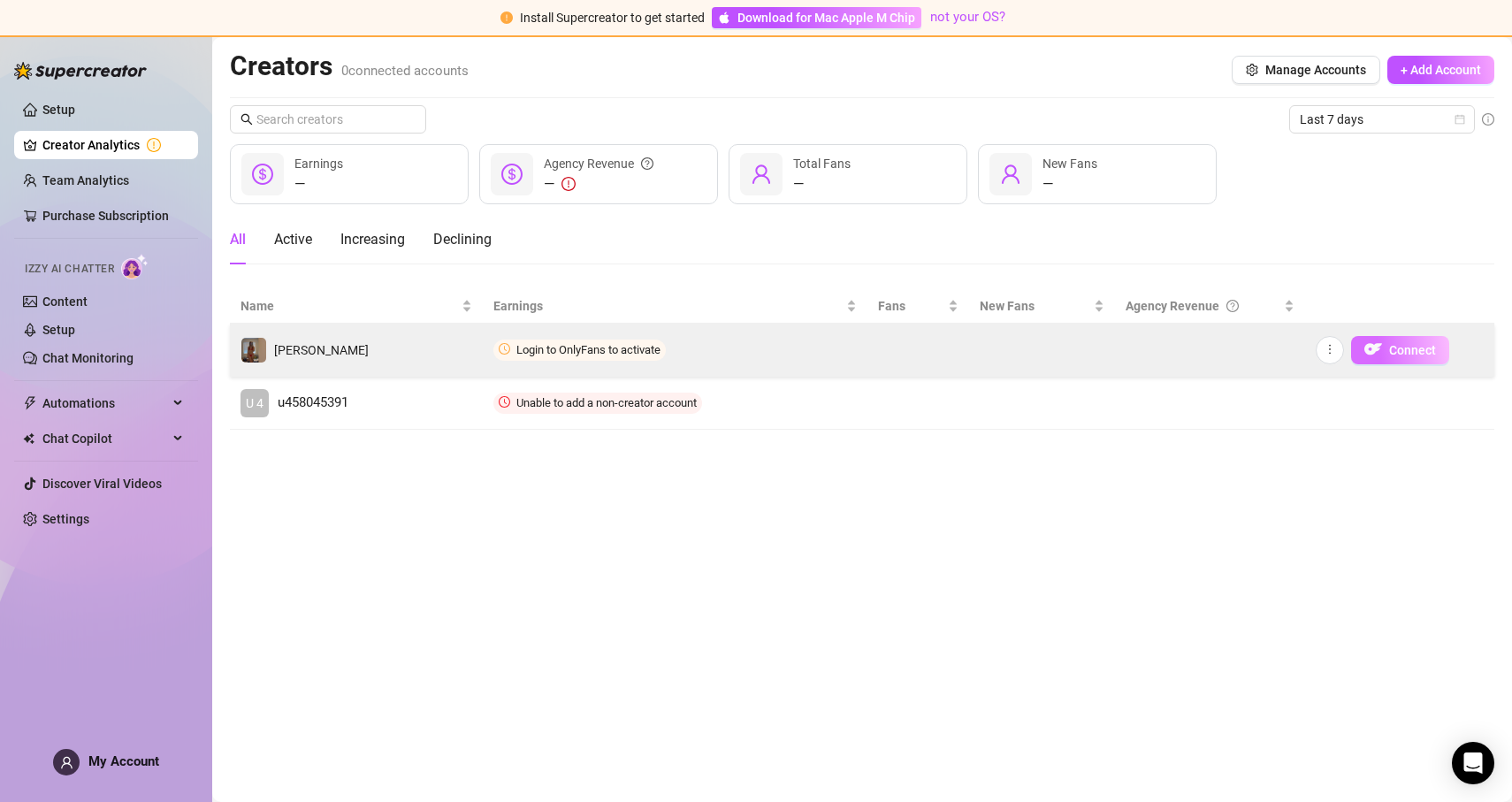
click at [1401, 345] on span "Connect" at bounding box center [1412, 350] width 47 height 14
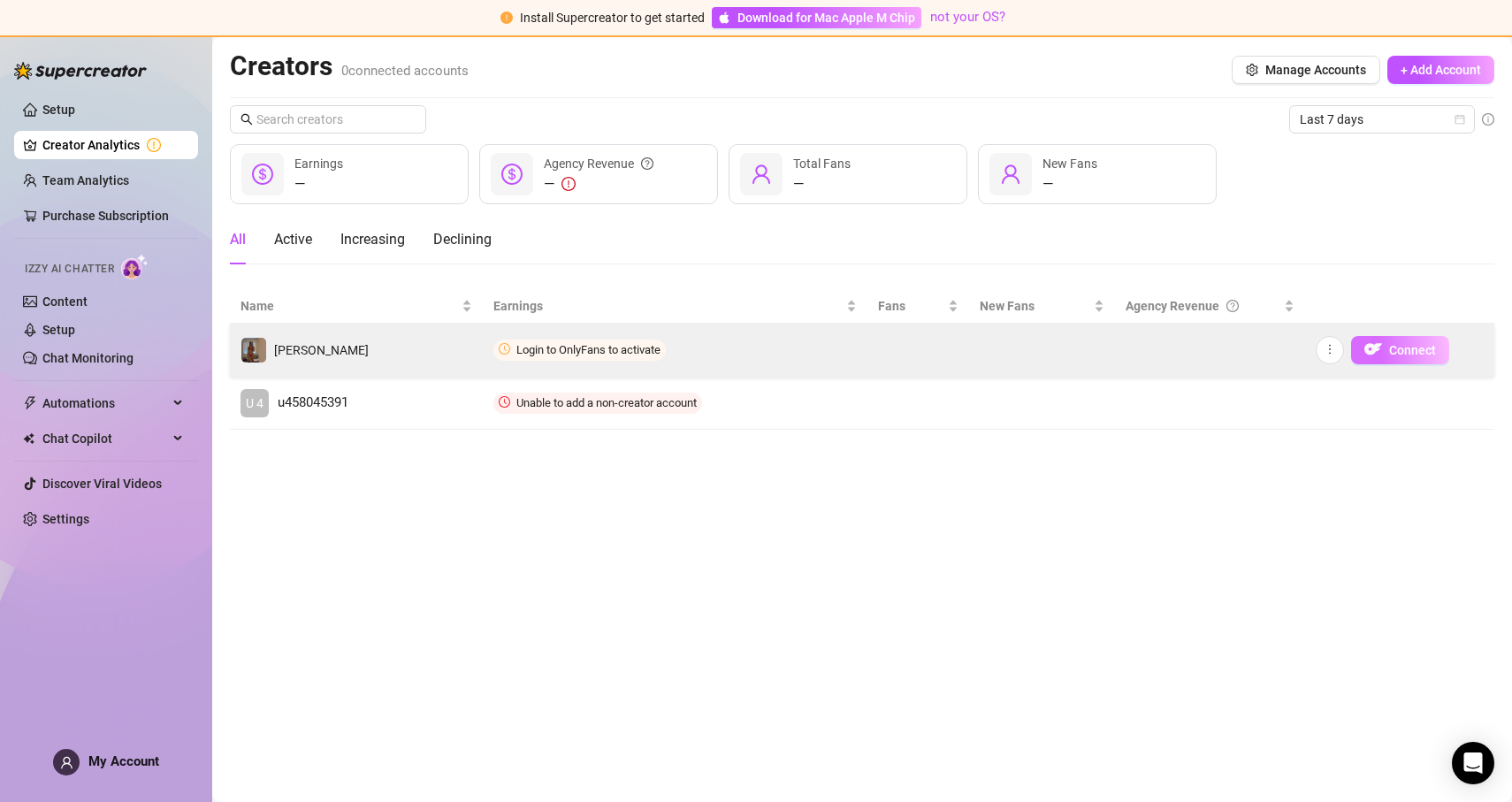
click at [1401, 345] on span "Connect" at bounding box center [1412, 350] width 47 height 14
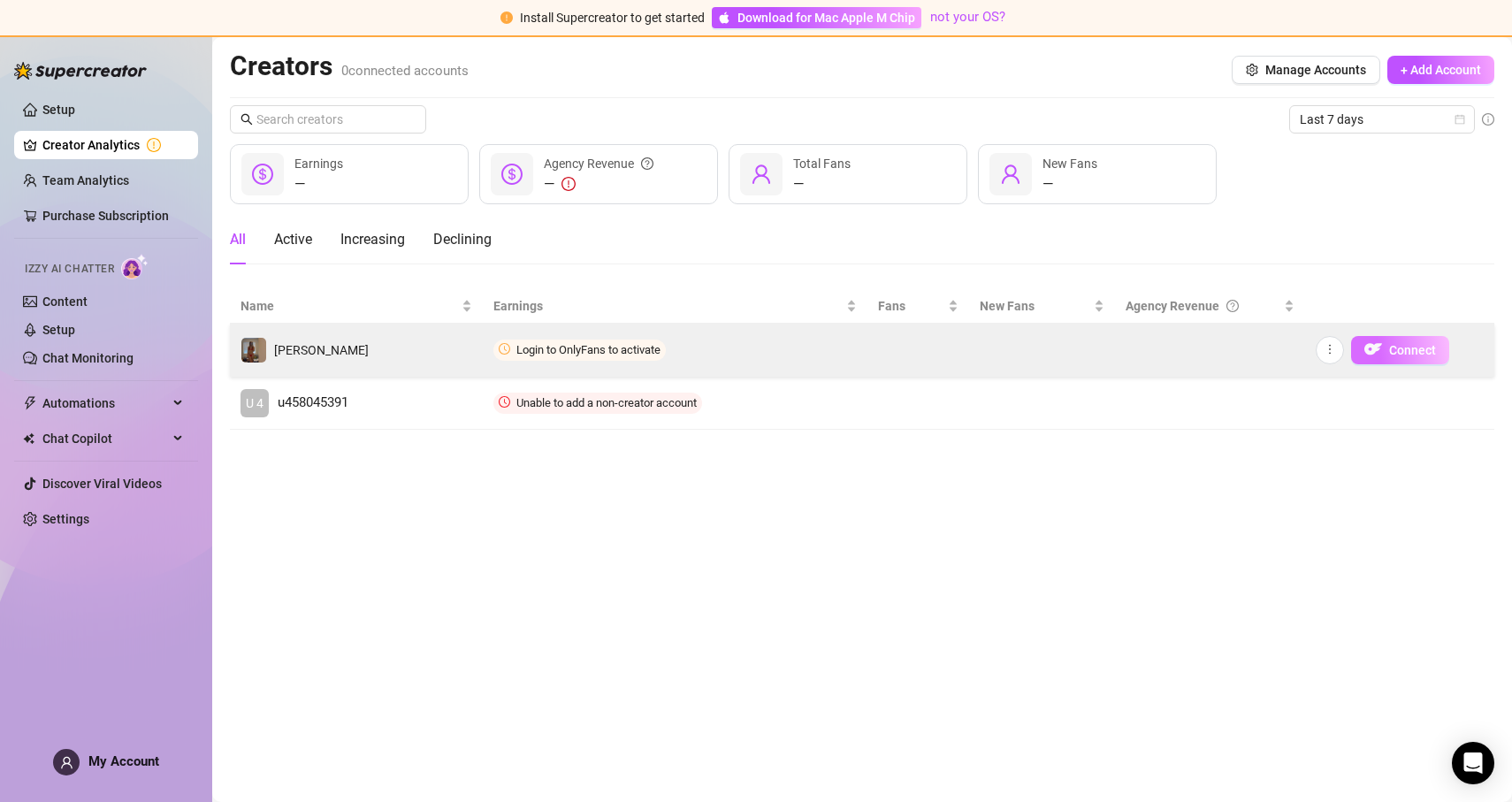
click at [1401, 345] on span "Connect" at bounding box center [1412, 350] width 47 height 14
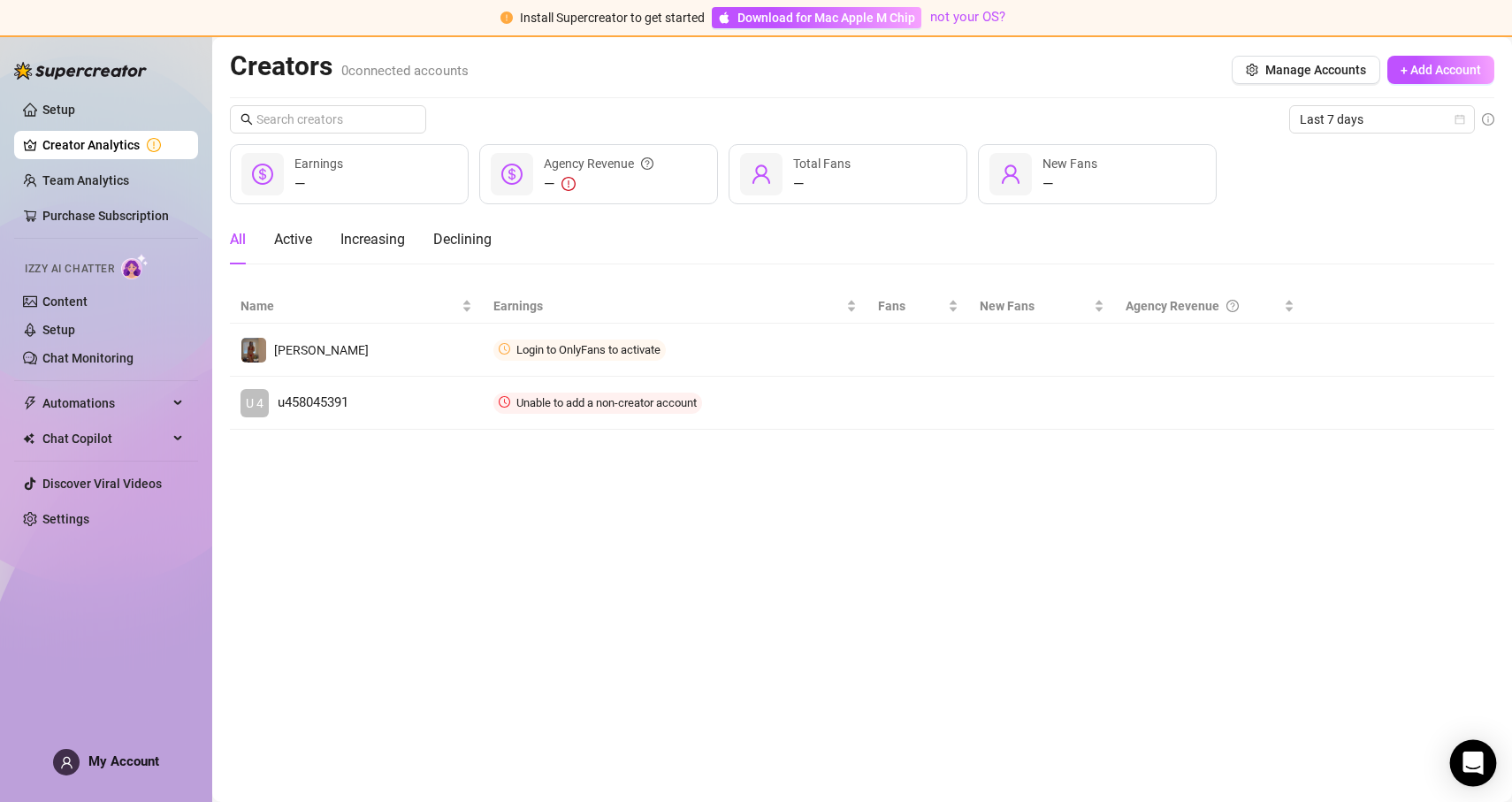
click at [1475, 749] on div "Open Intercom Messenger" at bounding box center [1473, 763] width 47 height 47
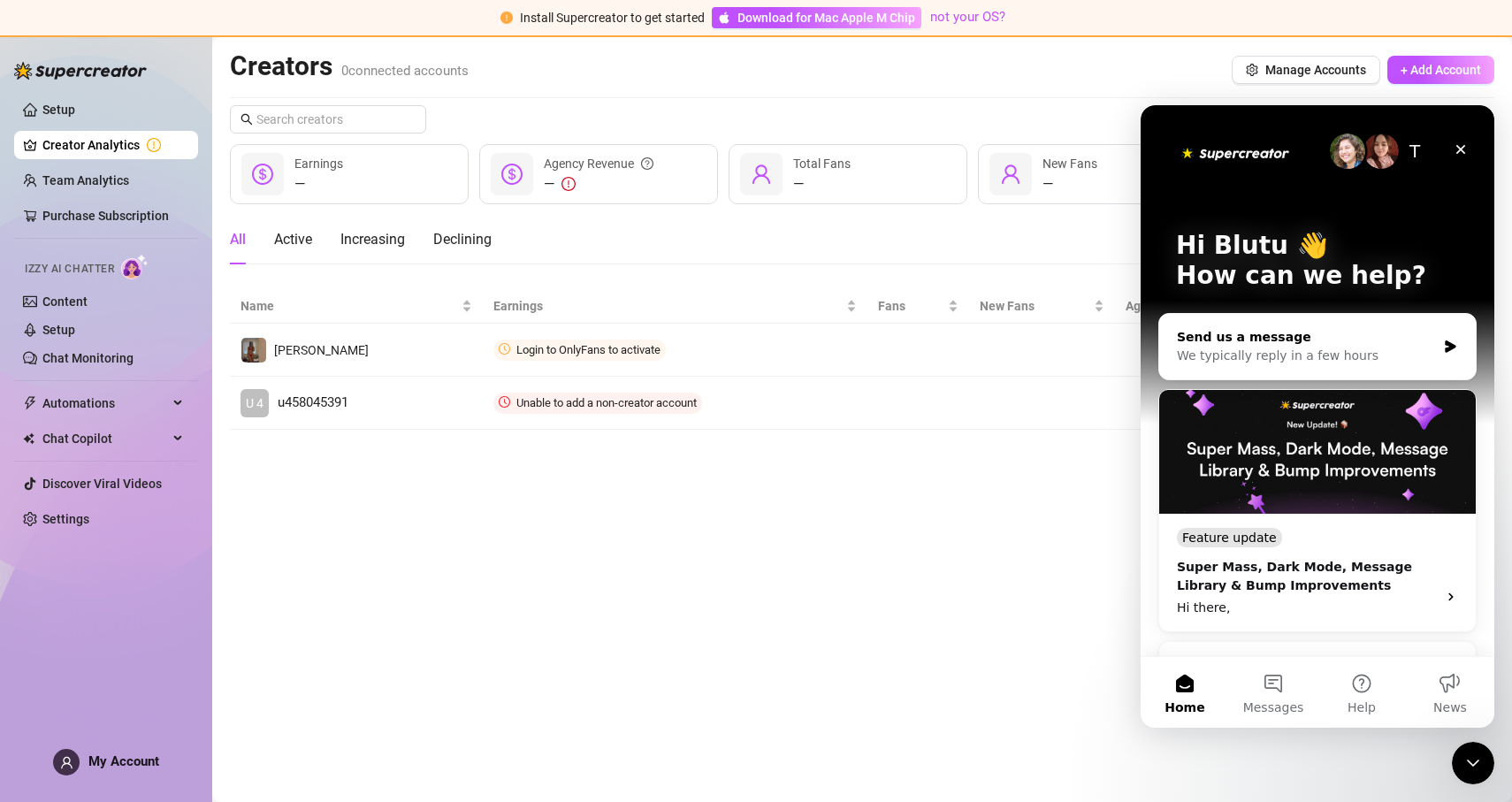
click at [1395, 347] on div "We typically reply in a few hours" at bounding box center [1306, 355] width 259 height 19
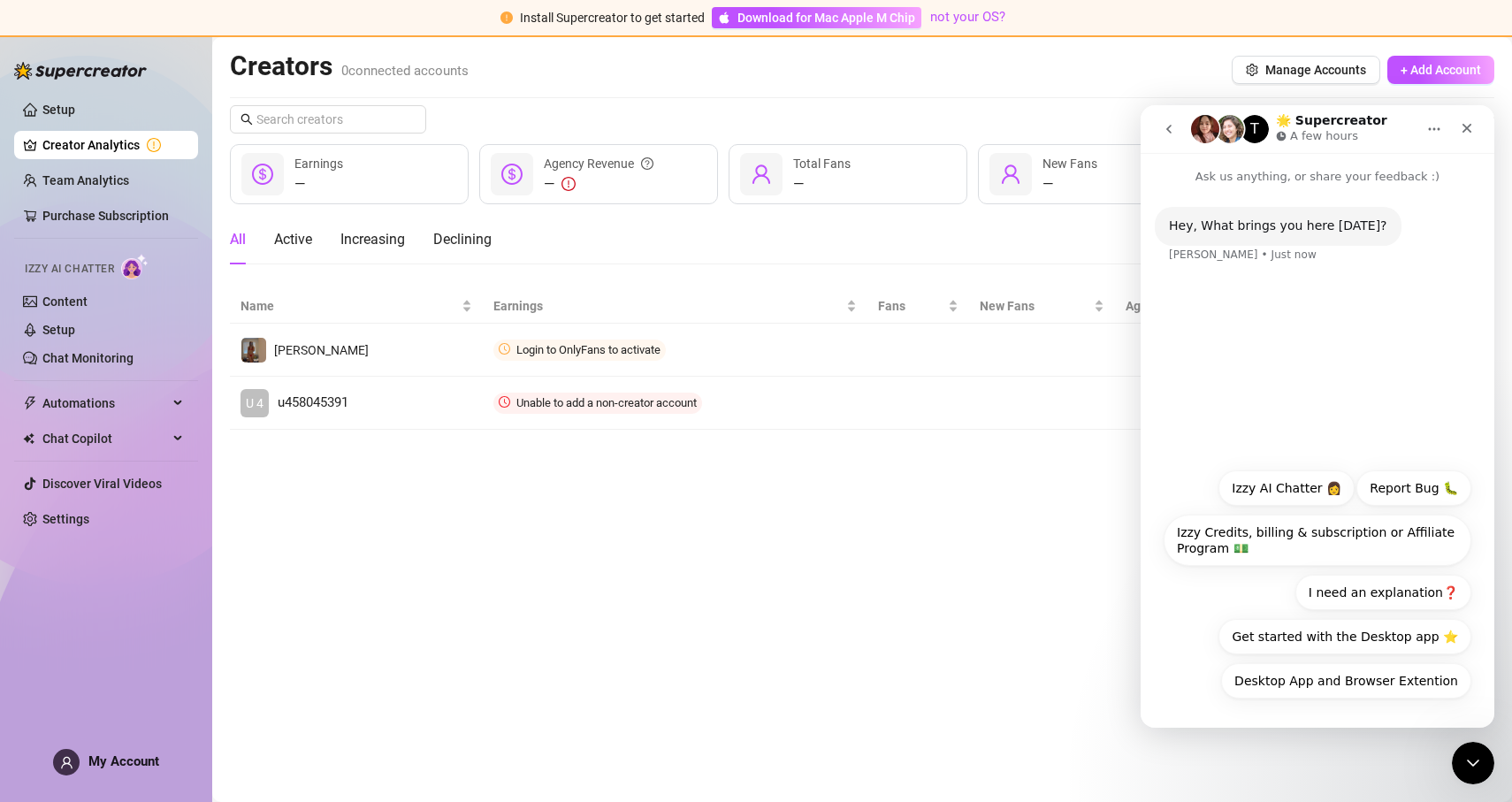
click at [1486, 787] on main "Creators 0 connected accounts Manage Accounts + Add Account Last 7 days — Earni…" at bounding box center [862, 419] width 1300 height 765
click at [1486, 138] on nav "T 🌟 Supercreator A few hours" at bounding box center [1317, 129] width 354 height 48
click at [1462, 119] on div "Close" at bounding box center [1467, 128] width 32 height 32
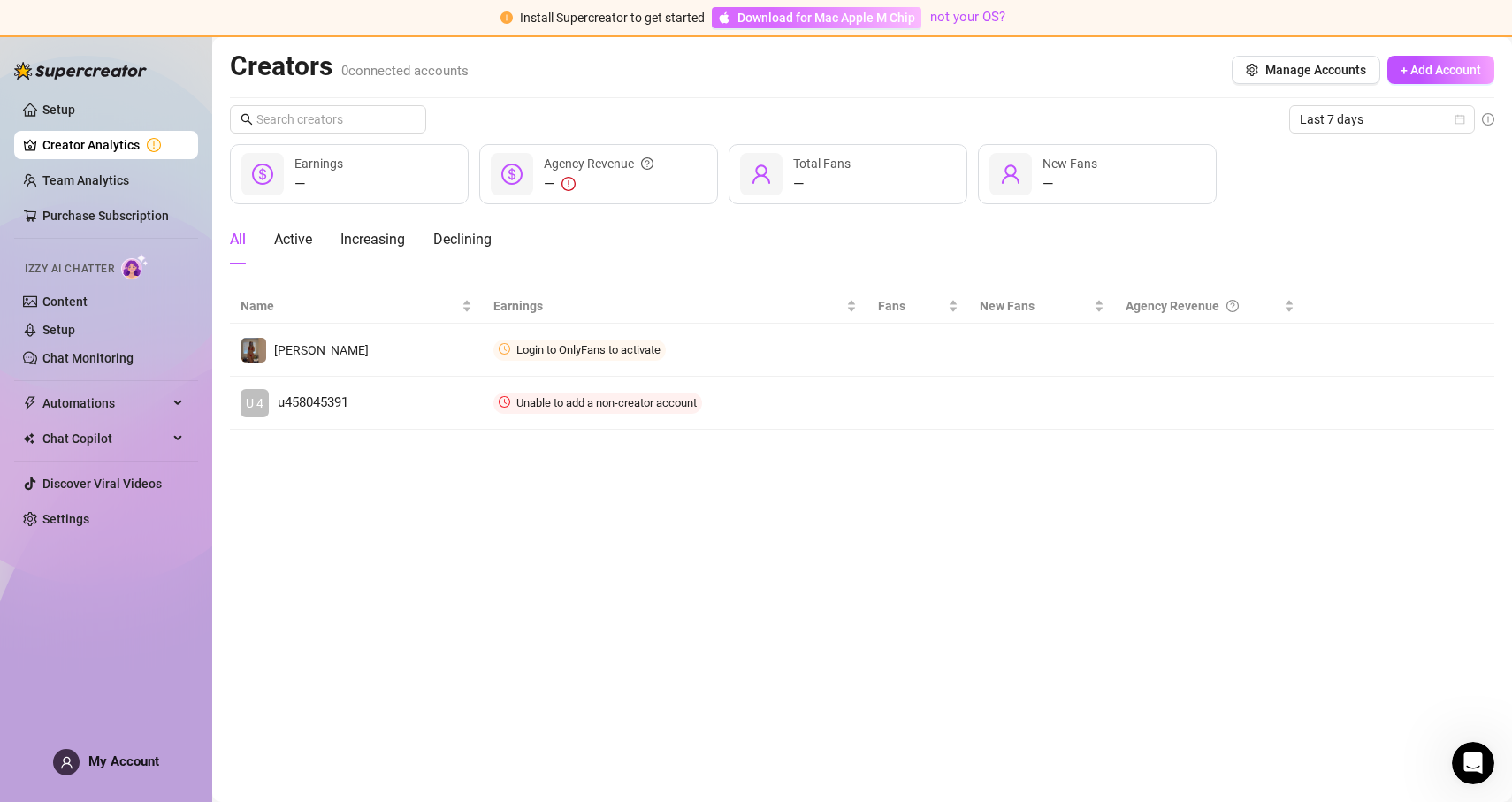
click at [801, 10] on span "Download for Mac Apple M Chip" at bounding box center [826, 18] width 178 height 20
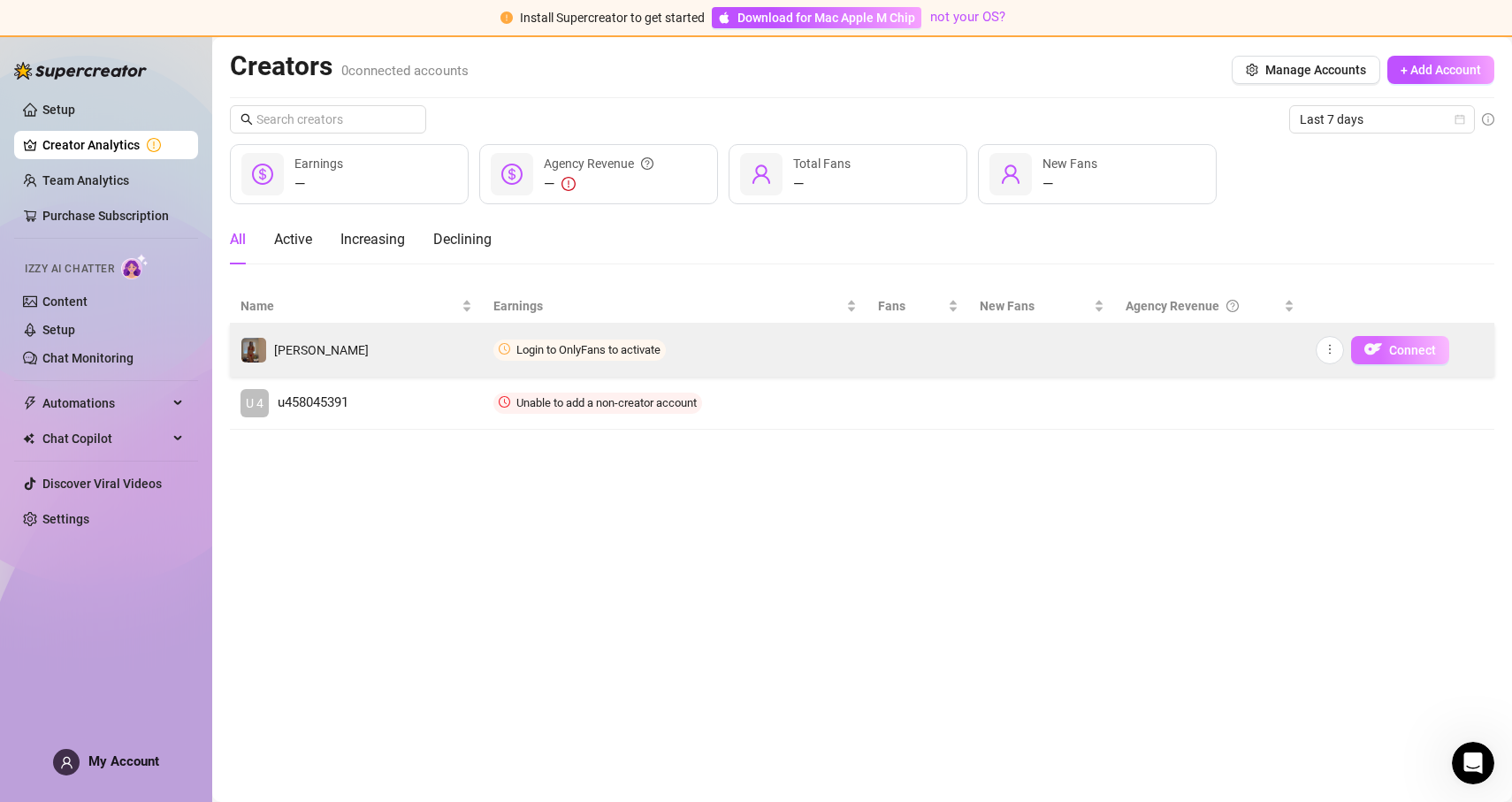
click at [1386, 349] on button "Connect" at bounding box center [1400, 350] width 98 height 28
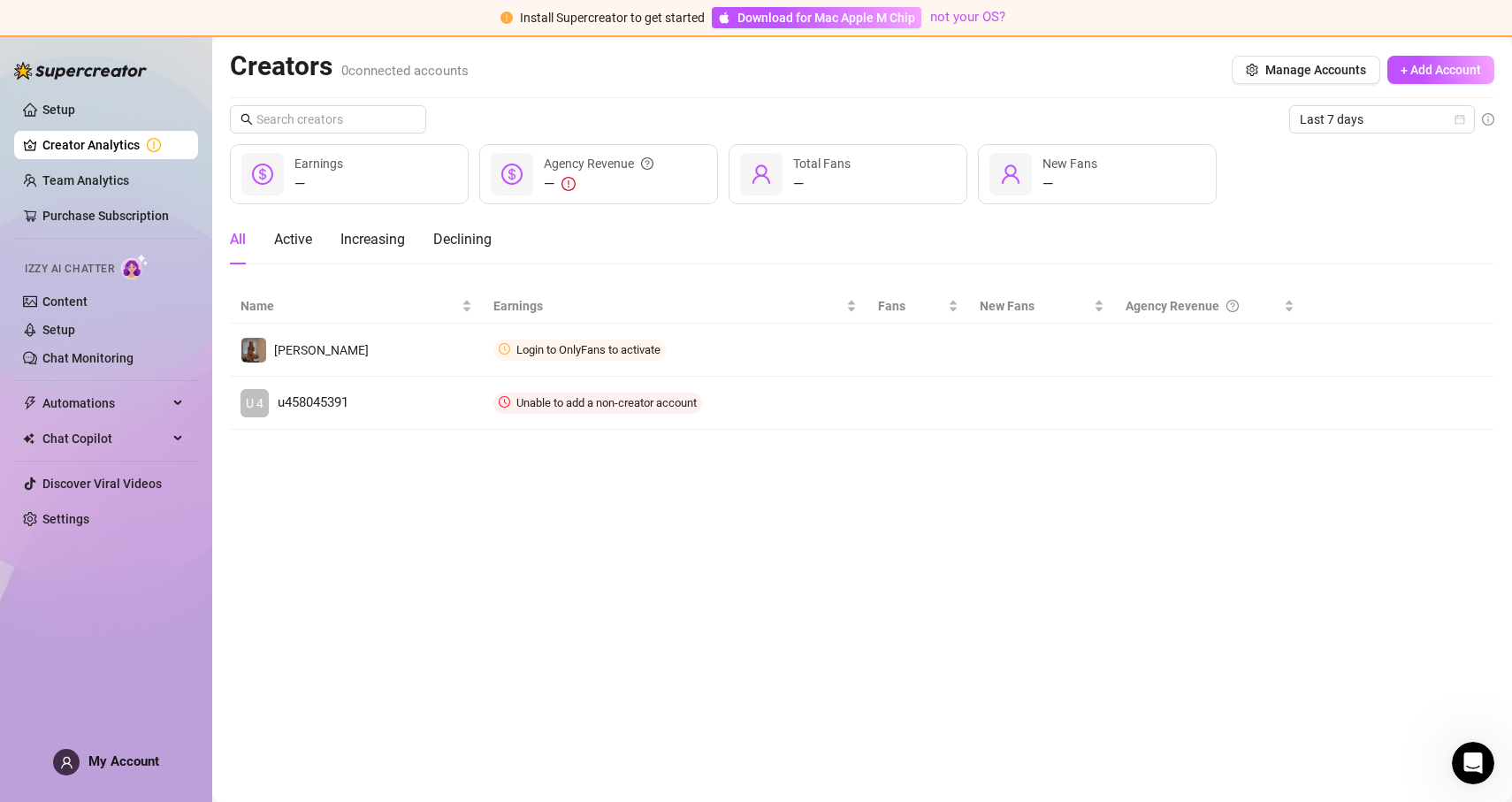
click at [651, 18] on span "Install Supercreator to get started" at bounding box center [613, 18] width 185 height 14
click at [618, 20] on span "Install Supercreator to get started" at bounding box center [613, 18] width 185 height 14
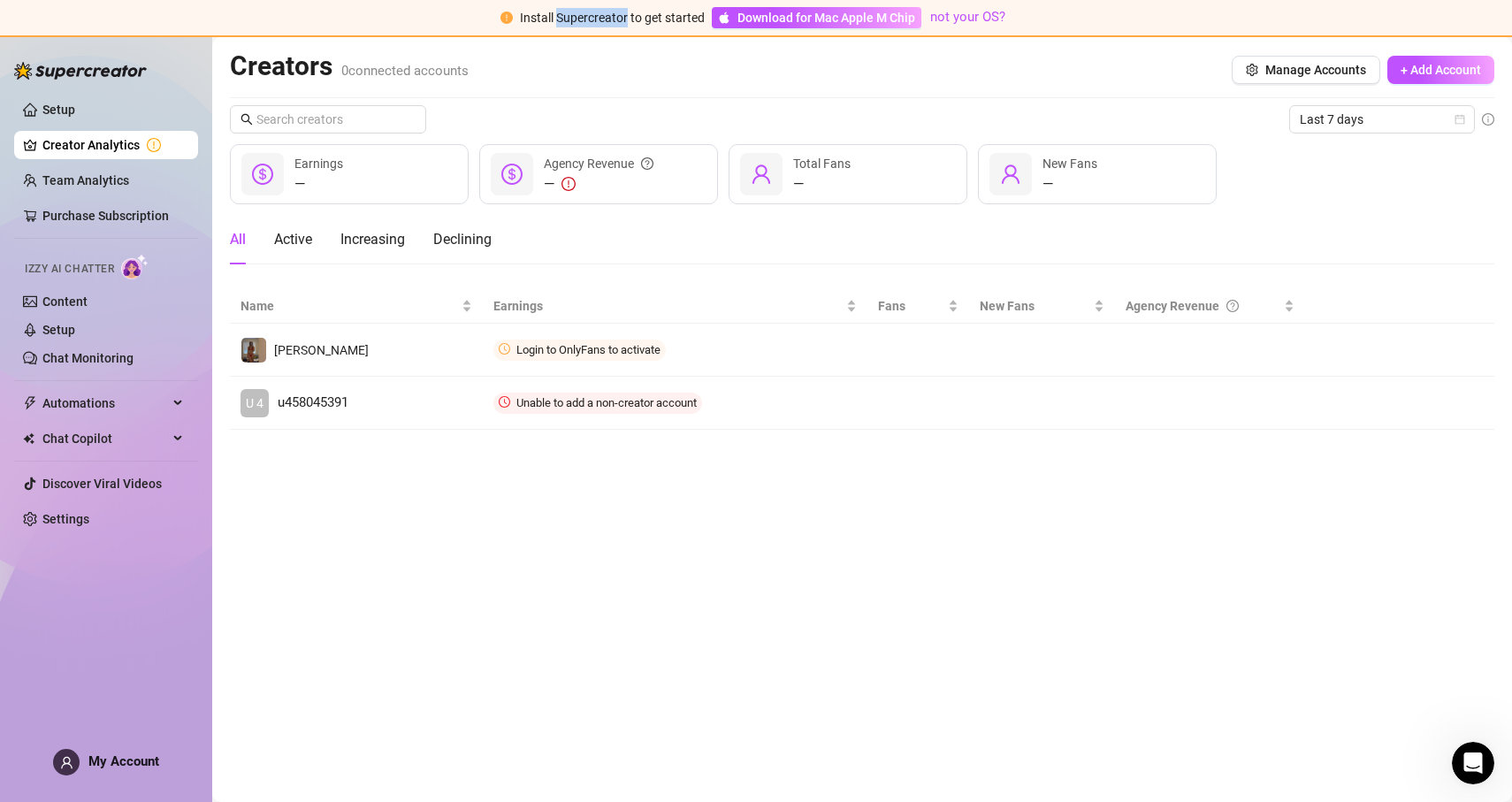
click at [618, 20] on span "Install Supercreator to get started" at bounding box center [613, 18] width 185 height 14
click at [575, 21] on span "Install Supercreator to get started" at bounding box center [613, 18] width 185 height 14
click at [620, 14] on span "Install Supercreator to get started" at bounding box center [613, 18] width 185 height 14
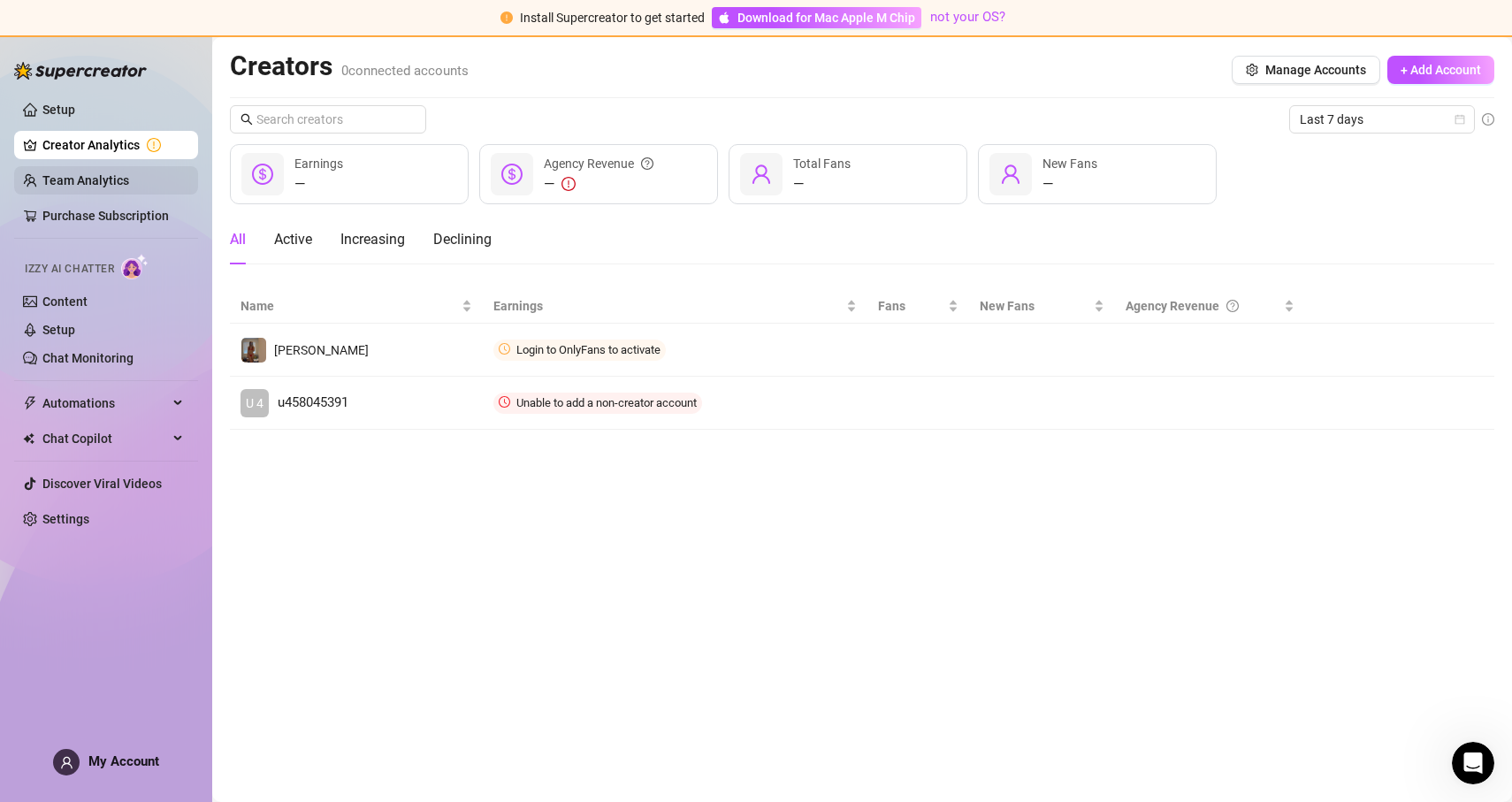
click at [102, 180] on link "Team Analytics" at bounding box center [85, 181] width 86 height 14
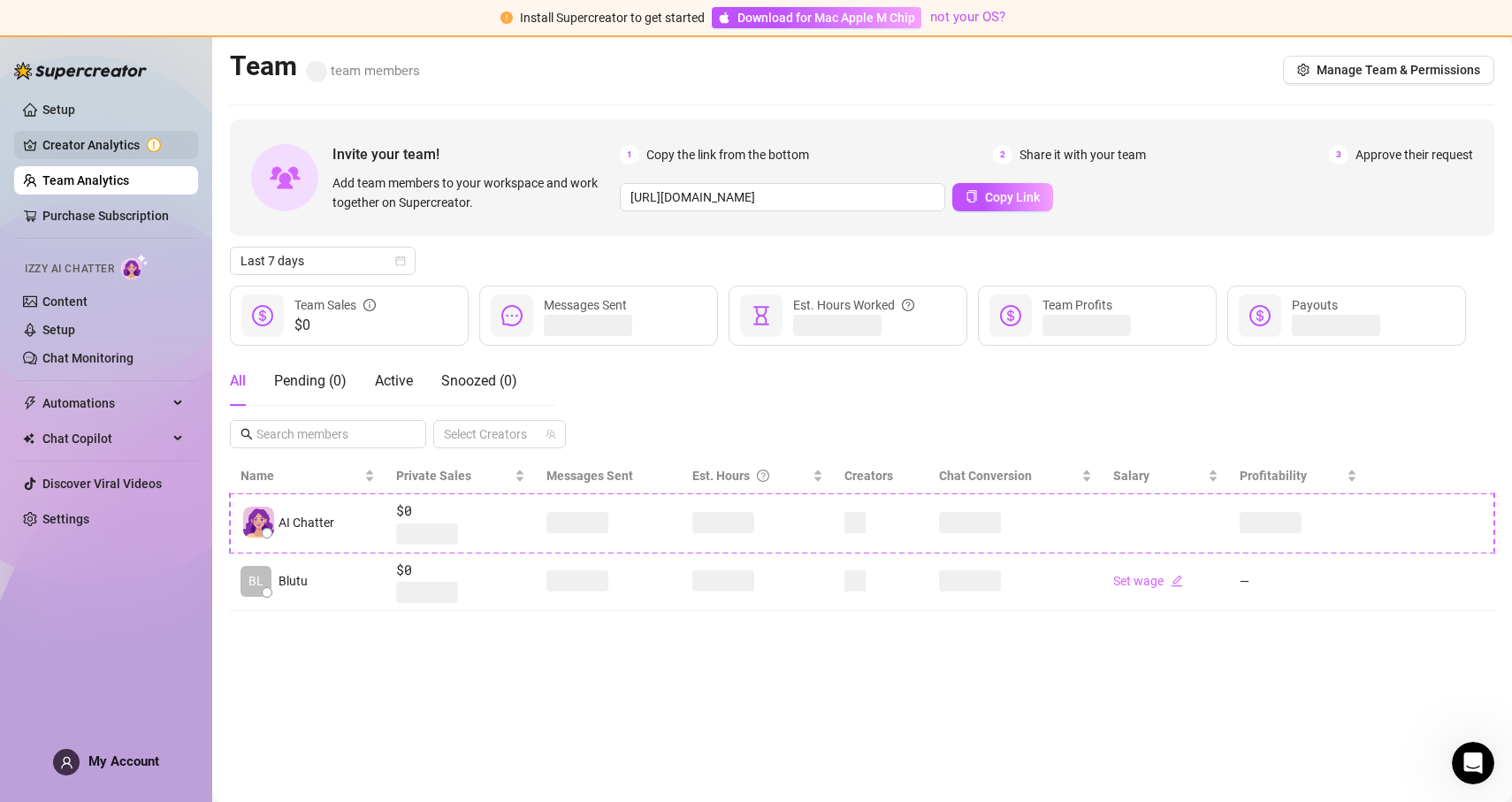
click at [118, 155] on link "Creator Analytics" at bounding box center [113, 145] width 142 height 28
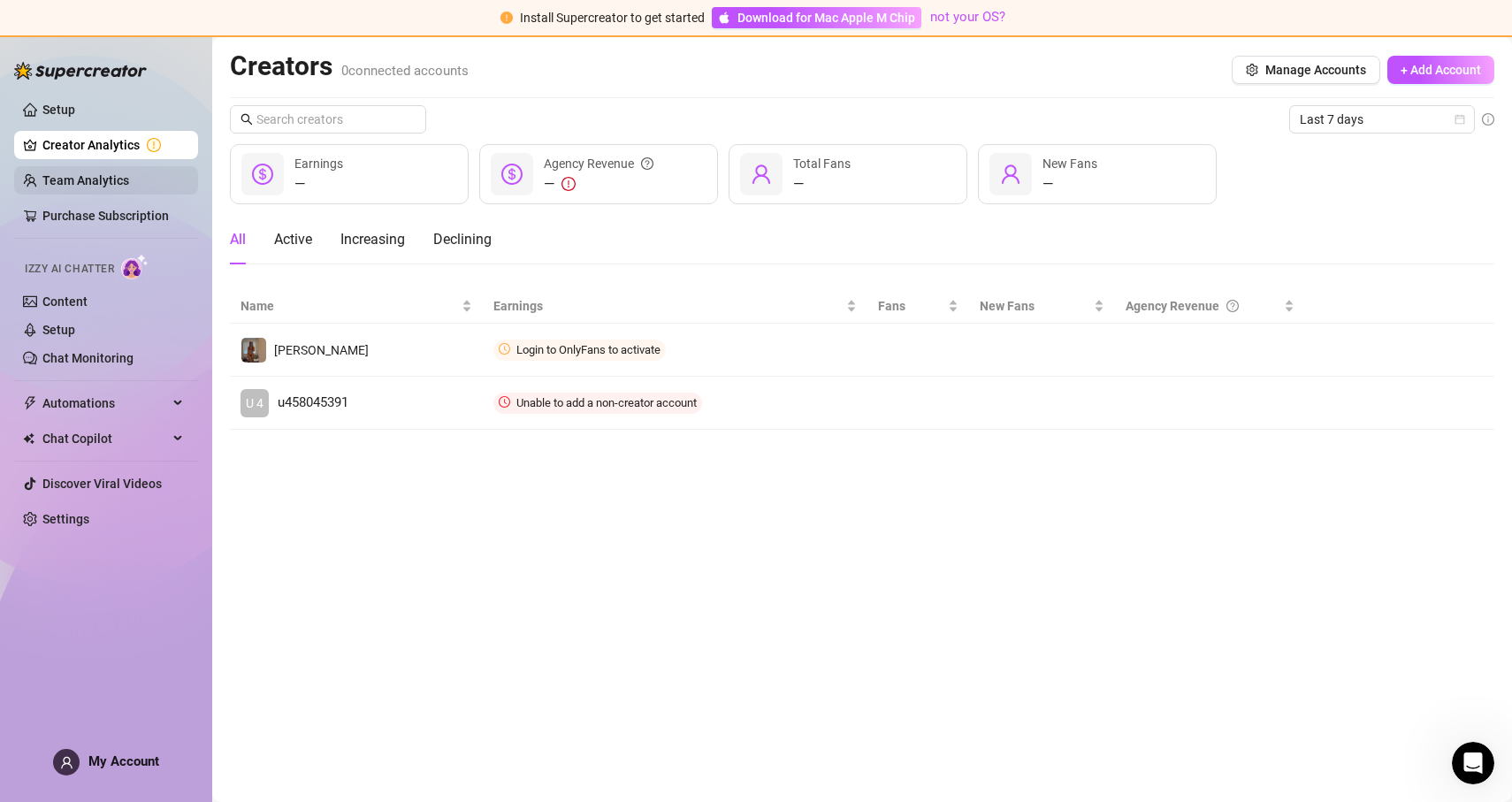
click at [107, 175] on link "Team Analytics" at bounding box center [85, 181] width 86 height 14
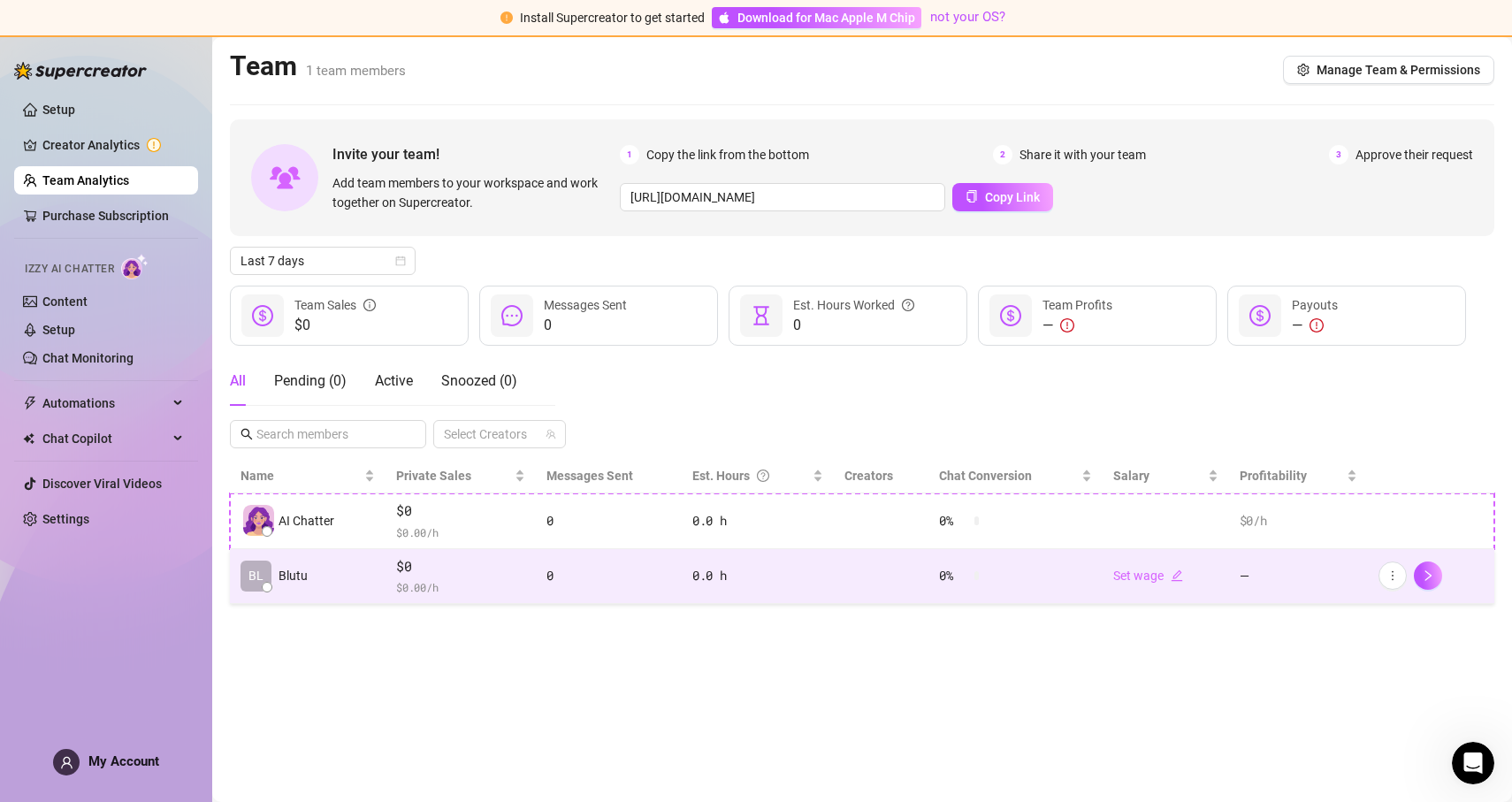
click at [488, 579] on span "$ 0.00 /h" at bounding box center [460, 587] width 128 height 18
